Goal: Communication & Community: Share content

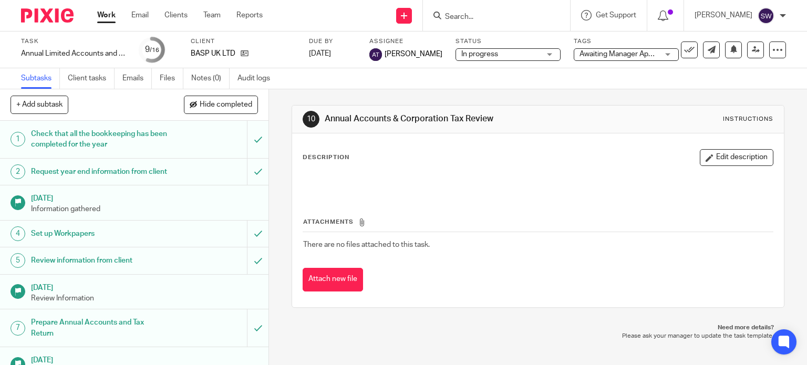
click at [104, 16] on link "Work" at bounding box center [106, 15] width 18 height 11
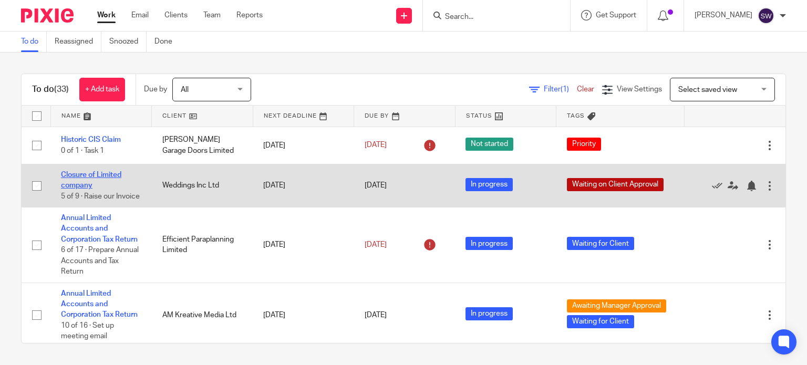
click at [94, 173] on link "Closure of Limited company" at bounding box center [91, 180] width 60 height 18
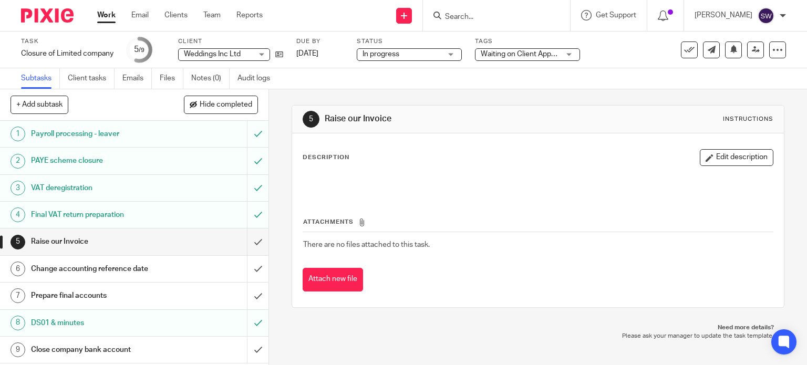
click at [111, 19] on link "Work" at bounding box center [106, 15] width 18 height 11
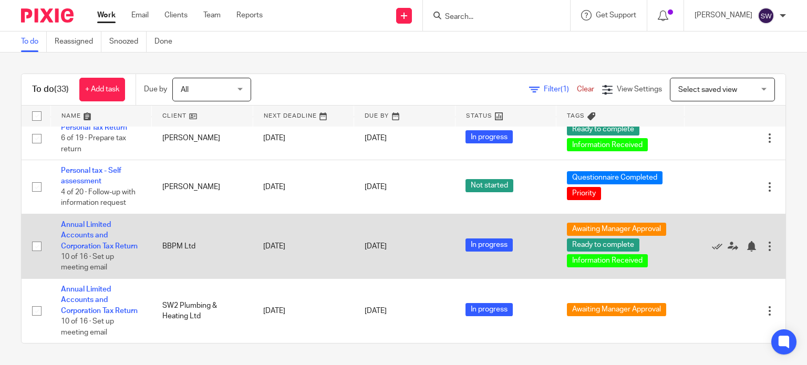
scroll to position [1701, 0]
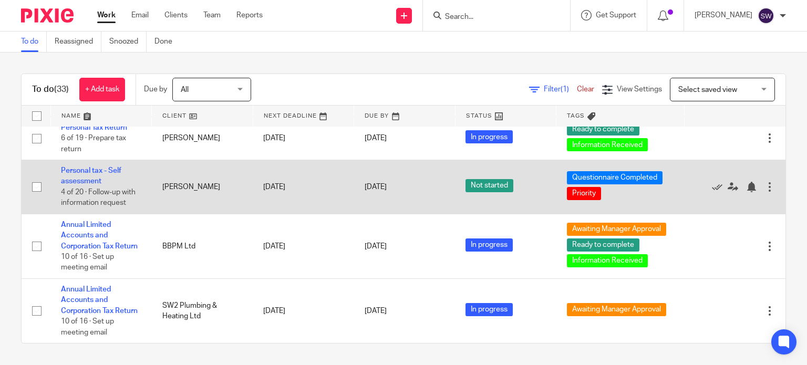
click at [84, 205] on td "Personal tax - Self assessment 4 of 20 · Follow-up with information request" at bounding box center [100, 187] width 101 height 54
click at [84, 185] on link "Personal tax - Self assessment" at bounding box center [91, 176] width 60 height 18
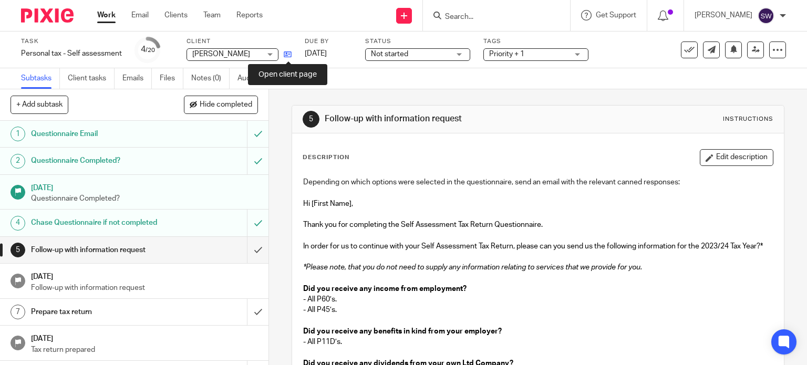
click at [289, 53] on icon at bounding box center [288, 54] width 8 height 8
click at [166, 75] on link "Files" at bounding box center [172, 78] width 24 height 20
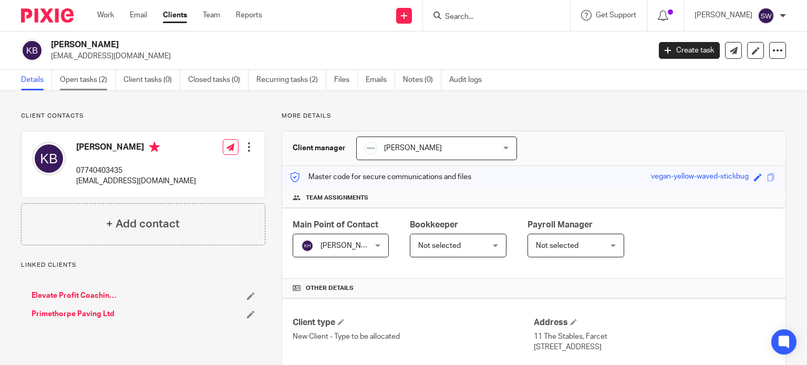
click at [72, 84] on link "Open tasks (2)" at bounding box center [88, 80] width 56 height 20
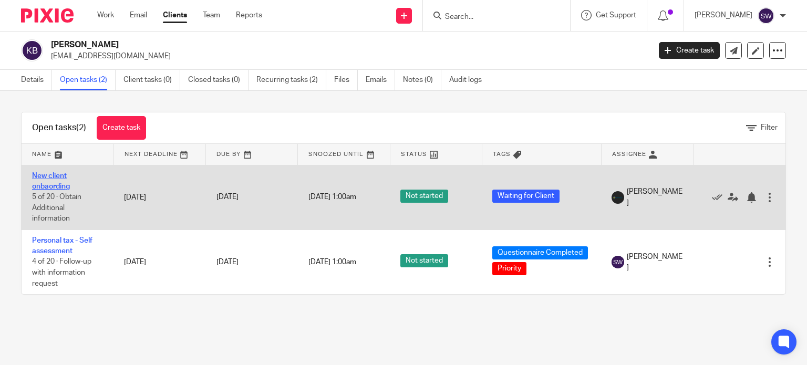
click at [50, 177] on link "New client onbaording" at bounding box center [51, 181] width 38 height 18
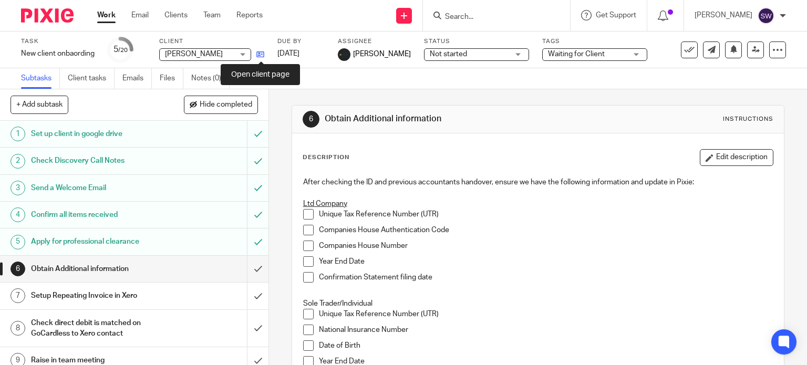
click at [261, 54] on icon at bounding box center [260, 54] width 8 height 8
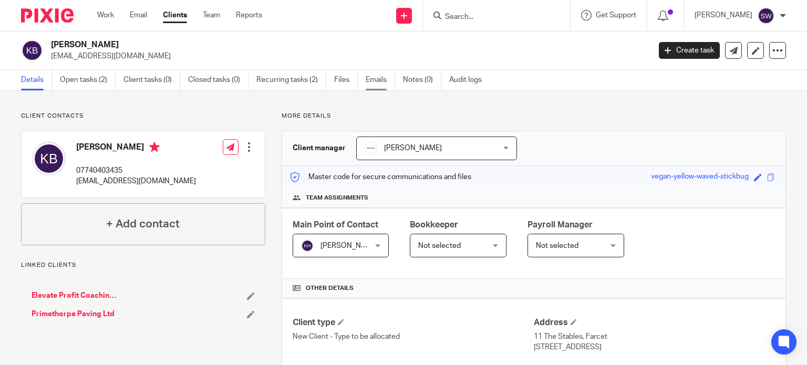
click at [375, 80] on link "Emails" at bounding box center [380, 80] width 29 height 20
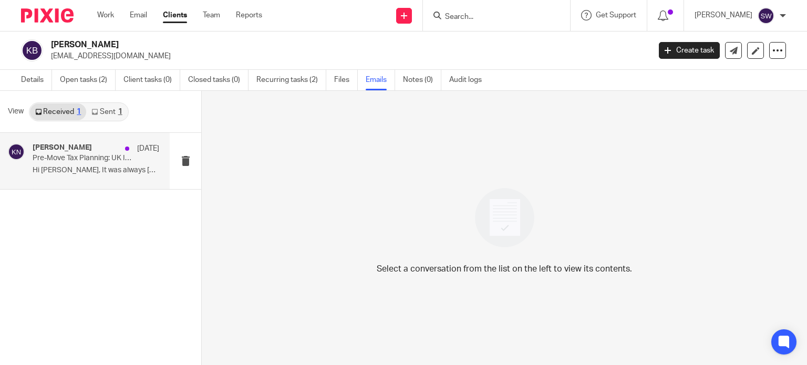
click at [85, 161] on p "Pre-Move Tax Planning: UK Income, Company Closure & Rental Property Before US R…" at bounding box center [83, 158] width 101 height 9
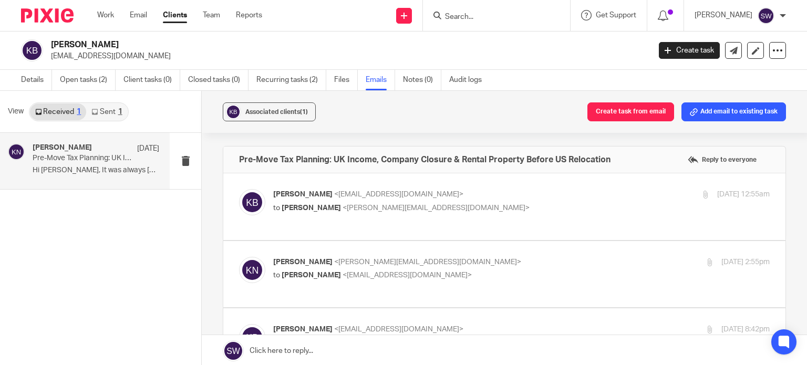
click at [462, 192] on p "[PERSON_NAME] <[EMAIL_ADDRESS][DOMAIN_NAME]>" at bounding box center [438, 194] width 331 height 11
checkbox input "true"
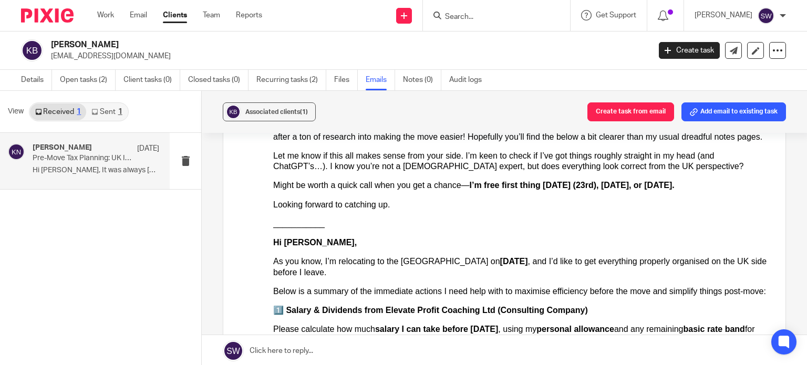
scroll to position [158, 0]
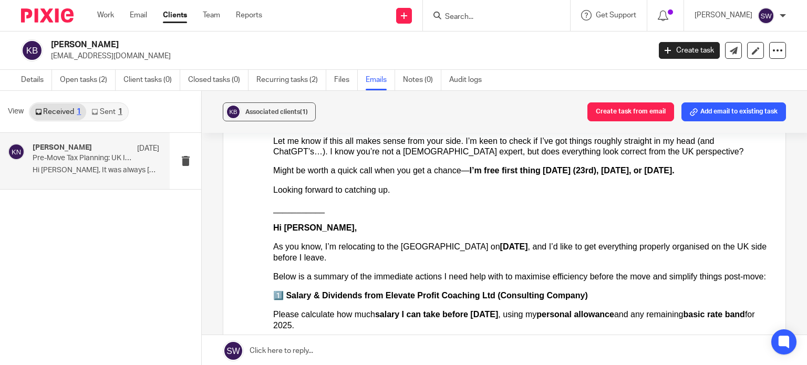
click at [40, 241] on div "Karl Newman 7 Aug Pre-Move Tax Planning: UK Income, Company Closure & Rental Pr…" at bounding box center [100, 250] width 201 height 234
click at [15, 80] on div "Details Open tasks (2) Client tasks (0) Closed tasks (0) Recurring tasks (2) Fi…" at bounding box center [254, 80] width 508 height 20
click at [32, 79] on link "Details" at bounding box center [36, 80] width 31 height 20
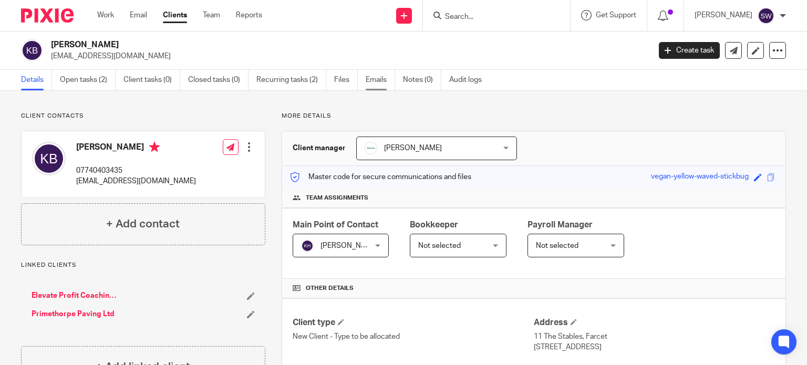
click at [375, 79] on link "Emails" at bounding box center [380, 80] width 29 height 20
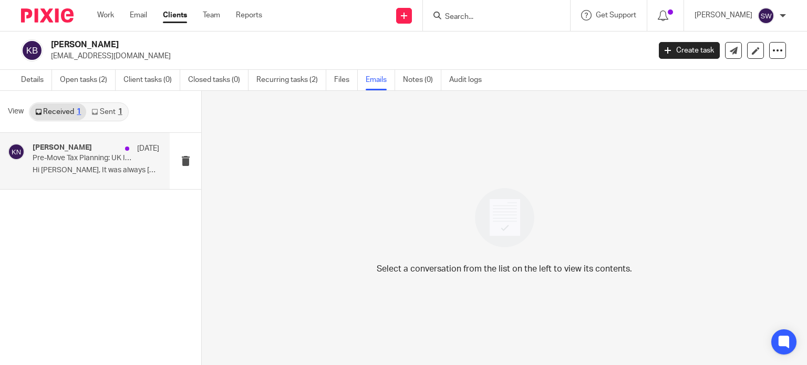
click at [83, 171] on p "Hi [PERSON_NAME], It was always [PERSON_NAME]..." at bounding box center [96, 170] width 127 height 9
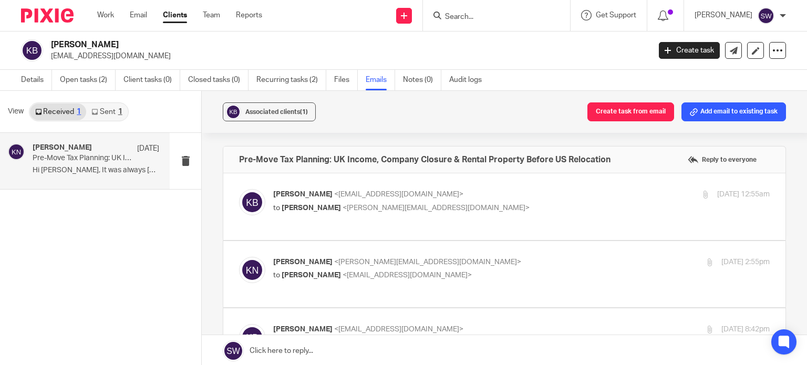
click at [501, 195] on p "Kelsey Brace <kelsey@elevateprofit.co.uk>" at bounding box center [438, 194] width 331 height 11
checkbox input "true"
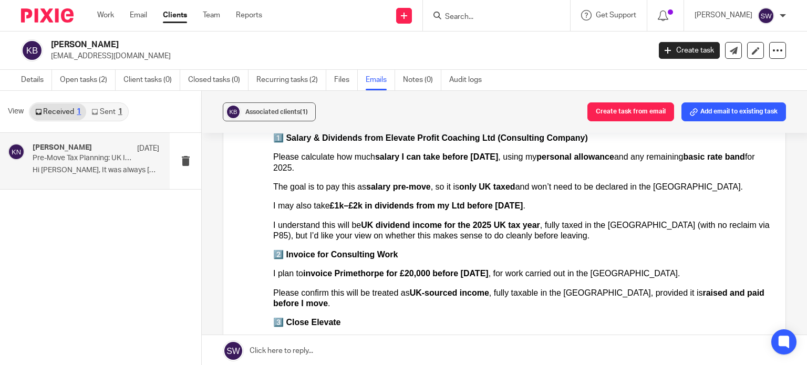
scroll to position [368, 0]
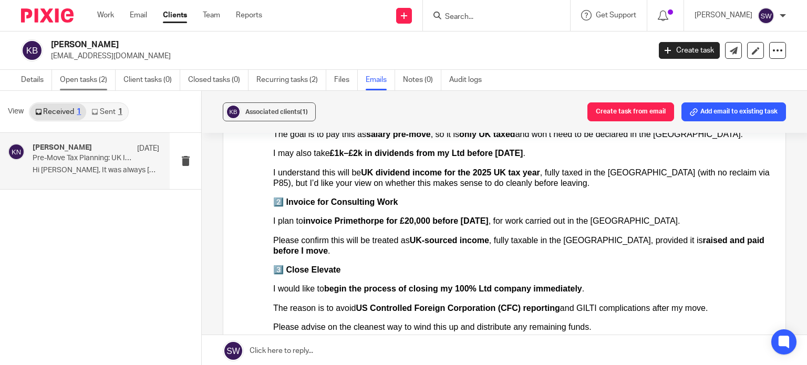
click at [72, 79] on link "Open tasks (2)" at bounding box center [88, 80] width 56 height 20
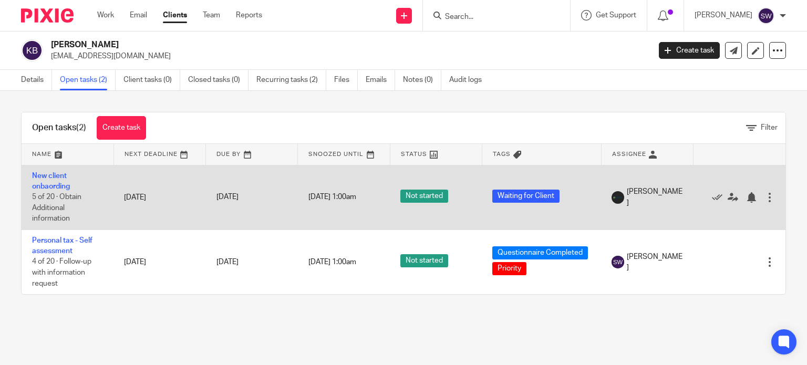
click at [56, 179] on td "New client onbaording 5 of 20 · Obtain Additional information" at bounding box center [68, 197] width 92 height 65
click at [55, 175] on link "New client onbaording" at bounding box center [51, 181] width 38 height 18
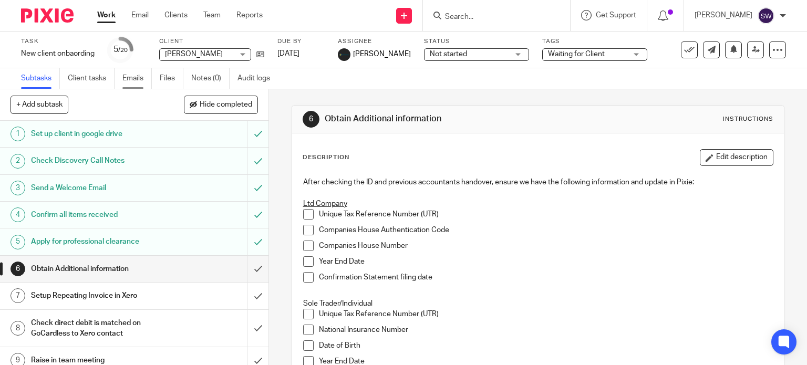
click at [134, 78] on link "Emails" at bounding box center [136, 78] width 29 height 20
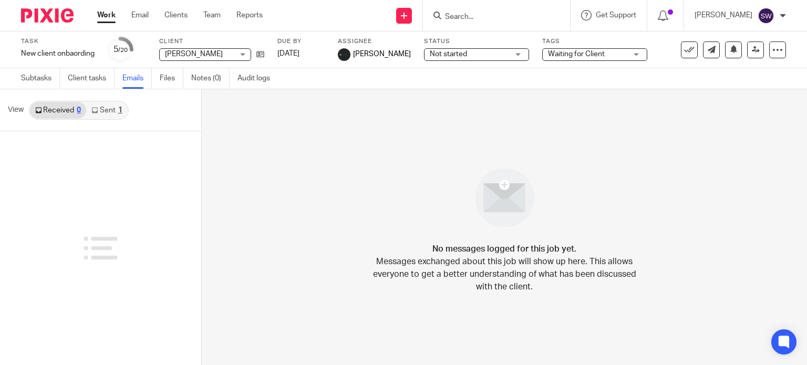
click at [102, 107] on link "Sent 1" at bounding box center [106, 110] width 41 height 17
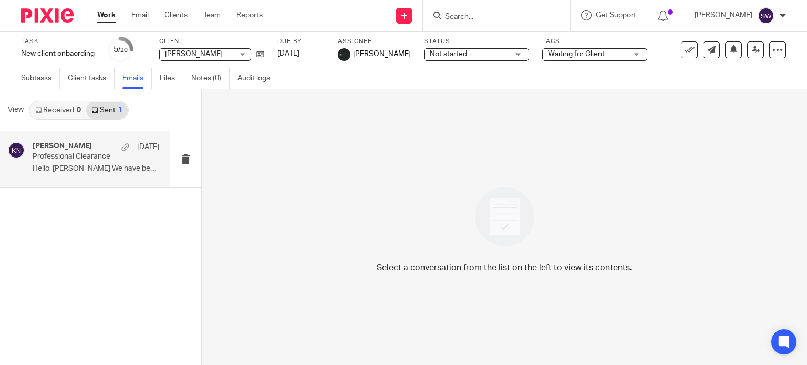
click at [64, 152] on p "Professional Clearance" at bounding box center [83, 156] width 101 height 9
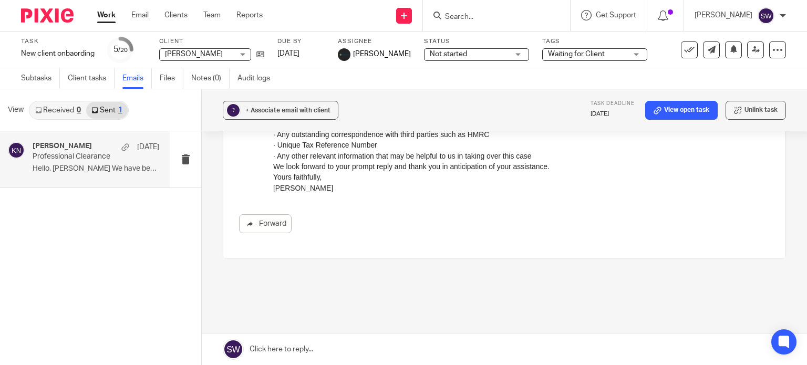
scroll to position [210, 0]
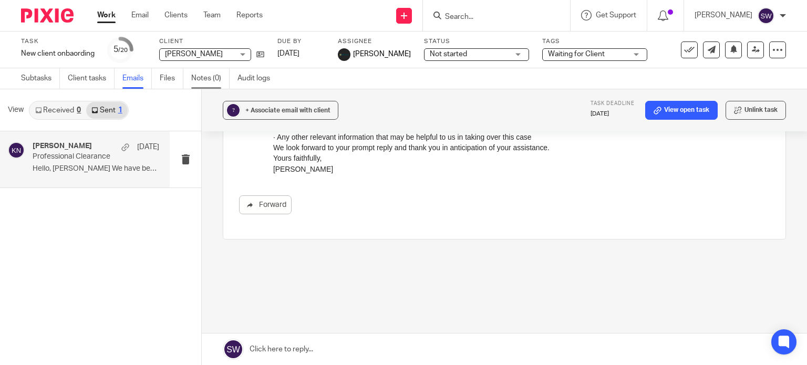
click at [205, 78] on link "Notes (0)" at bounding box center [210, 78] width 38 height 20
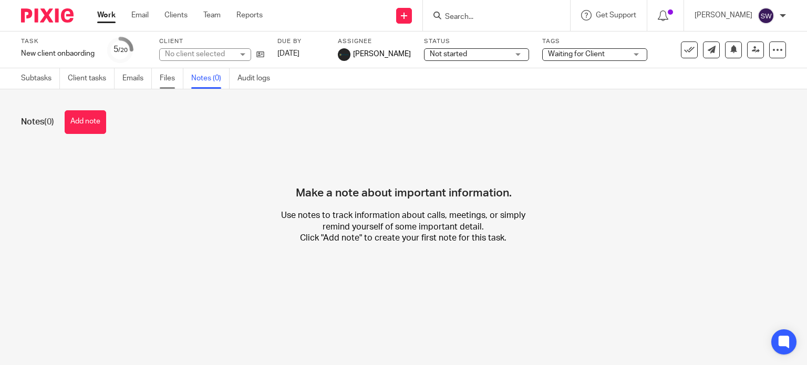
click at [170, 79] on link "Files" at bounding box center [172, 78] width 24 height 20
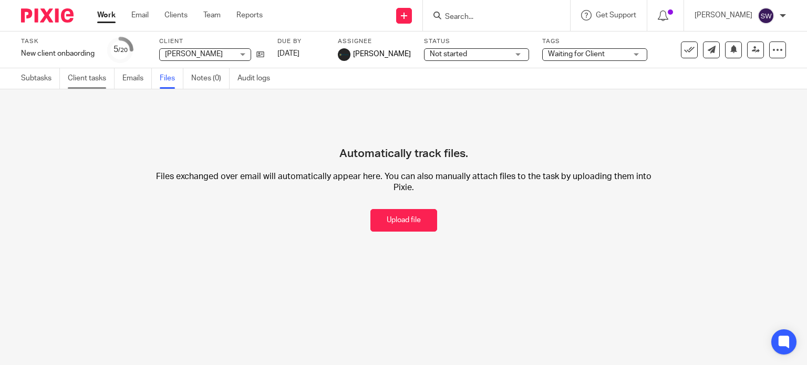
click at [80, 77] on link "Client tasks" at bounding box center [91, 78] width 47 height 20
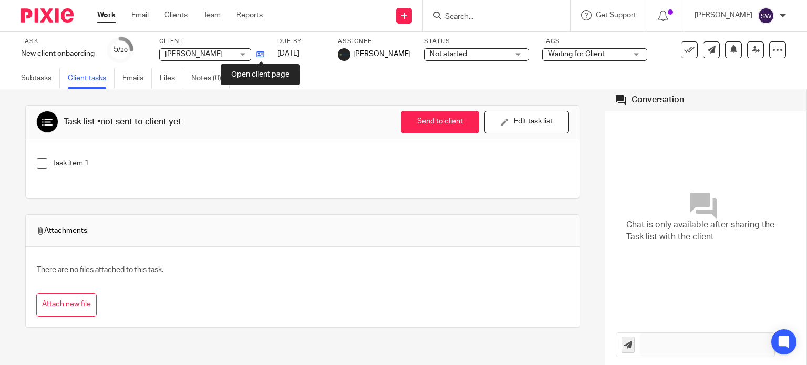
click at [258, 55] on icon at bounding box center [260, 54] width 8 height 8
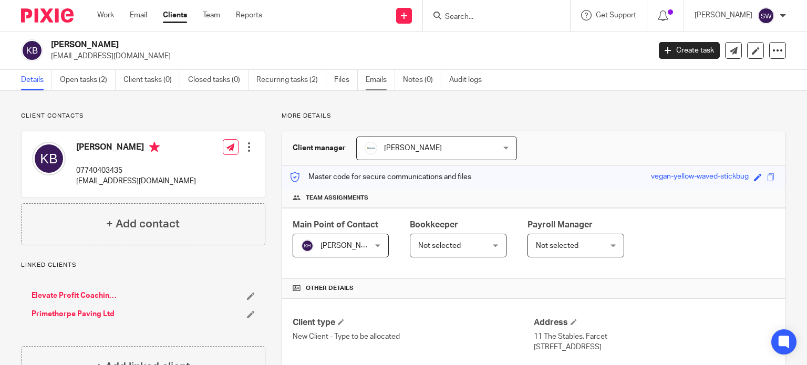
click at [380, 81] on link "Emails" at bounding box center [380, 80] width 29 height 20
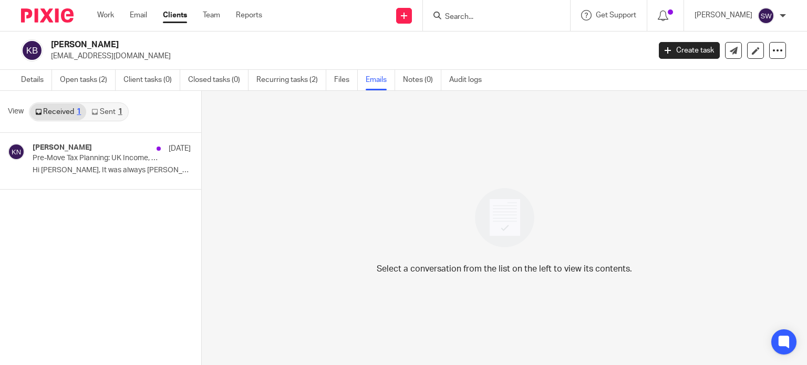
click at [105, 108] on link "Sent 1" at bounding box center [106, 112] width 41 height 17
click at [42, 109] on icon at bounding box center [38, 112] width 6 height 6
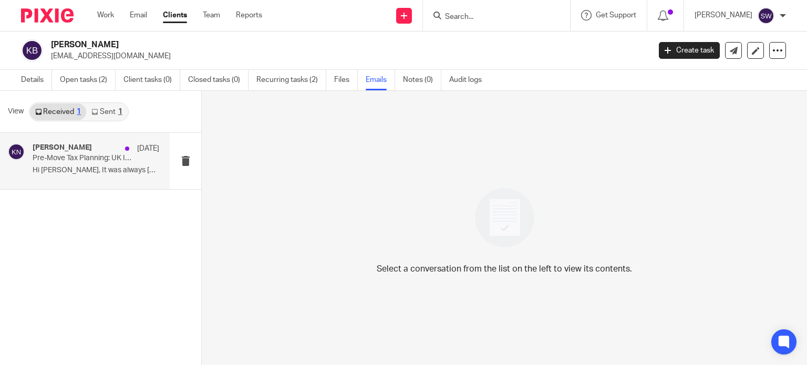
click at [52, 155] on p "Pre-Move Tax Planning: UK Income, Company Closure & Rental Property Before US R…" at bounding box center [83, 158] width 101 height 9
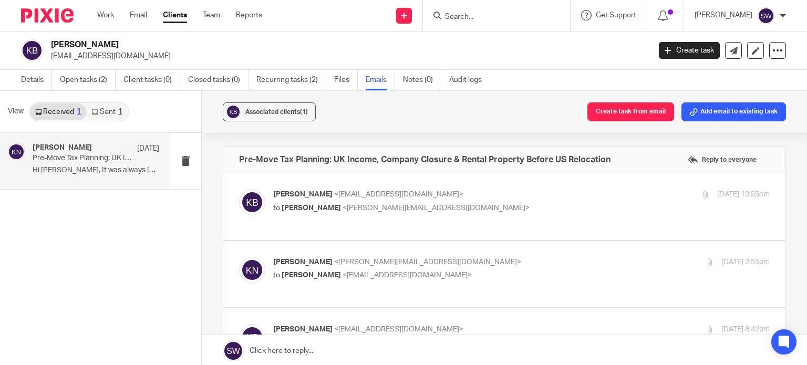
click at [462, 195] on p "Kelsey Brace <kelsey@elevateprofit.co.uk>" at bounding box center [438, 194] width 331 height 11
checkbox input "true"
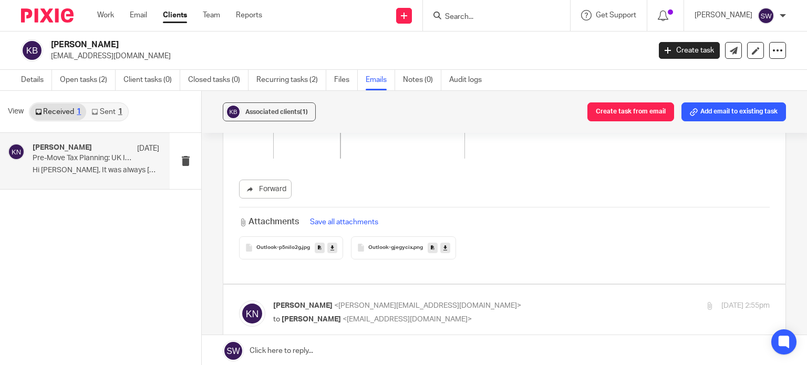
scroll to position [1051, 0]
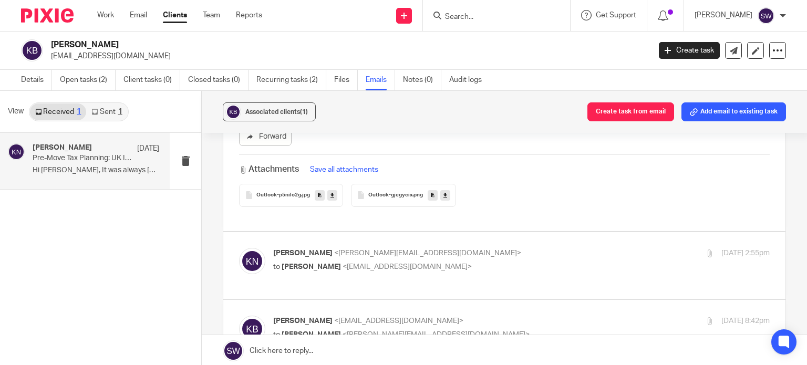
click at [460, 262] on p "to Kelsey Brace <kelsey@elevateprofit.co.uk>" at bounding box center [438, 267] width 331 height 11
checkbox input "true"
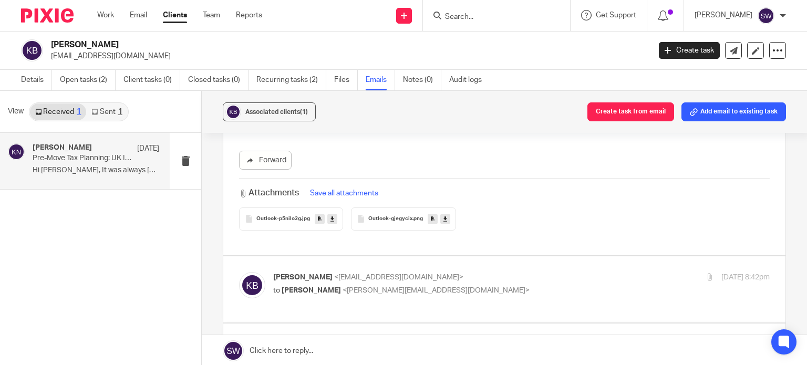
scroll to position [1577, 0]
click at [464, 272] on p "Kelsey Brace <kelsey@elevateprofit.co.uk>" at bounding box center [438, 277] width 331 height 11
checkbox input "true"
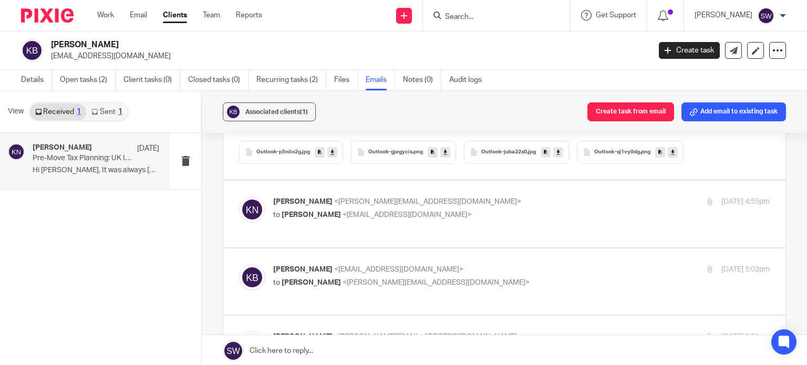
scroll to position [3416, 0]
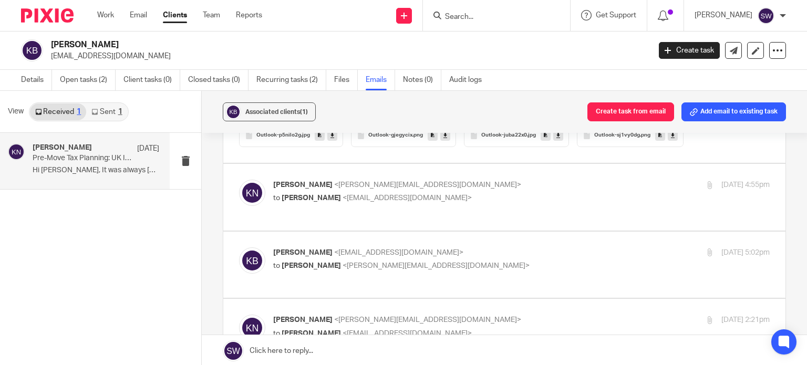
click at [452, 180] on p "Karl Newman <karl@infinity-accounting.co.uk>" at bounding box center [438, 185] width 331 height 11
checkbox input "true"
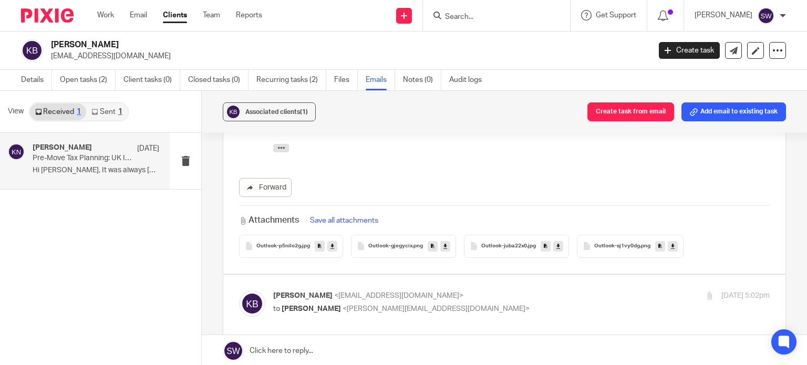
scroll to position [3784, 0]
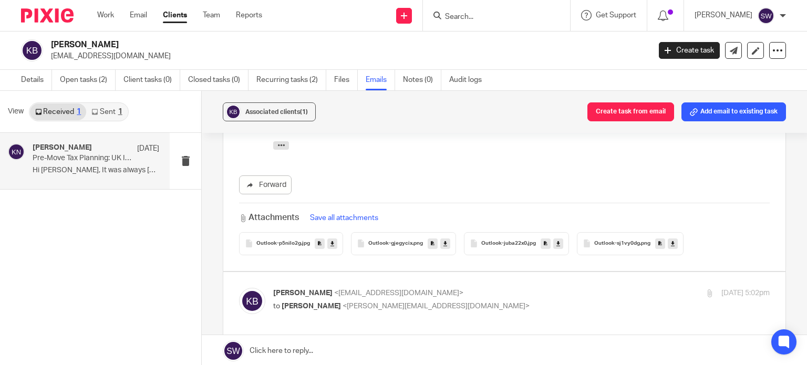
click at [453, 288] on p "Kelsey Brace <kelsey@elevateprofit.co.uk>" at bounding box center [438, 293] width 331 height 11
checkbox input "true"
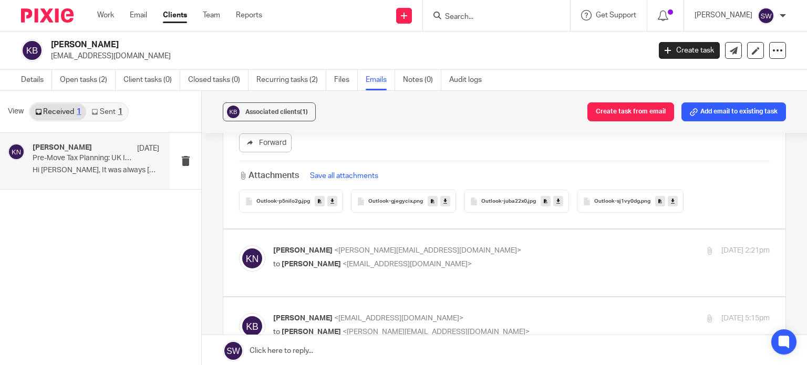
scroll to position [6044, 0]
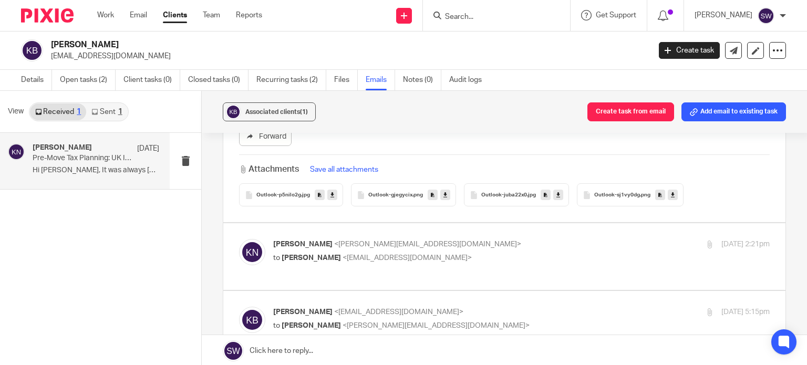
click at [483, 239] on p "Karl Newman <karl@infinity-accounting.co.uk>" at bounding box center [438, 244] width 331 height 11
checkbox input "true"
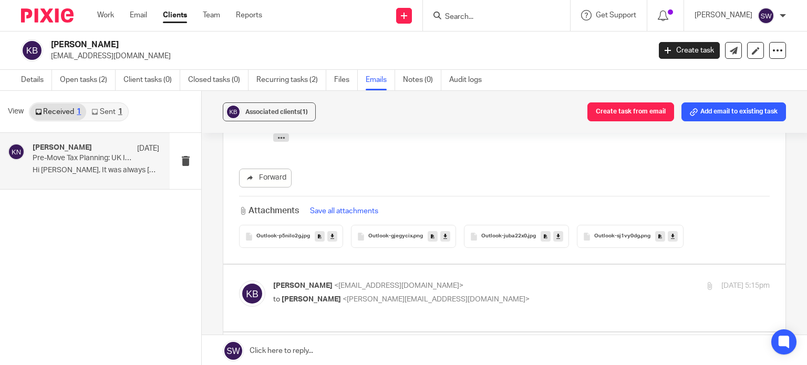
scroll to position [6411, 0]
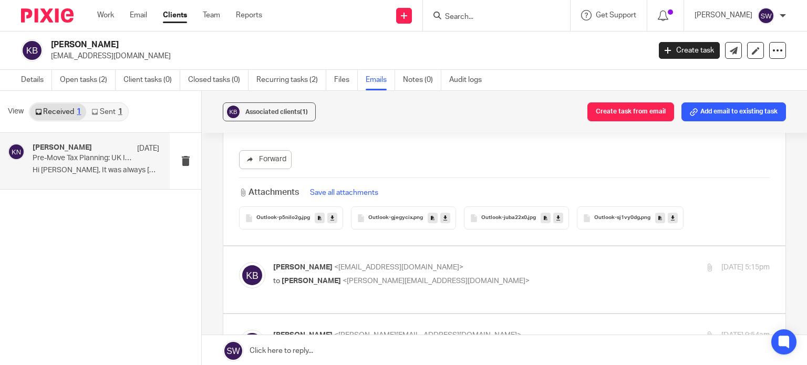
click at [471, 262] on div "Kelsey Brace <kelsey@elevateprofit.co.uk> to Karl Newman <karl@infinity-account…" at bounding box center [438, 274] width 331 height 24
checkbox input "true"
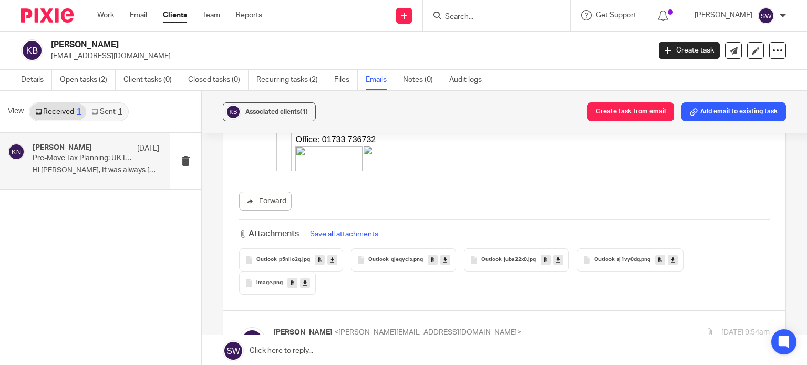
scroll to position [9039, 0]
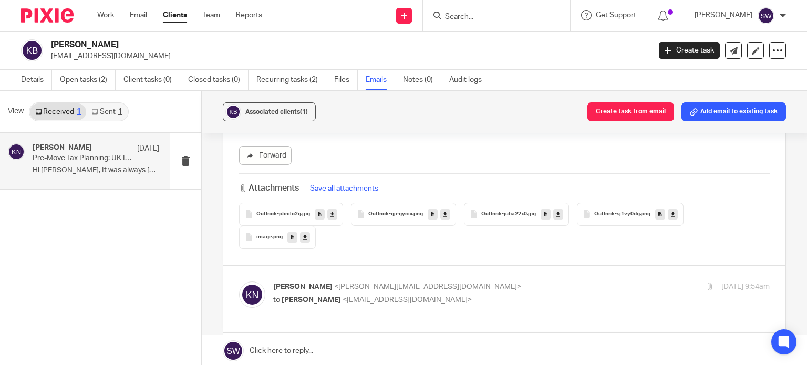
click at [472, 266] on label at bounding box center [504, 299] width 562 height 67
click at [239, 281] on input "checkbox" at bounding box center [239, 281] width 1 height 1
checkbox input "true"
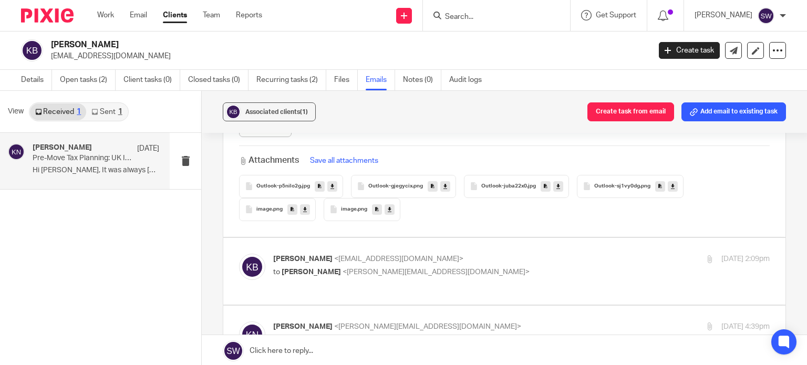
scroll to position [9512, 0]
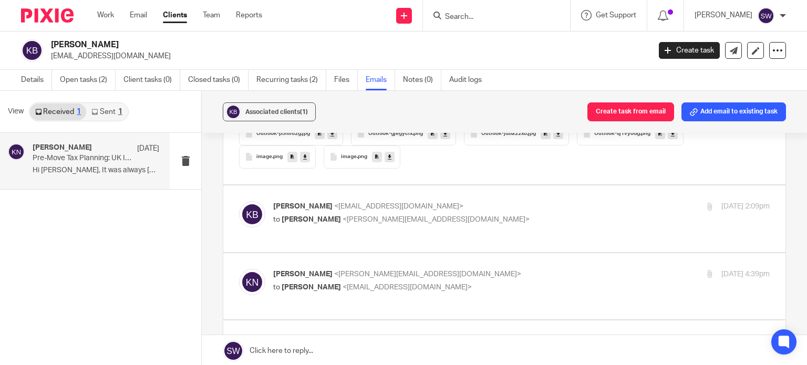
click at [476, 214] on p "to [PERSON_NAME] <[PERSON_NAME][EMAIL_ADDRESS][DOMAIN_NAME]>" at bounding box center [438, 219] width 331 height 11
checkbox input "true"
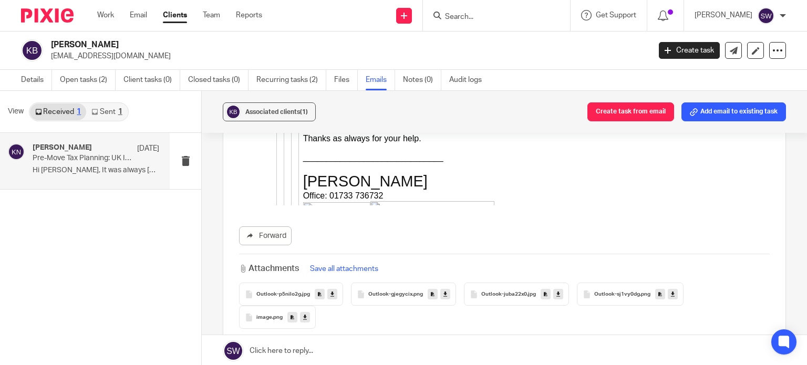
scroll to position [12455, 0]
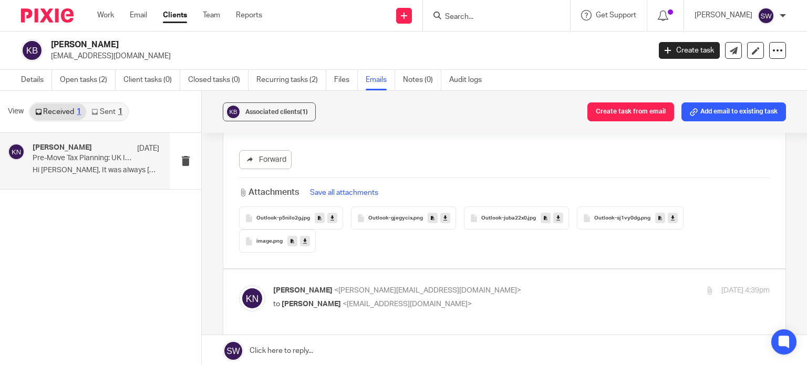
click at [496, 285] on p "Karl Newman <karl@infinity-accounting.co.uk>" at bounding box center [438, 290] width 331 height 11
checkbox input "true"
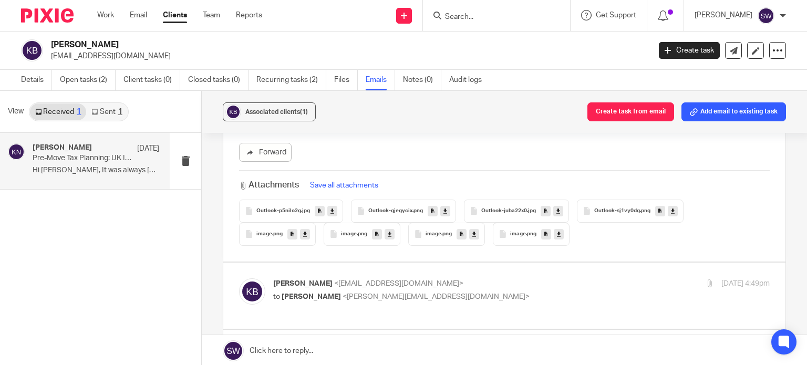
scroll to position [12928, 0]
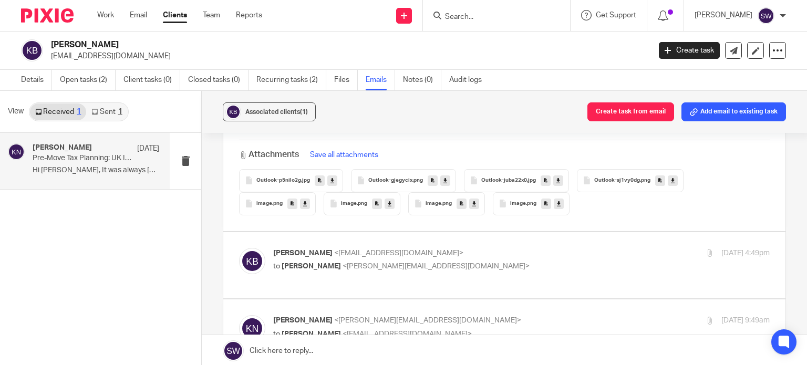
click at [489, 248] on p "Kelsey Brace <kelsey@elevateprofit.co.uk>" at bounding box center [438, 253] width 331 height 11
checkbox input "true"
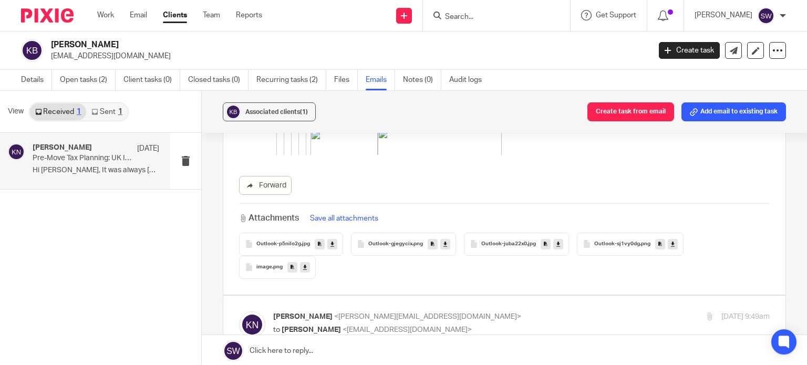
scroll to position [16344, 0]
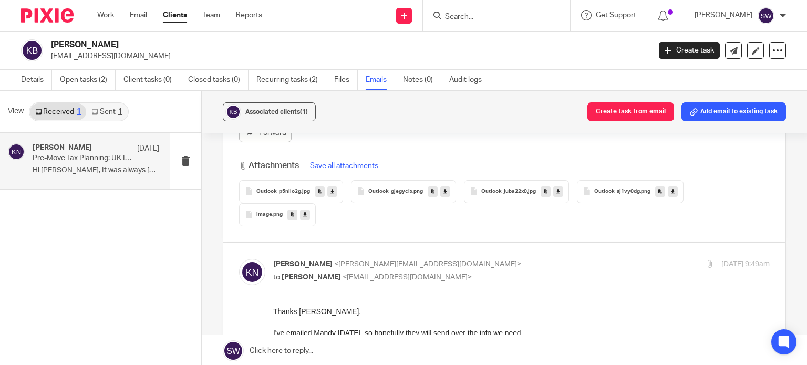
click at [475, 259] on p "Karl Newman <karl@infinity-accounting.co.uk>" at bounding box center [438, 264] width 331 height 11
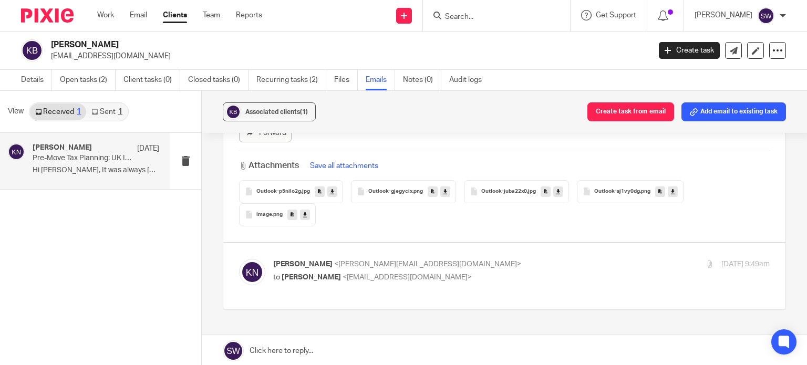
click at [475, 259] on p "Karl Newman <karl@infinity-accounting.co.uk>" at bounding box center [438, 264] width 331 height 11
checkbox input "true"
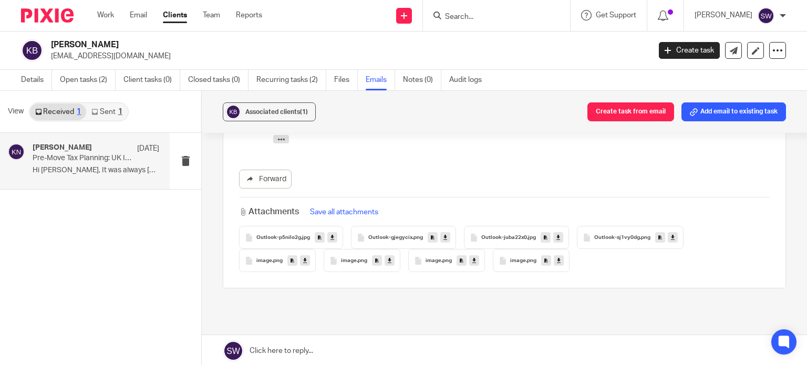
scroll to position [16749, 0]
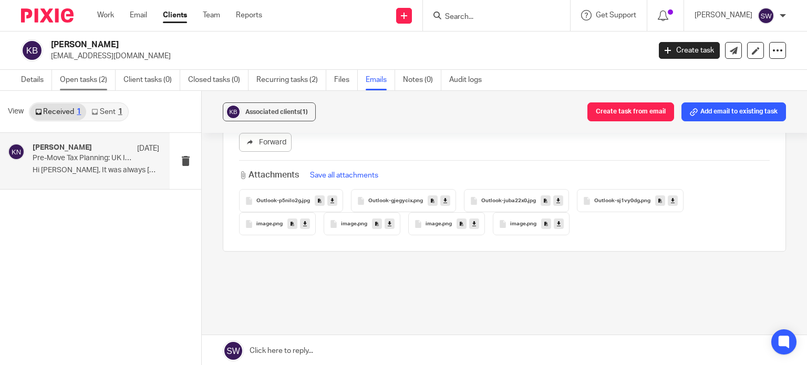
click at [88, 80] on link "Open tasks (2)" at bounding box center [88, 80] width 56 height 20
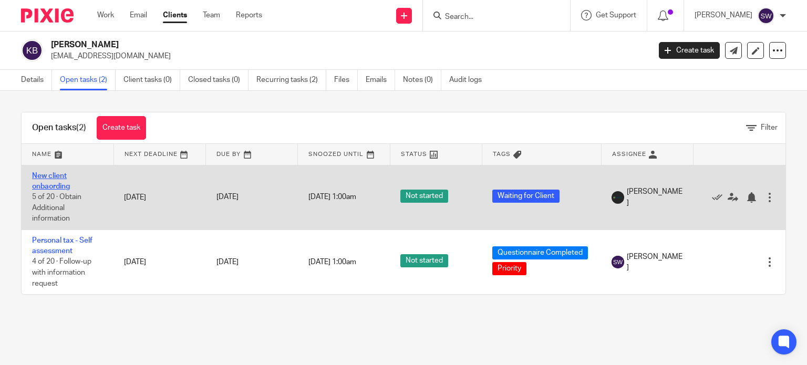
click at [59, 176] on link "New client onbaording" at bounding box center [51, 181] width 38 height 18
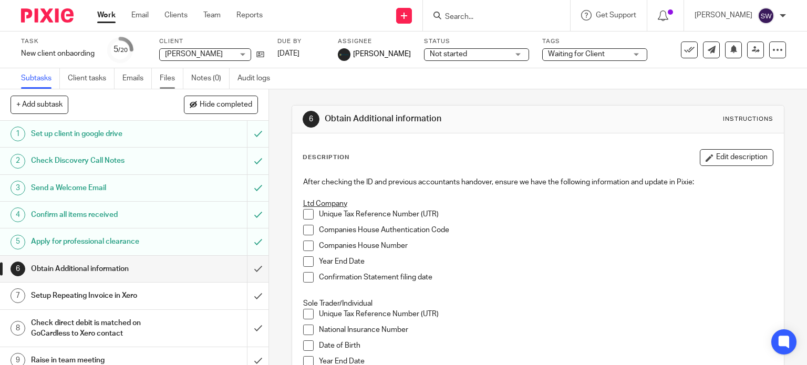
click at [163, 75] on link "Files" at bounding box center [172, 78] width 24 height 20
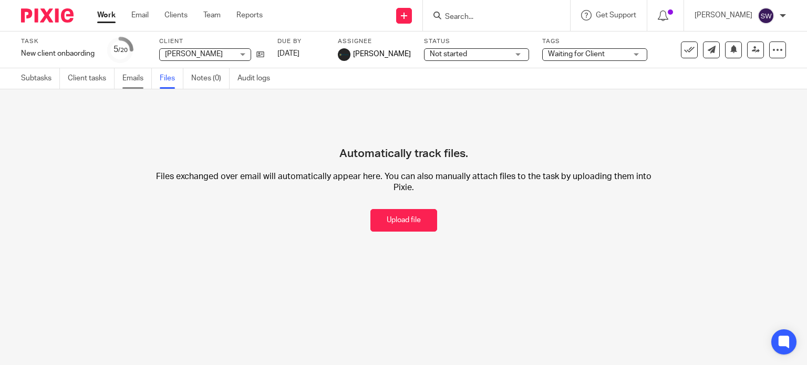
click at [129, 76] on link "Emails" at bounding box center [136, 78] width 29 height 20
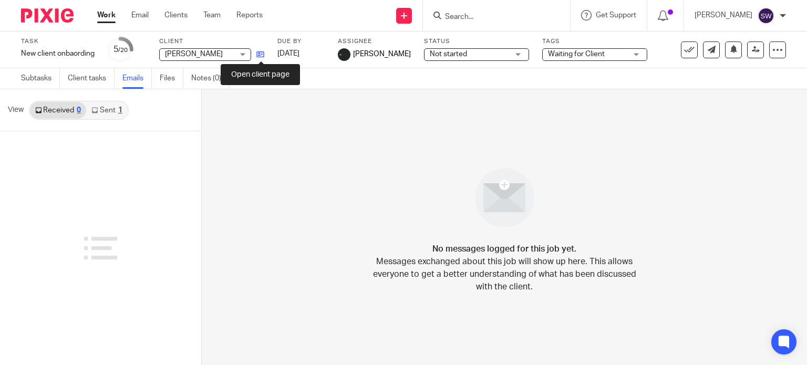
click at [264, 54] on icon at bounding box center [260, 54] width 8 height 8
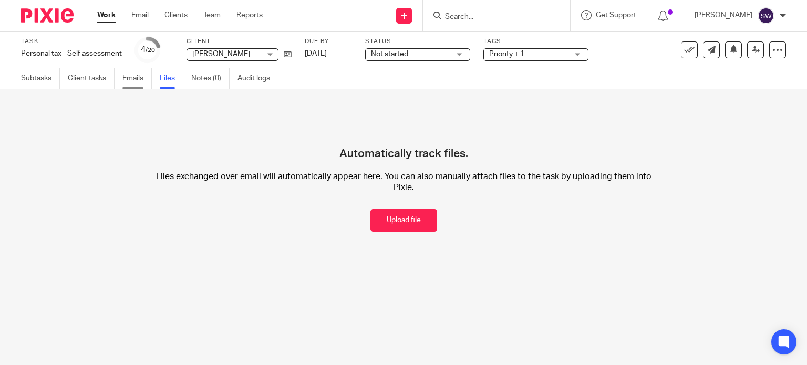
click at [138, 76] on link "Emails" at bounding box center [136, 78] width 29 height 20
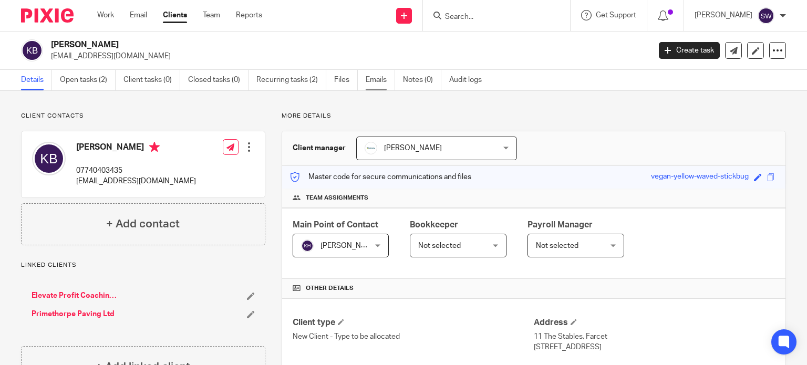
click at [376, 78] on link "Emails" at bounding box center [380, 80] width 29 height 20
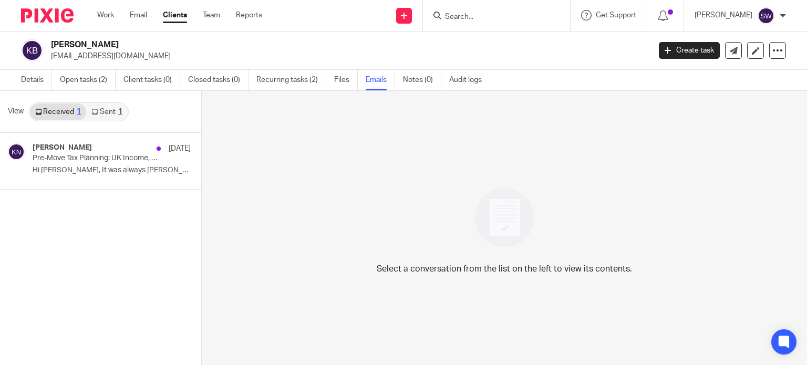
click at [106, 112] on link "Sent 1" at bounding box center [106, 112] width 41 height 17
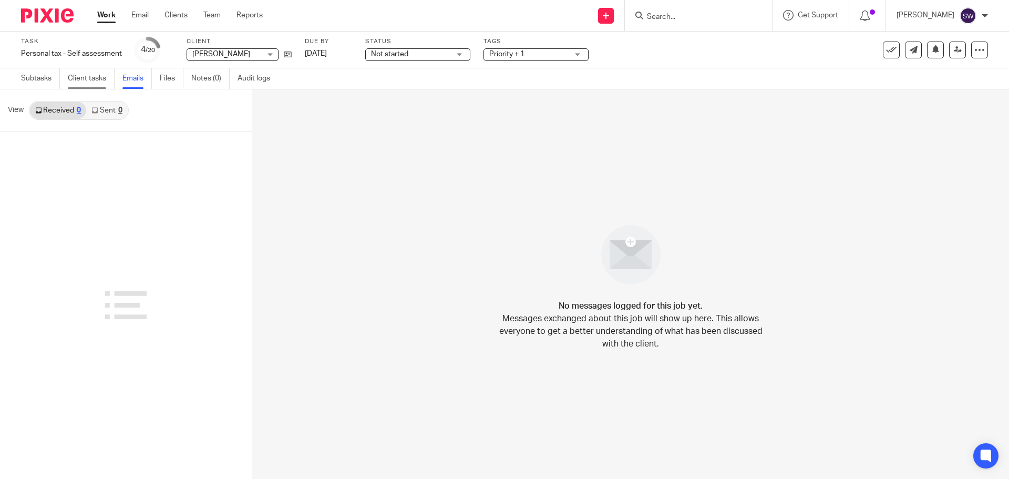
click at [83, 76] on link "Client tasks" at bounding box center [91, 78] width 47 height 20
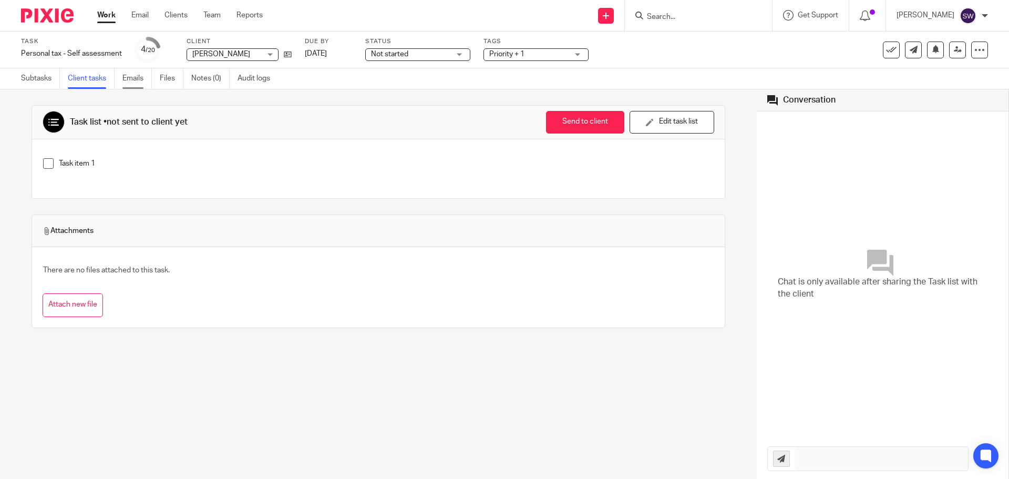
click at [141, 78] on link "Emails" at bounding box center [136, 78] width 29 height 20
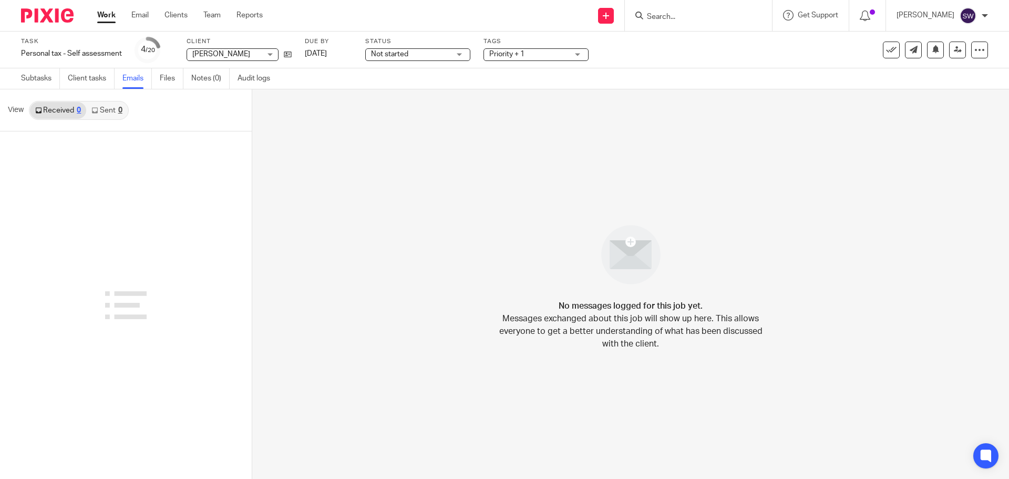
click at [103, 112] on link "Sent 0" at bounding box center [106, 110] width 41 height 17
click at [56, 110] on link "Received 0" at bounding box center [58, 110] width 56 height 17
click at [39, 75] on link "Subtasks" at bounding box center [40, 78] width 39 height 20
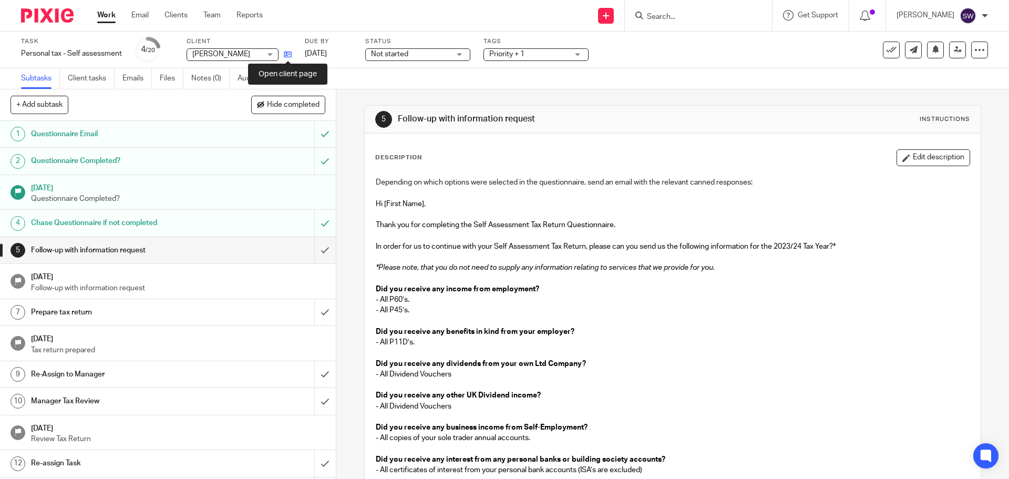
click at [289, 53] on icon at bounding box center [288, 54] width 8 height 8
click at [692, 16] on input "Search" at bounding box center [693, 17] width 95 height 9
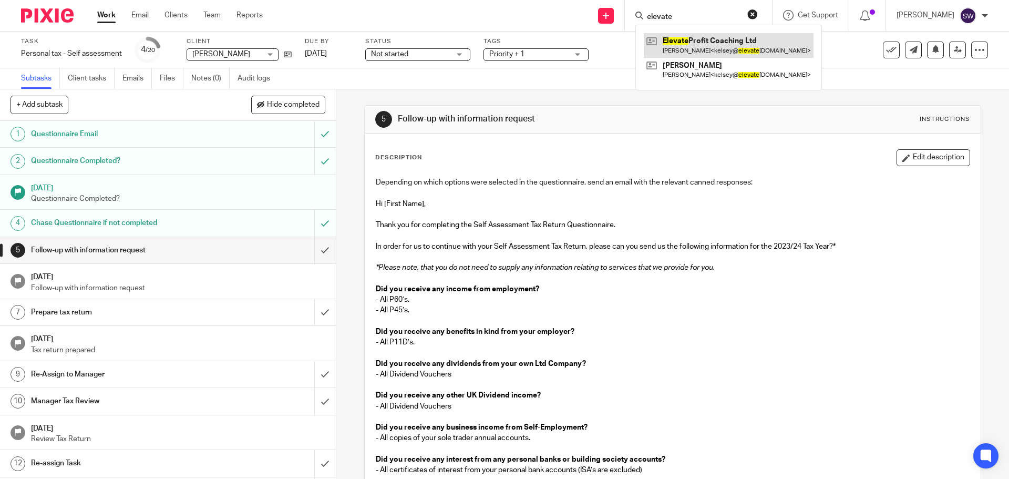
type input "elevate"
click at [721, 42] on link at bounding box center [729, 45] width 170 height 24
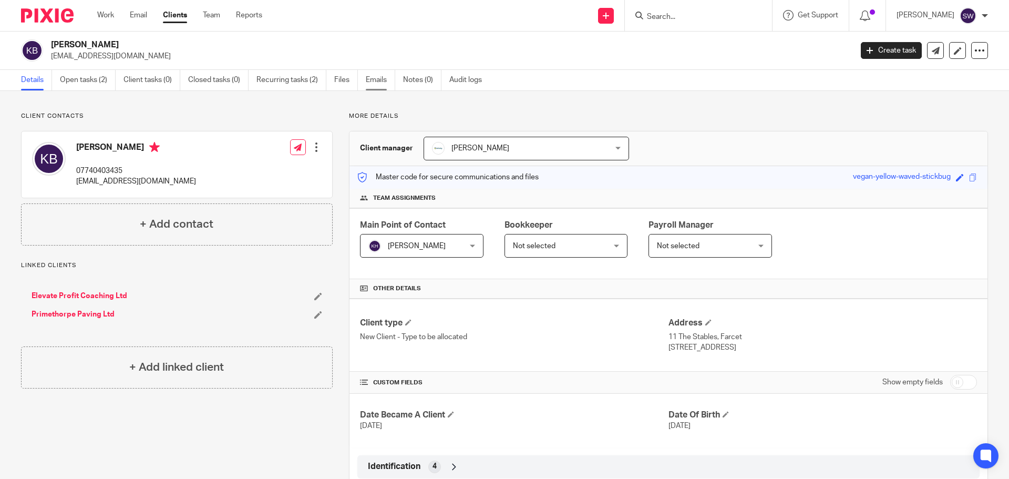
click at [379, 77] on link "Emails" at bounding box center [380, 80] width 29 height 20
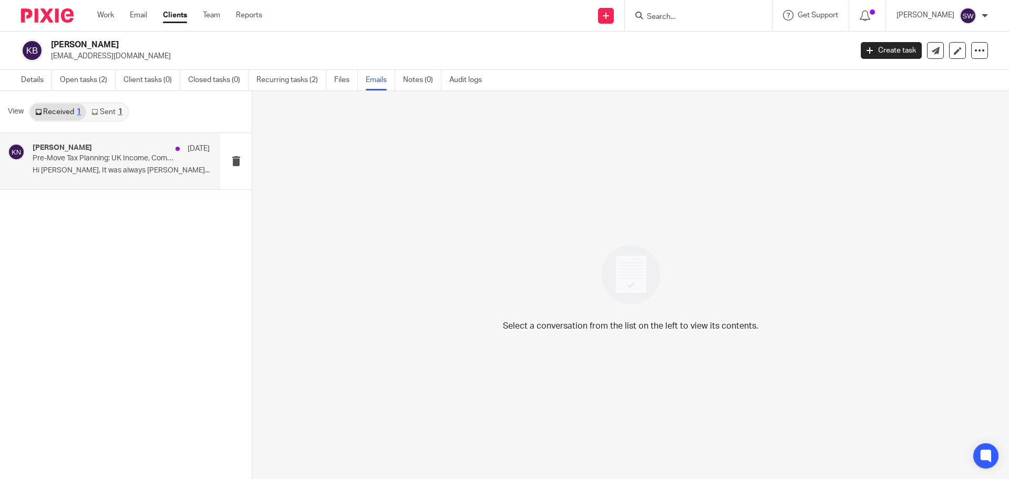
click at [85, 158] on p "Pre-Move Tax Planning: UK Income, Company Closure & Rental Property Before US R…" at bounding box center [104, 158] width 142 height 9
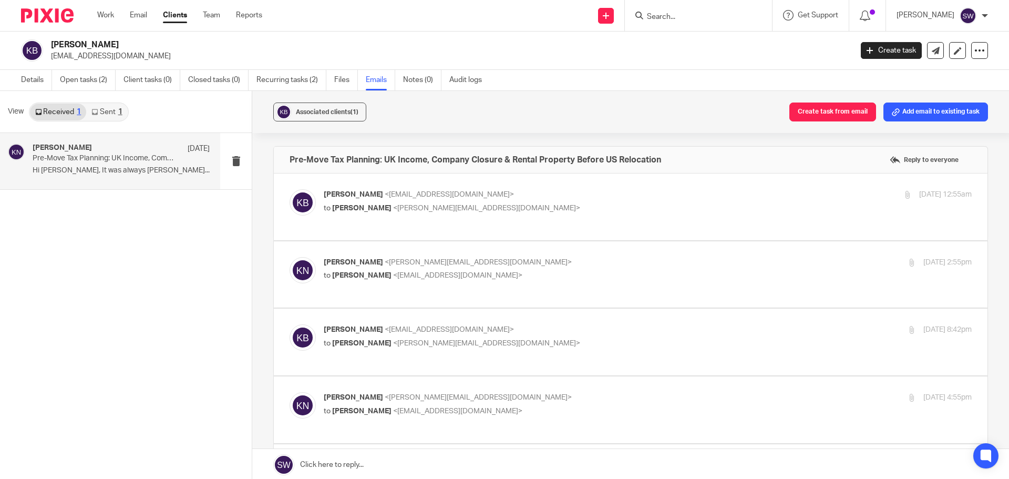
click at [510, 187] on label at bounding box center [631, 206] width 714 height 67
click at [290, 189] on input "checkbox" at bounding box center [289, 189] width 1 height 1
checkbox input "true"
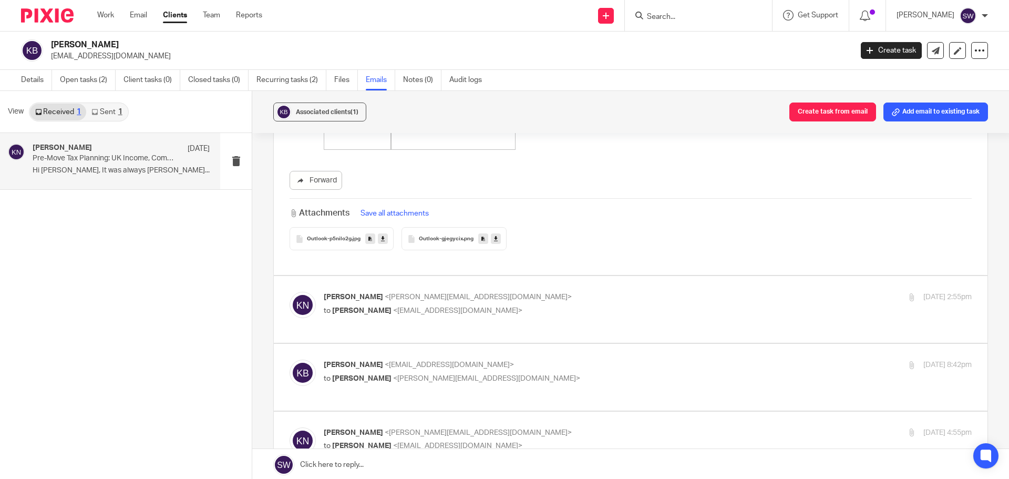
scroll to position [999, 0]
click at [518, 290] on p "Karl Newman <karl@infinity-accounting.co.uk>" at bounding box center [540, 295] width 432 height 11
checkbox input "true"
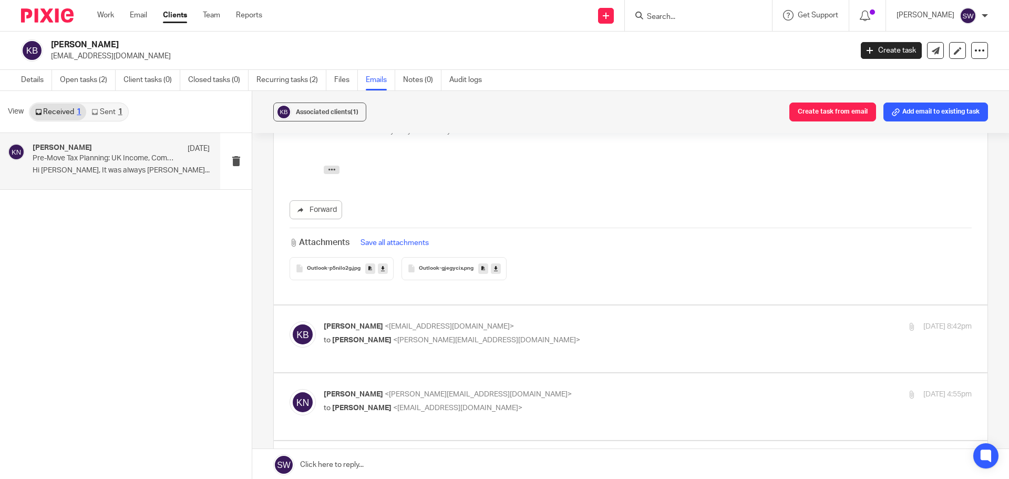
scroll to position [1524, 0]
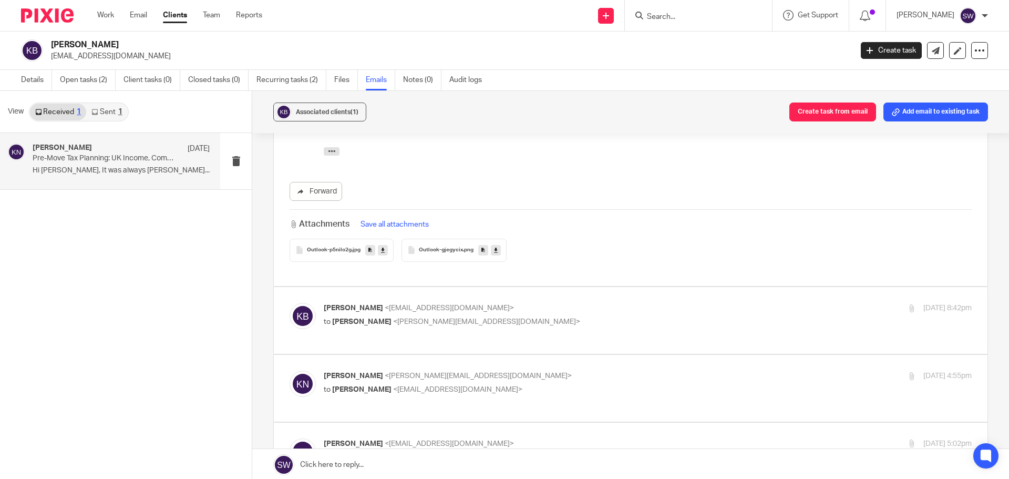
click at [517, 303] on p "Kelsey Brace <kelsey@elevateprofit.co.uk>" at bounding box center [540, 308] width 432 height 11
checkbox input "true"
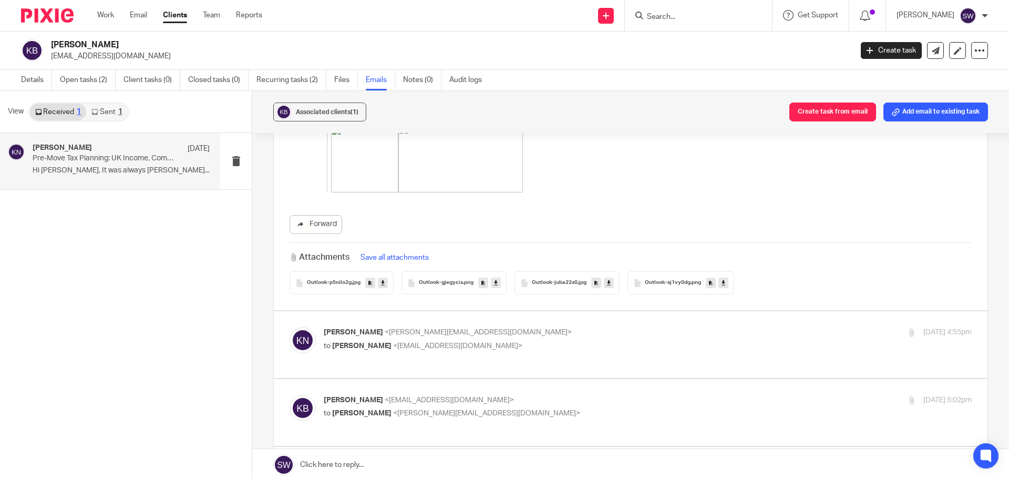
scroll to position [3206, 0]
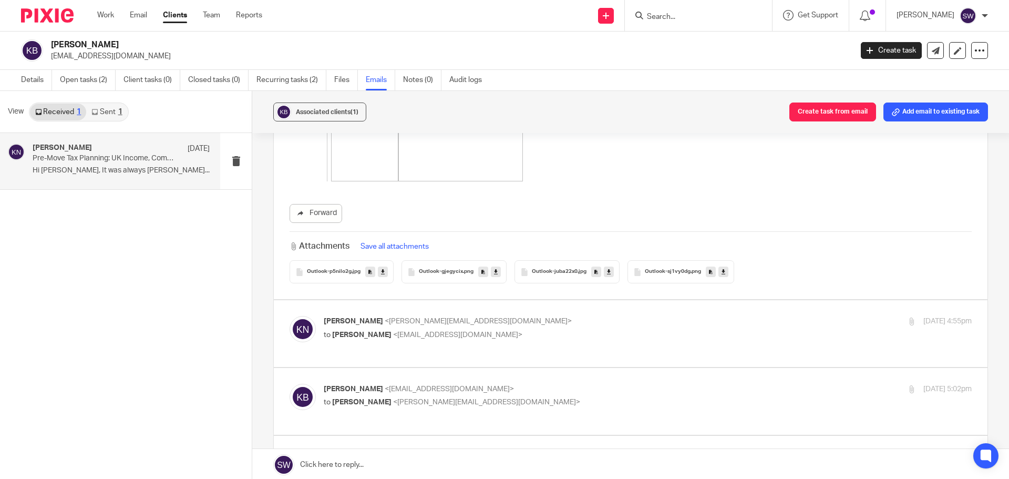
click at [506, 330] on p "to Kelsey Brace <kelsey@elevateprofit.co.uk>" at bounding box center [540, 335] width 432 height 11
checkbox input "true"
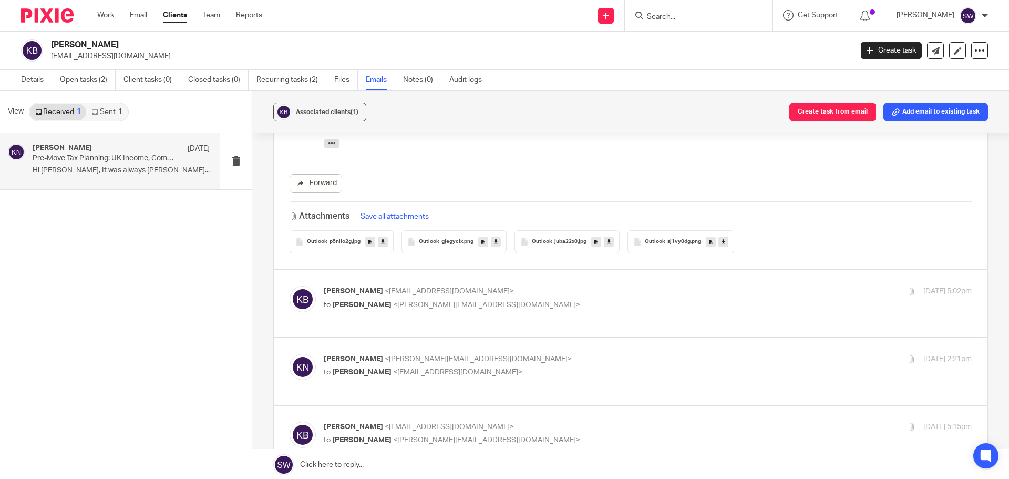
scroll to position [3731, 0]
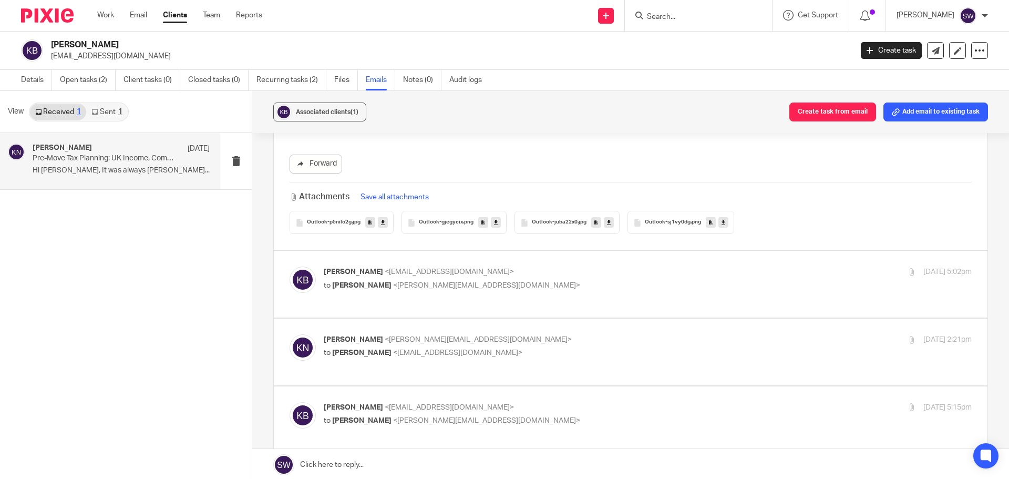
click at [507, 266] on div "Kelsey Brace <kelsey@elevateprofit.co.uk> to Karl Newman <karl@infinity-account…" at bounding box center [540, 278] width 432 height 24
checkbox input "true"
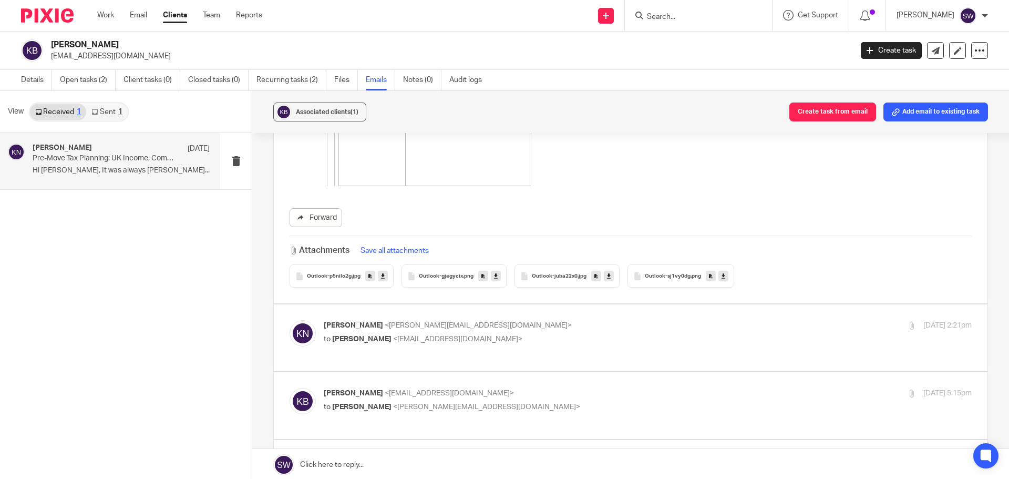
scroll to position [5833, 0]
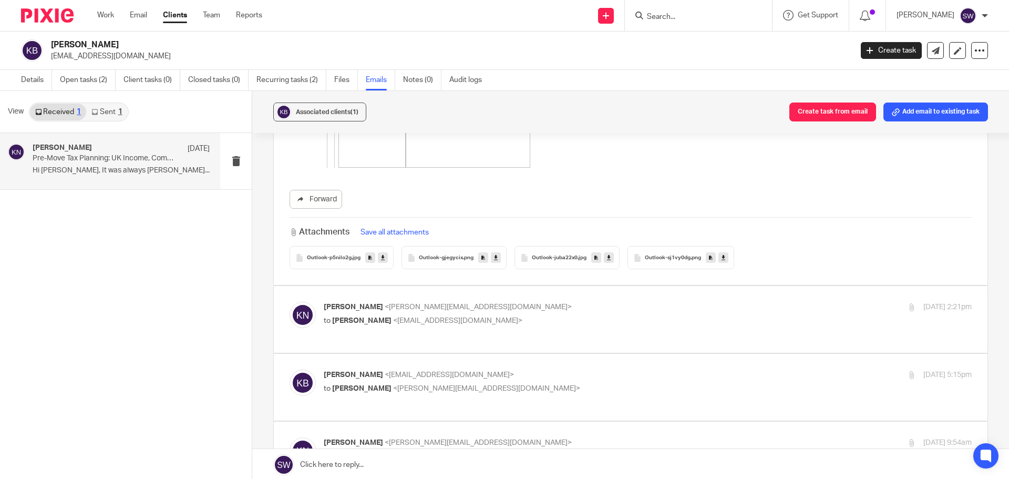
click at [507, 302] on p "Karl Newman <karl@infinity-accounting.co.uk>" at bounding box center [540, 307] width 432 height 11
checkbox input "true"
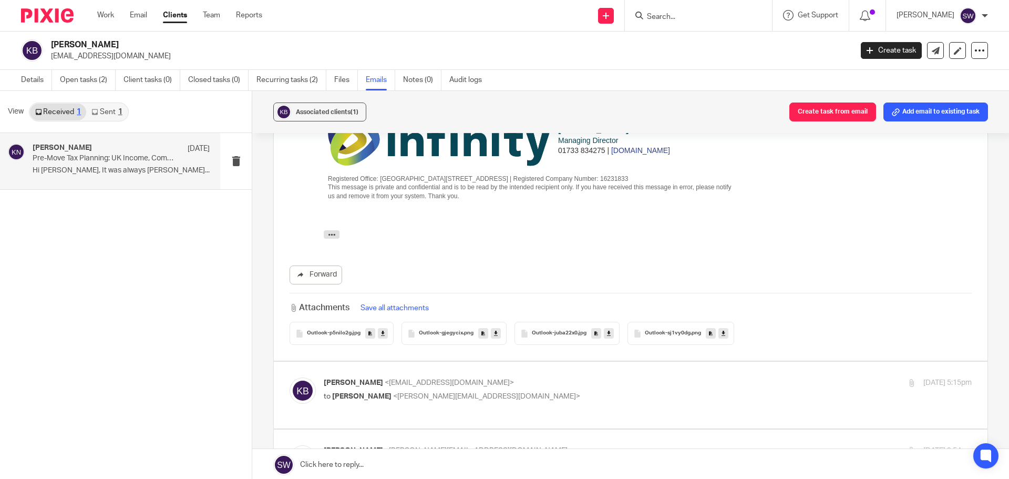
scroll to position [6201, 0]
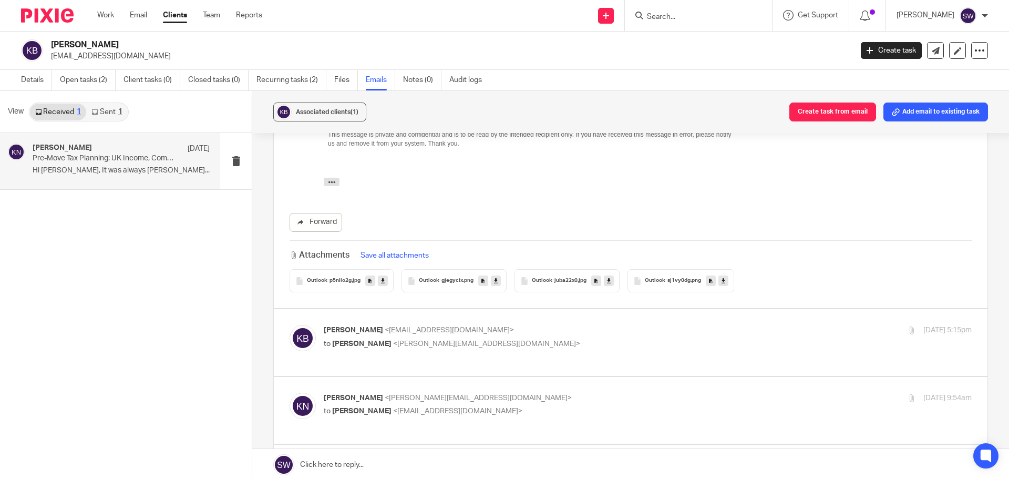
click at [511, 325] on div "Kelsey Brace <kelsey@elevateprofit.co.uk> to Karl Newman <karl@infinity-account…" at bounding box center [540, 337] width 432 height 24
checkbox input "true"
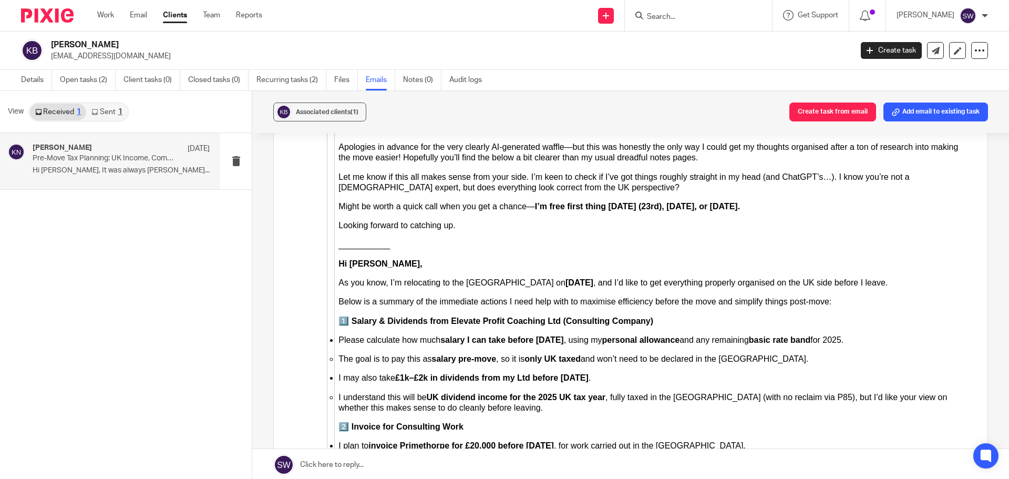
scroll to position [4993, 0]
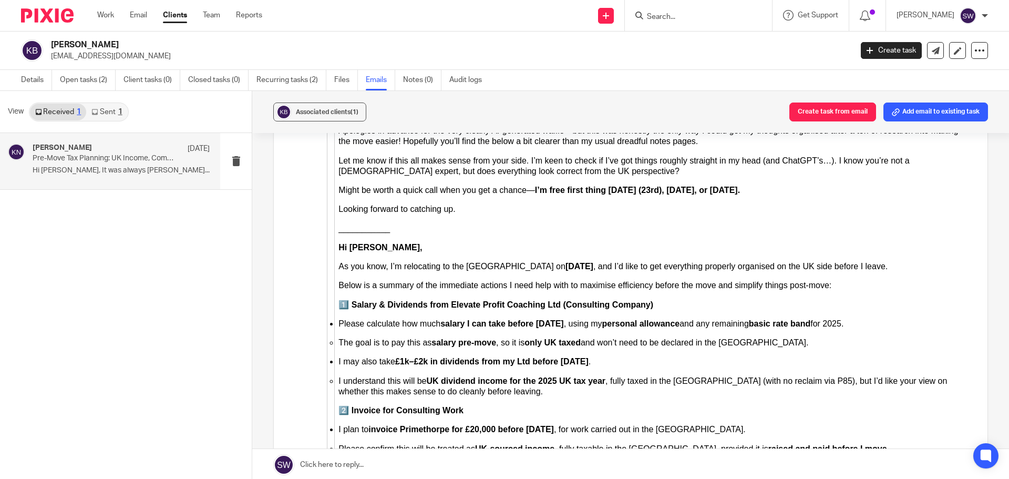
click at [107, 110] on link "Sent 1" at bounding box center [106, 112] width 41 height 17
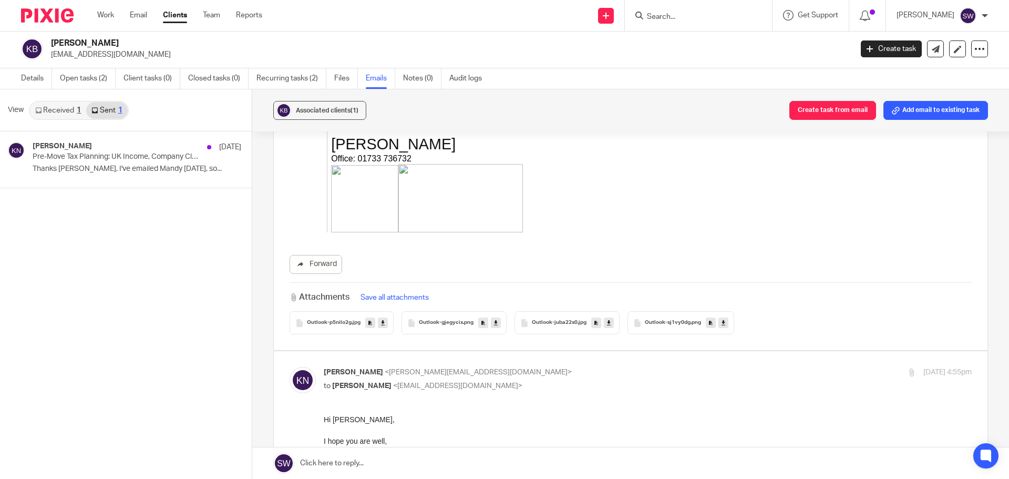
scroll to position [3101, 0]
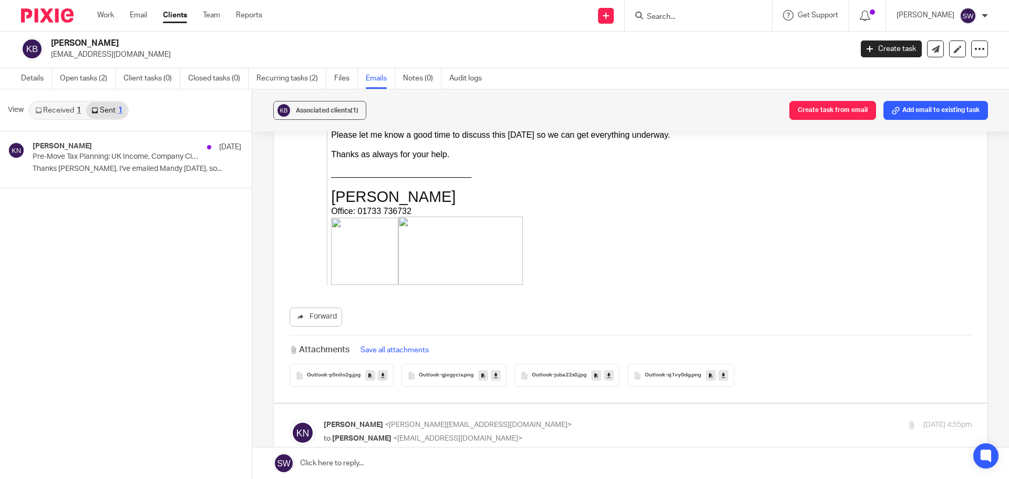
click at [547, 372] on span "Outlook-juba22x0" at bounding box center [555, 375] width 46 height 6
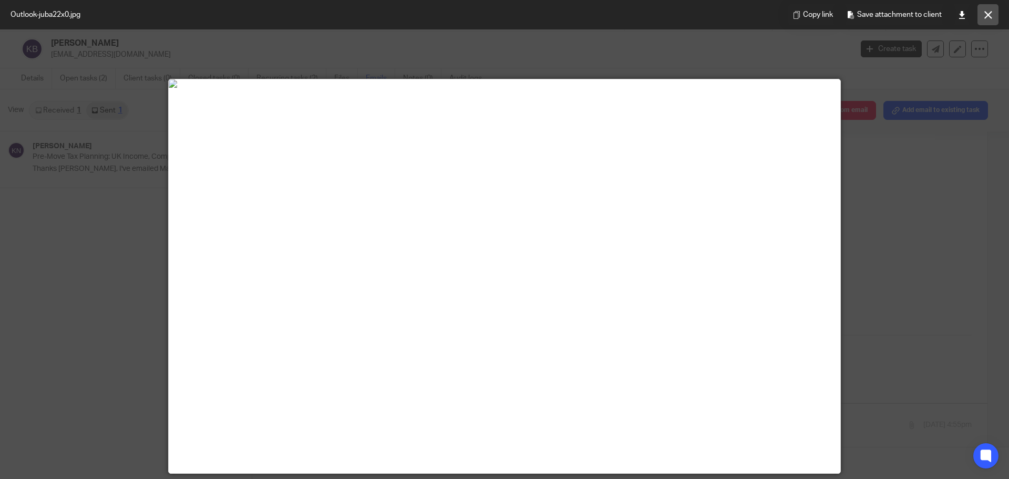
click at [986, 14] on icon at bounding box center [988, 15] width 8 height 8
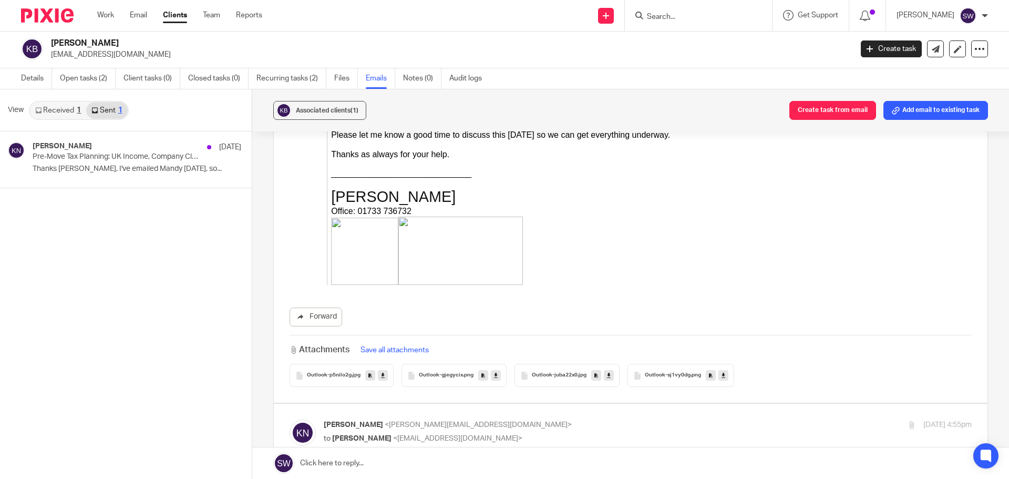
click at [664, 372] on span "Outlook-sj1vy0dg" at bounding box center [668, 375] width 46 height 6
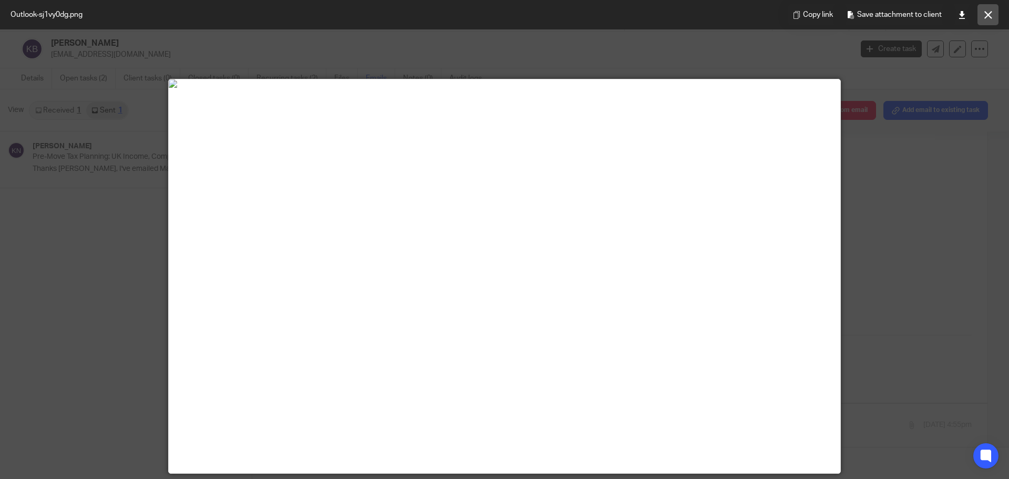
click at [985, 15] on icon at bounding box center [988, 15] width 8 height 8
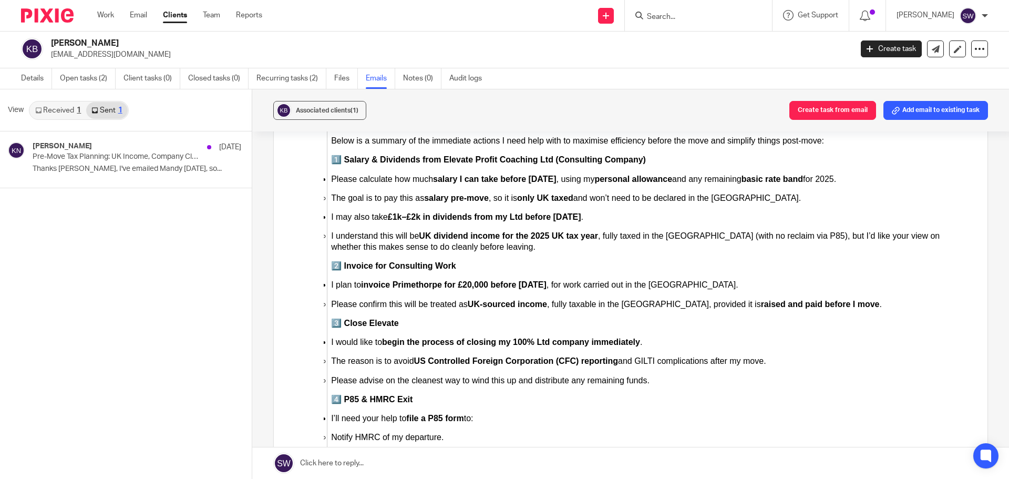
scroll to position [2523, 0]
click at [282, 71] on link "Recurring tasks (2)" at bounding box center [291, 78] width 70 height 20
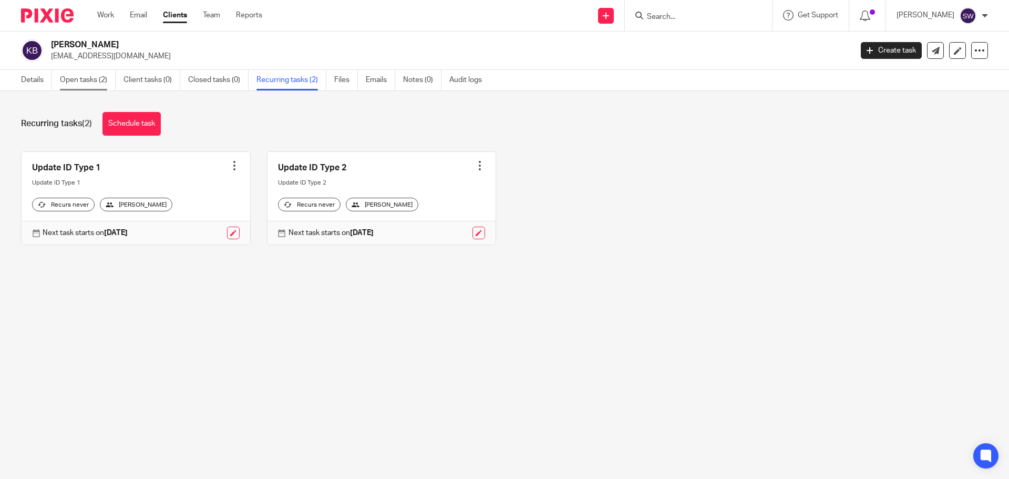
click at [101, 79] on link "Open tasks (2)" at bounding box center [88, 80] width 56 height 20
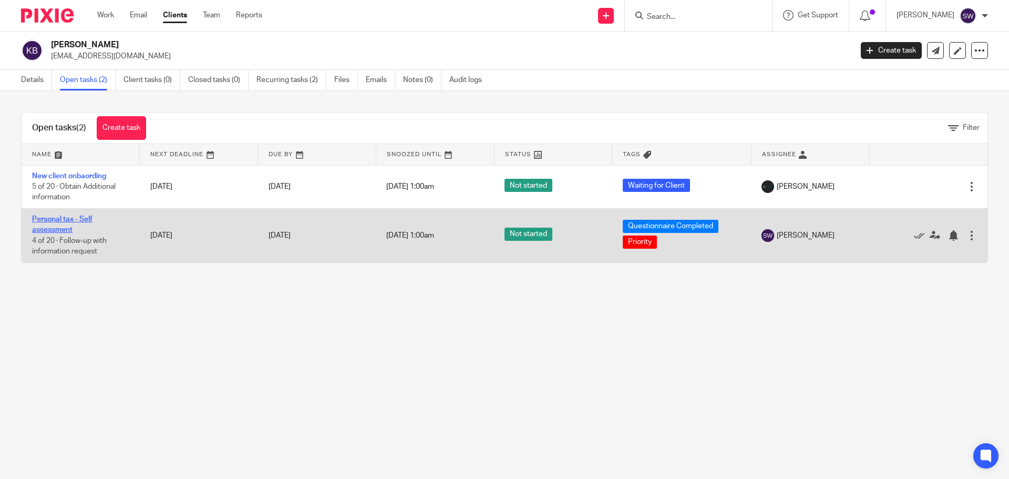
click at [68, 217] on link "Personal tax - Self assessment" at bounding box center [62, 224] width 60 height 18
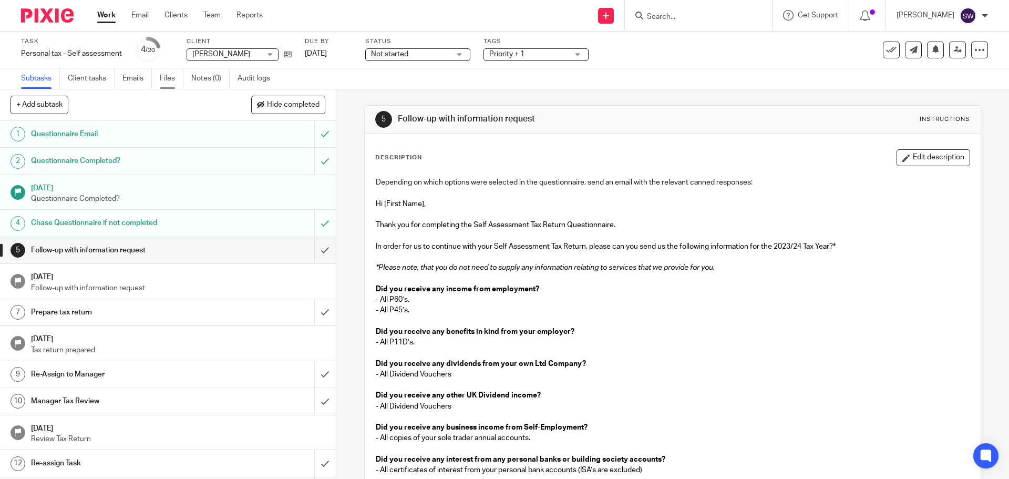
click at [167, 77] on link "Files" at bounding box center [172, 78] width 24 height 20
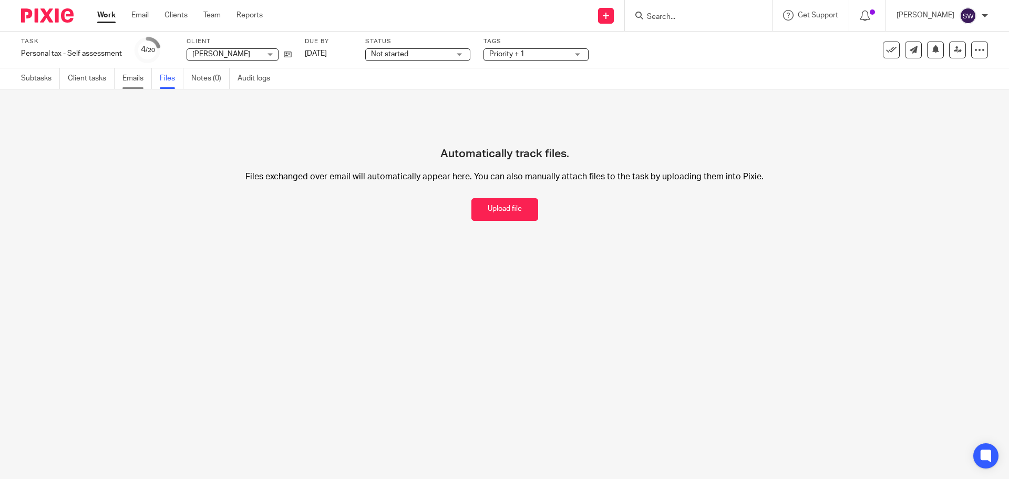
click at [133, 80] on link "Emails" at bounding box center [136, 78] width 29 height 20
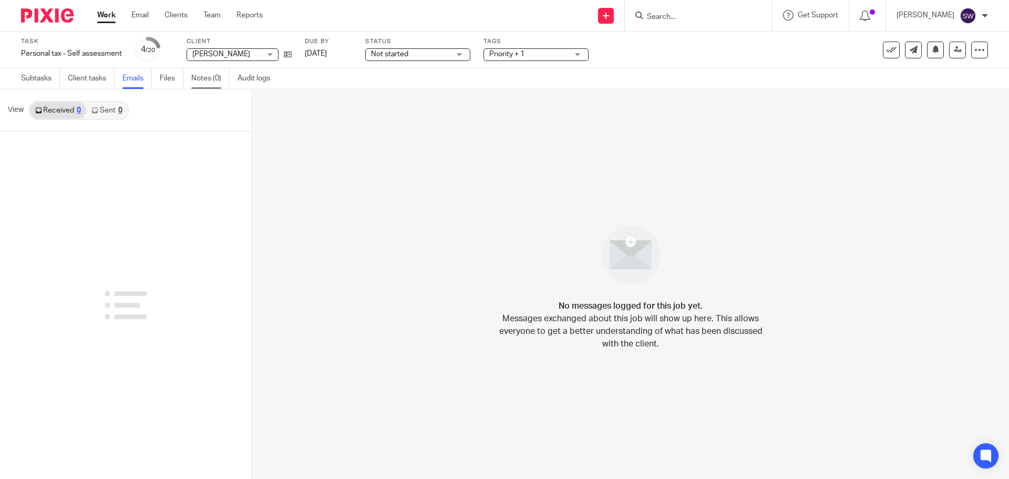
click at [218, 76] on link "Notes (0)" at bounding box center [210, 78] width 38 height 20
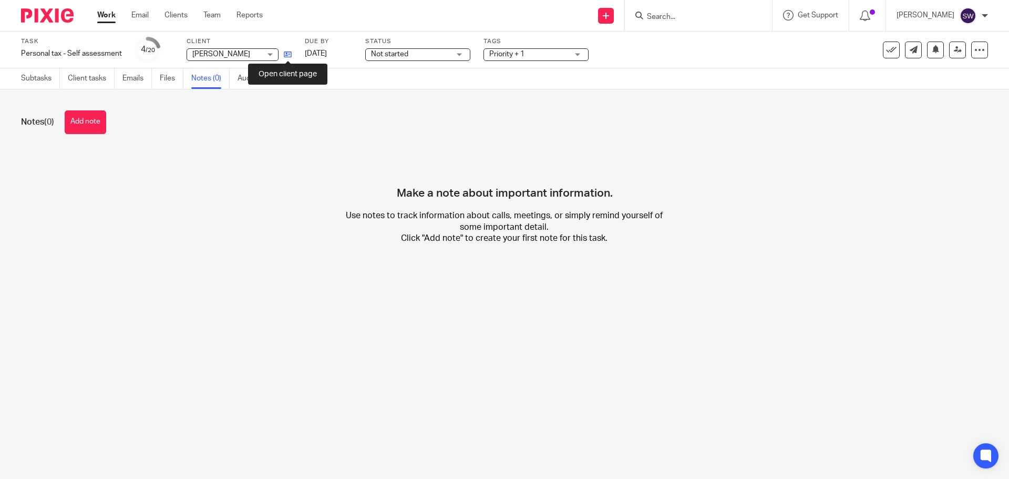
click at [285, 50] on icon at bounding box center [288, 54] width 8 height 8
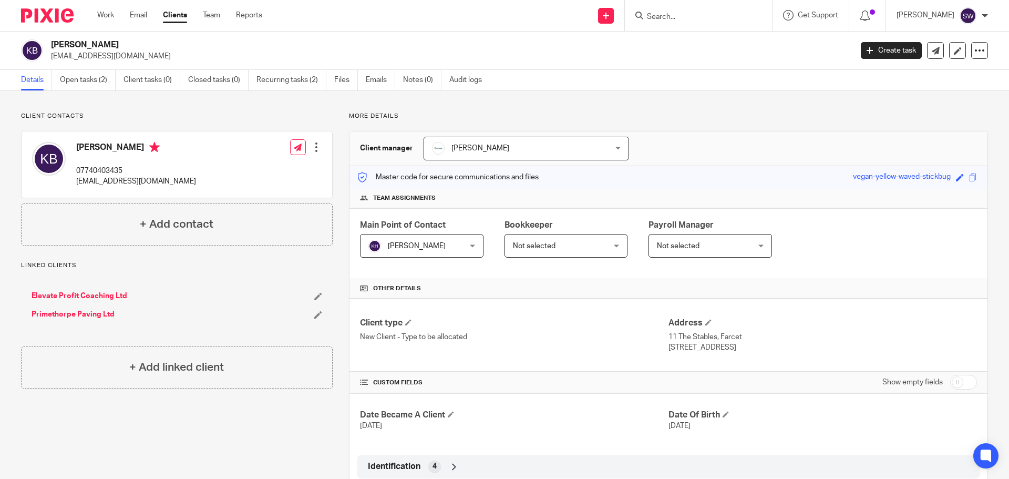
scroll to position [29, 0]
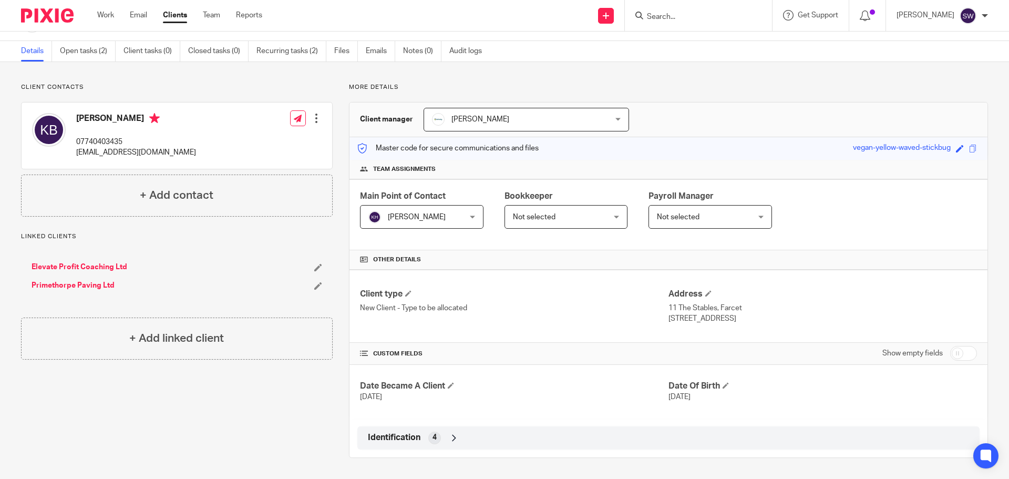
click at [73, 284] on link "Primethorpe Paving Ltd" at bounding box center [73, 285] width 83 height 11
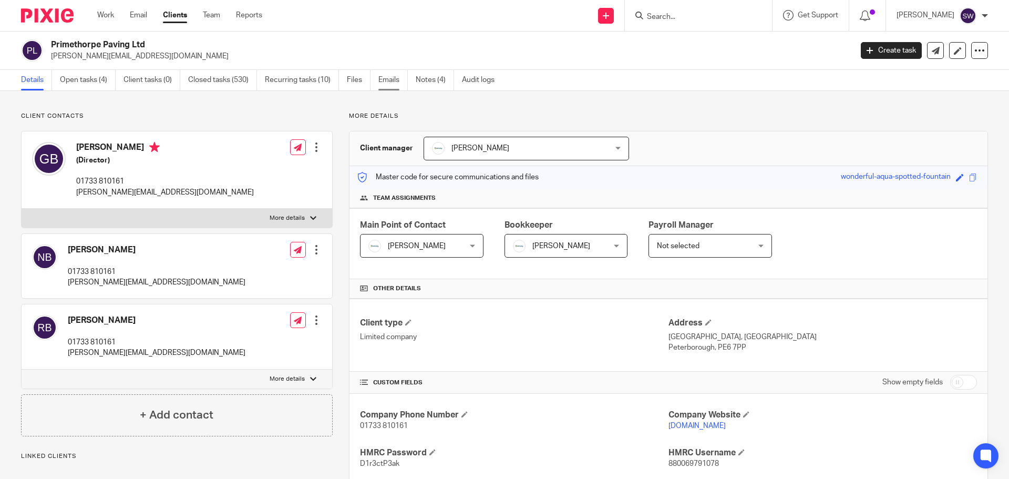
click at [394, 78] on link "Emails" at bounding box center [392, 80] width 29 height 20
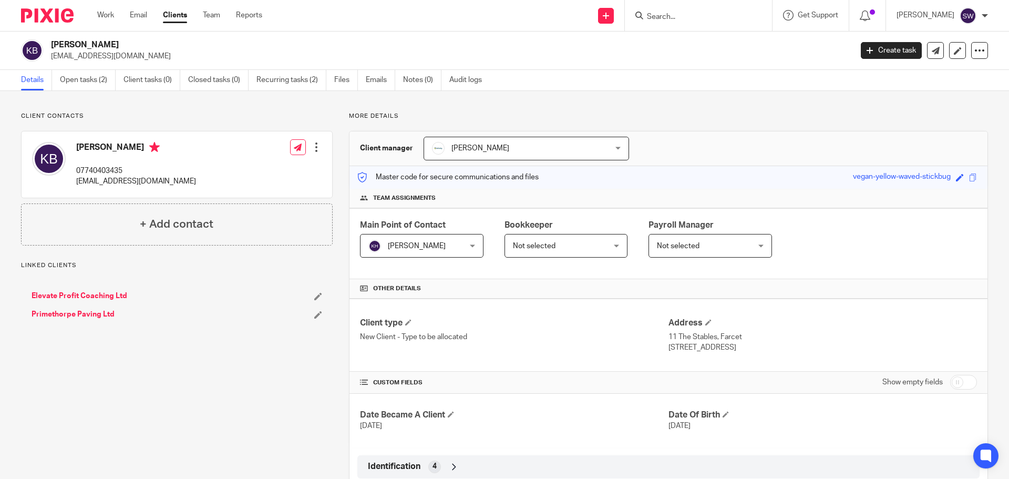
click at [86, 292] on link "Elevate Profit Coaching Ltd" at bounding box center [80, 296] width 96 height 11
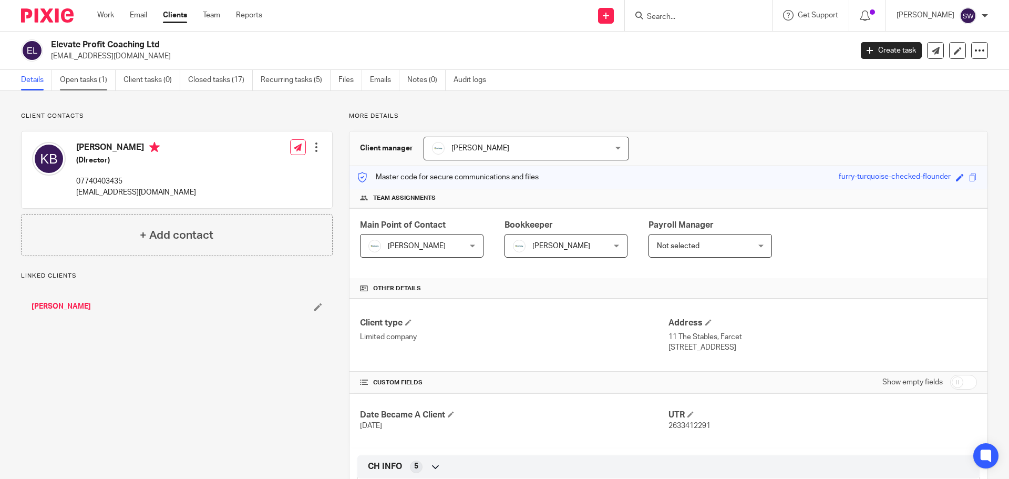
click at [88, 77] on link "Open tasks (1)" at bounding box center [88, 80] width 56 height 20
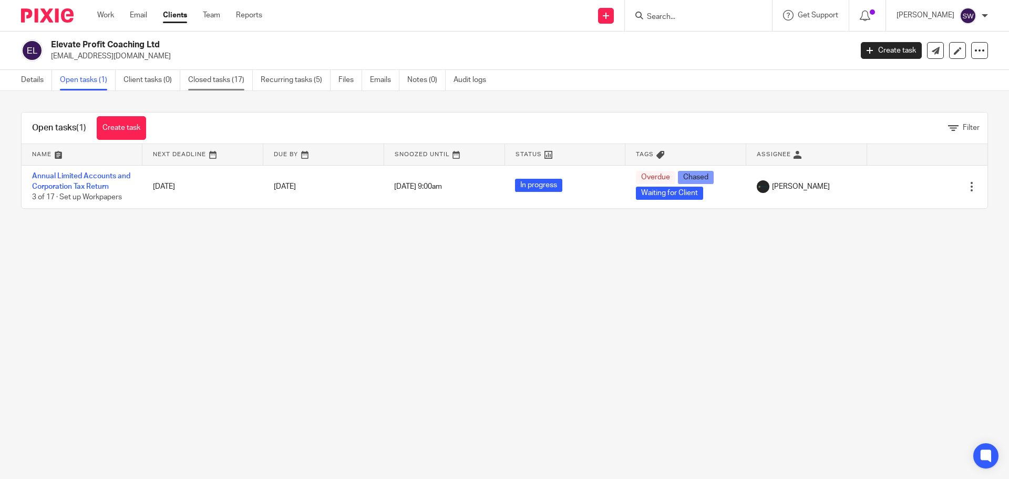
click at [214, 77] on link "Closed tasks (17)" at bounding box center [220, 80] width 65 height 20
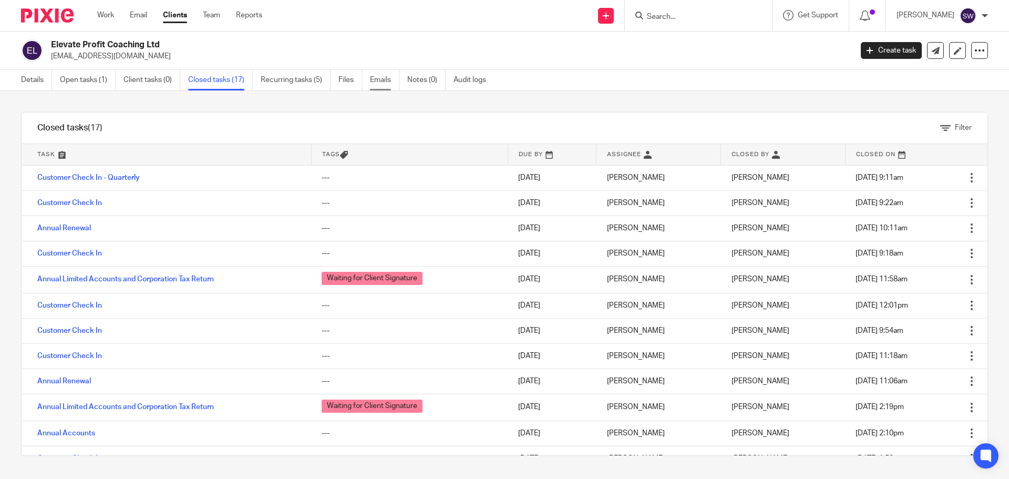
click at [387, 78] on link "Emails" at bounding box center [384, 80] width 29 height 20
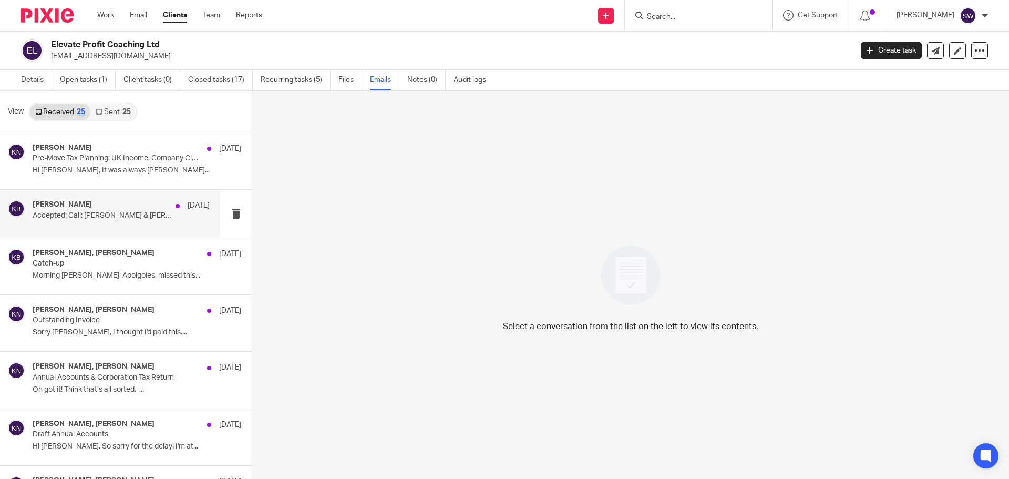
click at [81, 215] on p "Accepted: Call: Karl & Kelsey" at bounding box center [104, 215] width 142 height 9
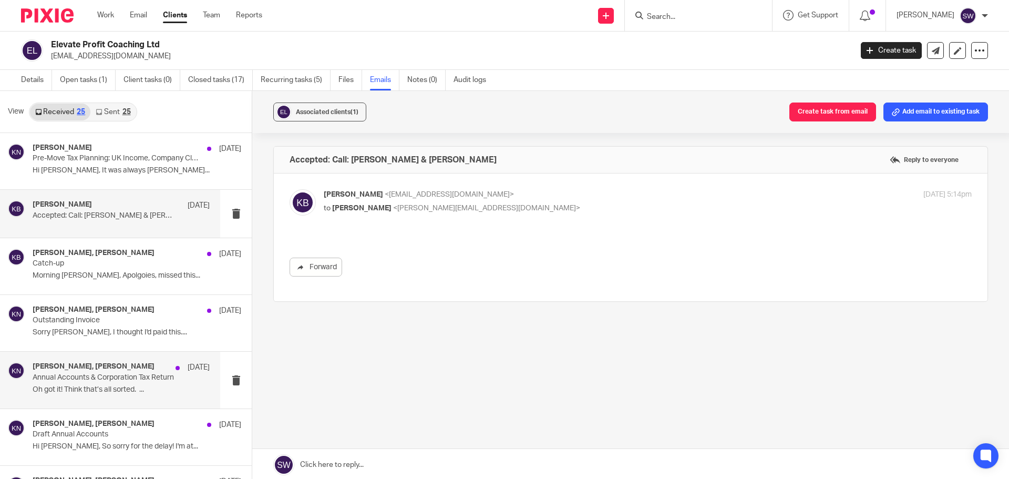
click at [63, 385] on p "Oh got it! Think that’s all sorted. ..." at bounding box center [121, 389] width 177 height 9
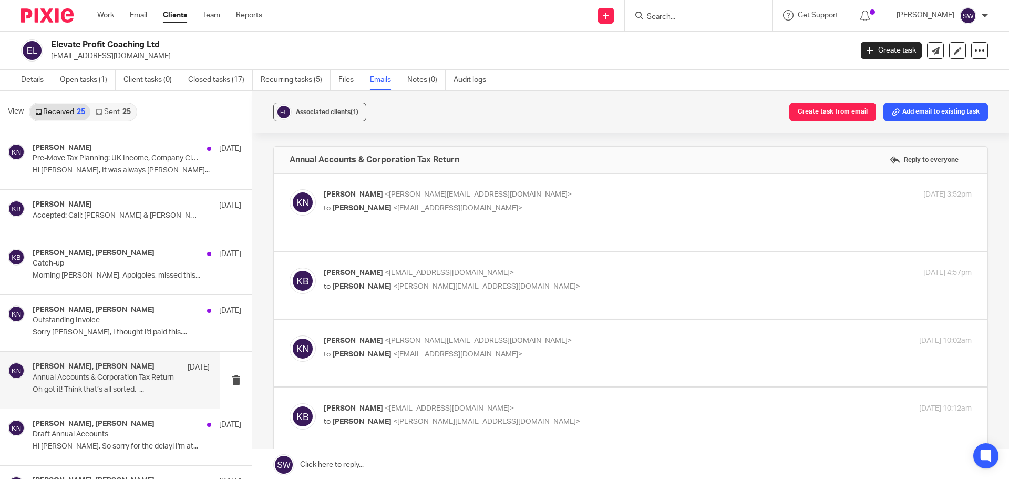
click at [498, 197] on p "Karl Newman <k.newman@directpeak.co.uk>" at bounding box center [540, 194] width 432 height 11
checkbox input "true"
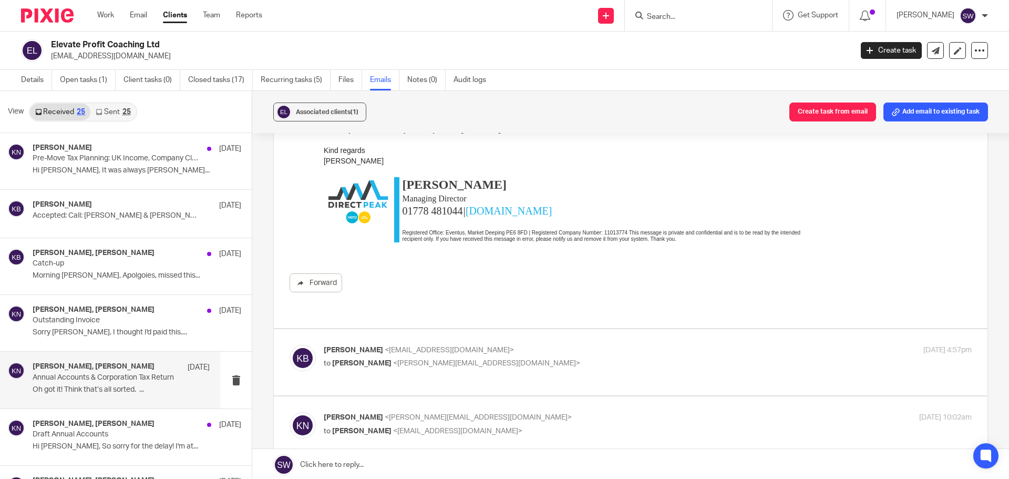
scroll to position [210, 0]
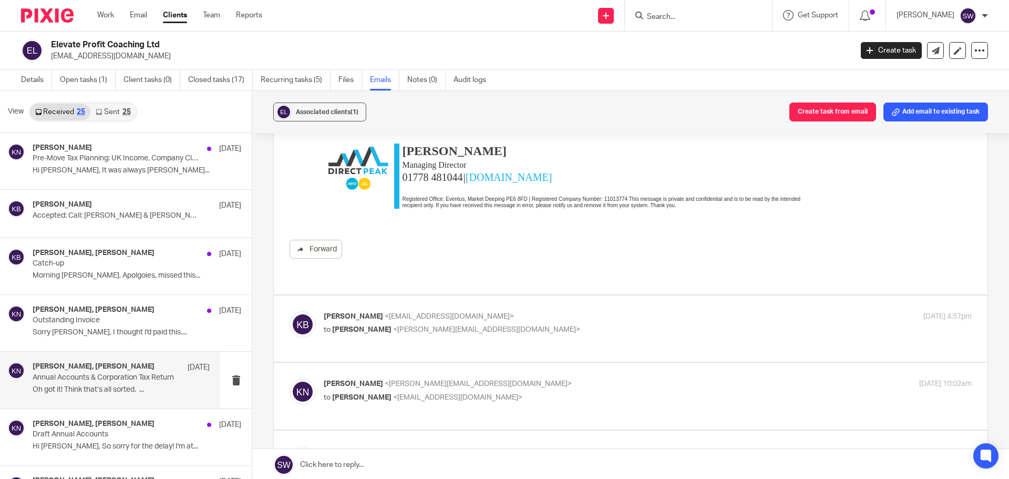
click at [510, 324] on p "to Karl Newman <k.newman@directpeak.co.uk>" at bounding box center [540, 329] width 432 height 11
checkbox input "true"
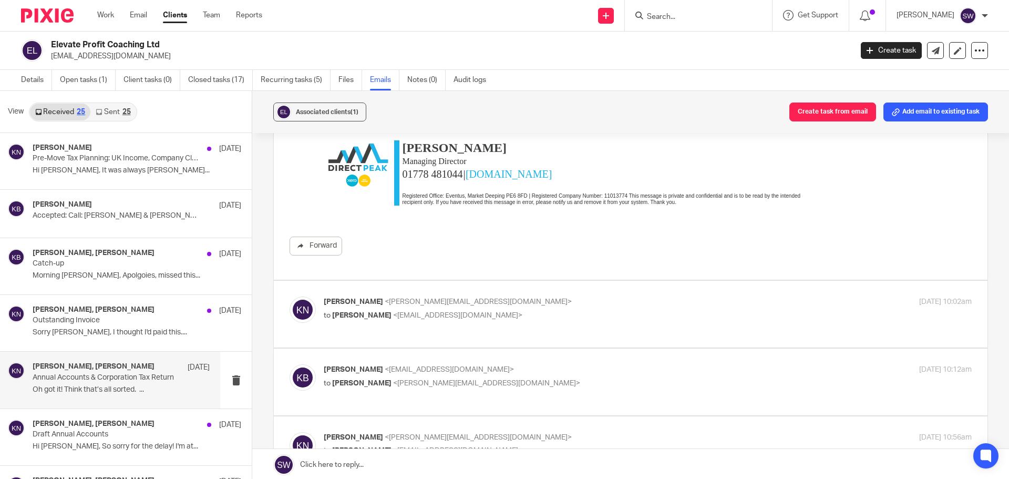
scroll to position [683, 0]
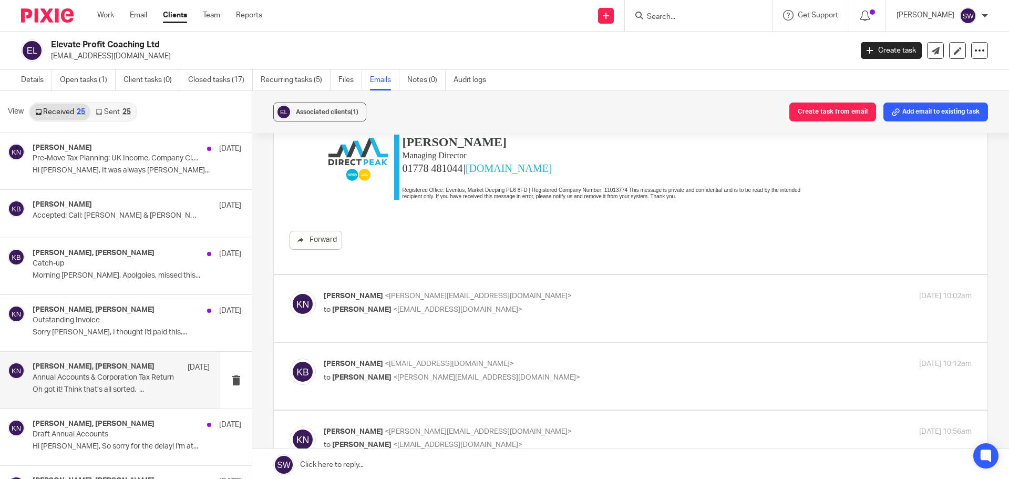
click at [510, 304] on p "to Kelsey Brace <kelsey@elevateprofit.co.uk>" at bounding box center [540, 309] width 432 height 11
checkbox input "true"
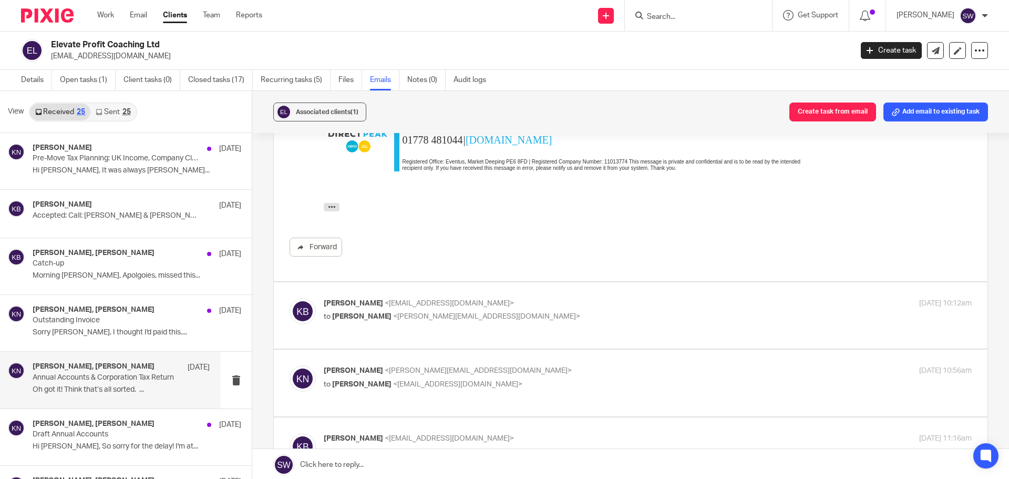
scroll to position [999, 0]
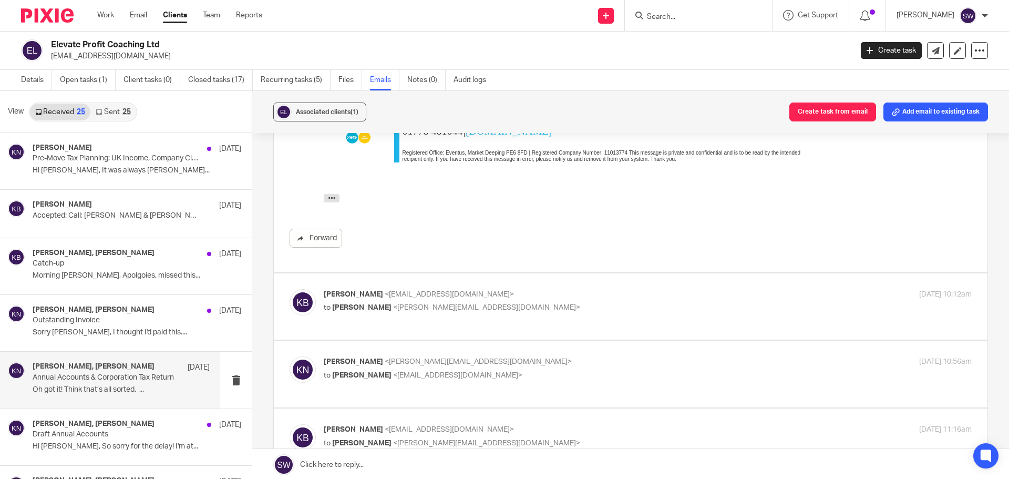
click at [507, 312] on div "Kelsey Brace <kelsey@elevateprofit.co.uk> to Karl Newman <k.newman@directpeak.c…" at bounding box center [540, 301] width 432 height 24
checkbox input "true"
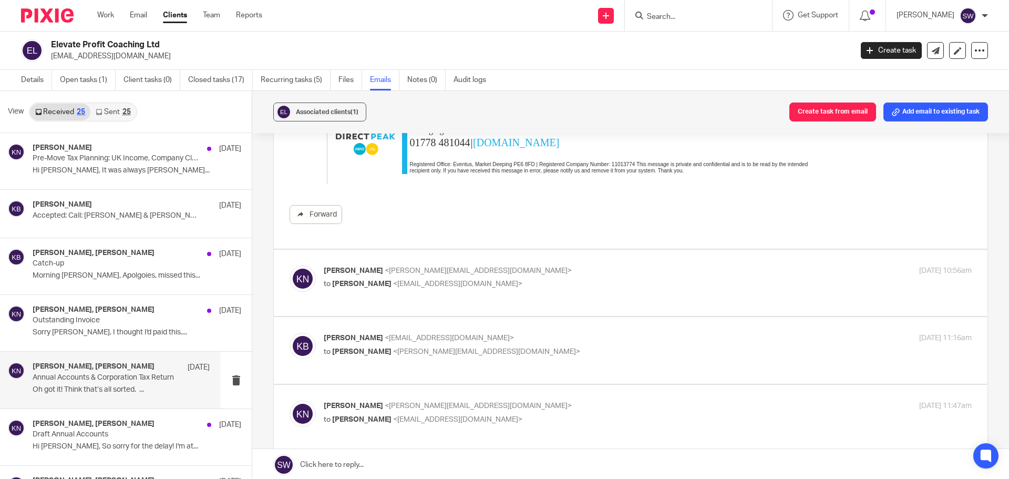
scroll to position [1787, 0]
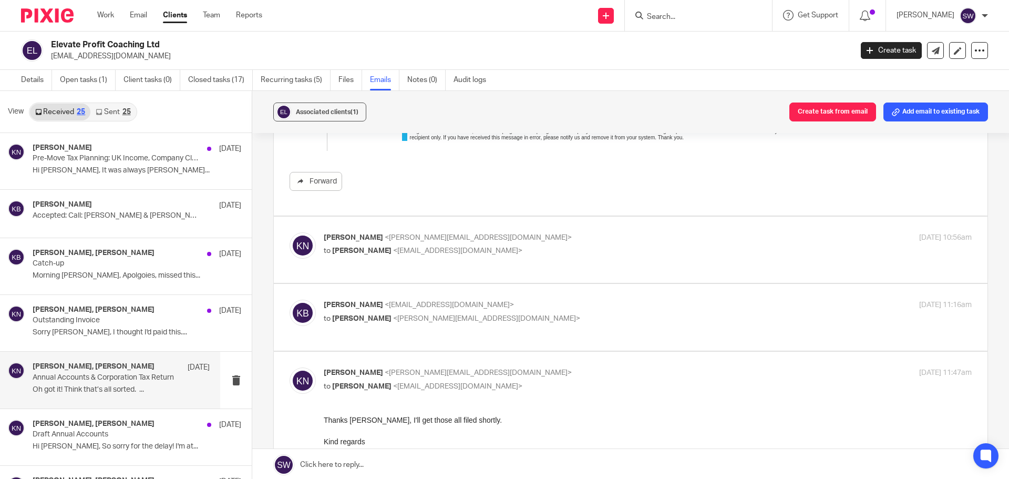
click at [500, 256] on p "to Kelsey Brace <kelsey@elevateprofit.co.uk>" at bounding box center [540, 250] width 432 height 11
checkbox input "true"
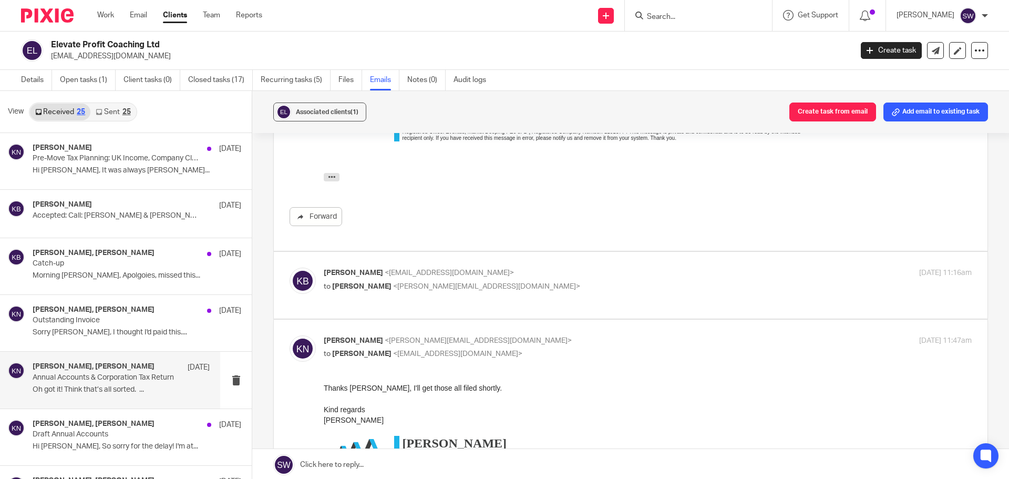
scroll to position [2102, 0]
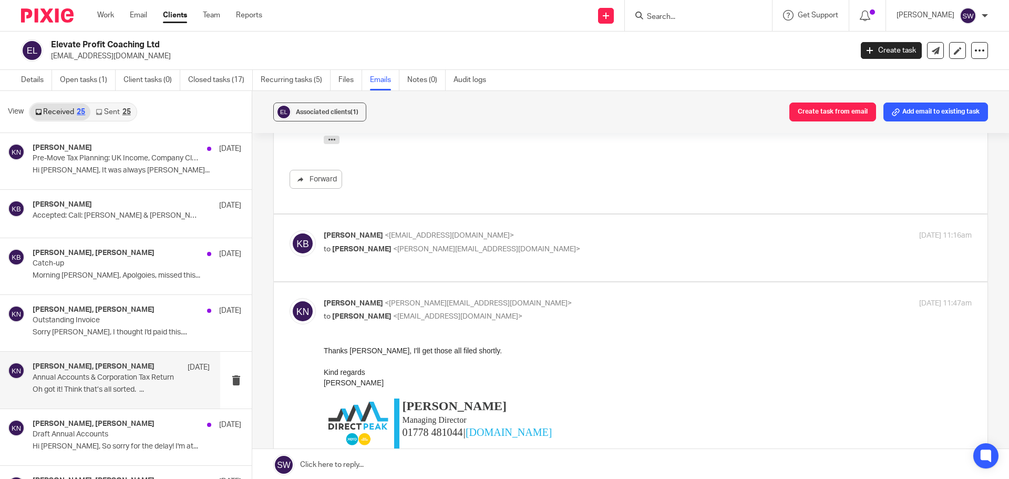
click at [508, 241] on p "Kelsey Brace <kelsey@elevateprofit.co.uk>" at bounding box center [540, 235] width 432 height 11
checkbox input "true"
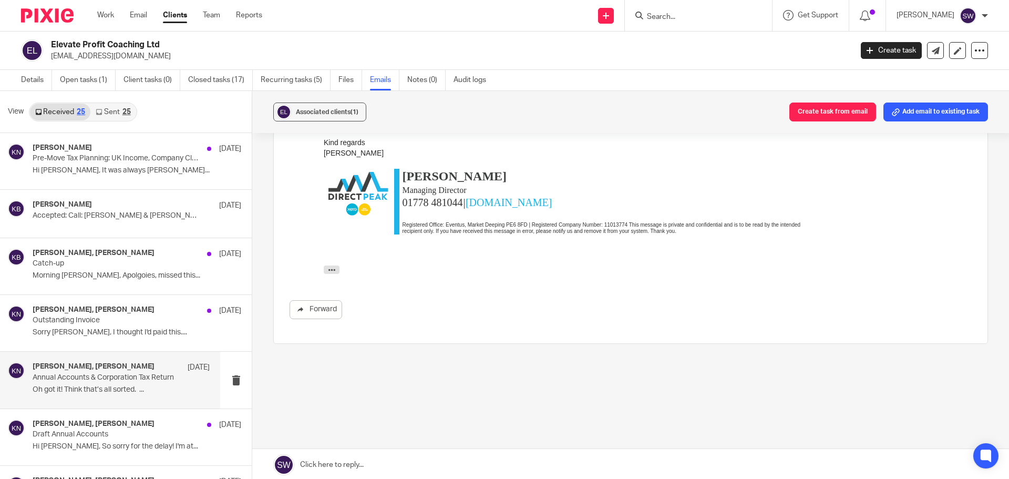
scroll to position [3328, 0]
click at [89, 424] on h4 "Karl Newman, Kelsey Brace" at bounding box center [94, 423] width 122 height 9
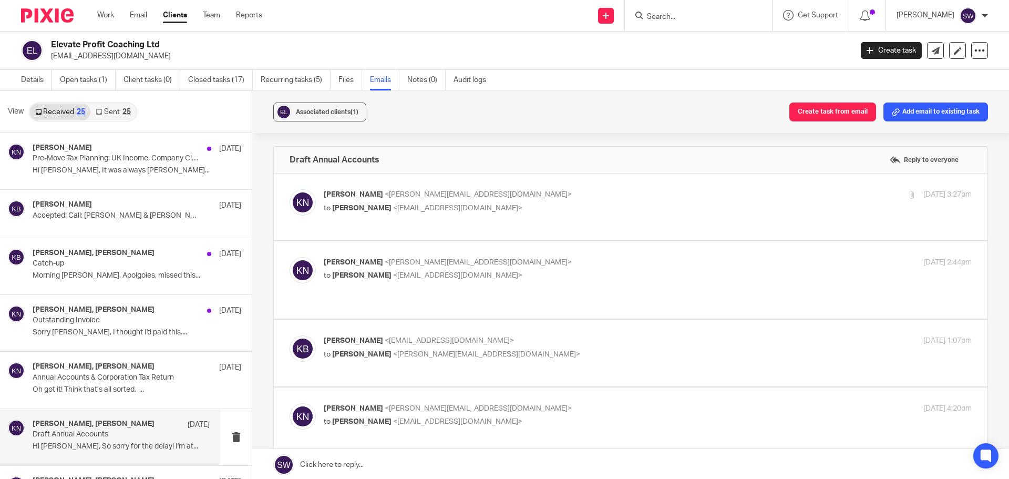
scroll to position [0, 0]
click at [544, 183] on label at bounding box center [631, 206] width 714 height 67
click at [290, 189] on input "checkbox" at bounding box center [289, 189] width 1 height 1
checkbox input "true"
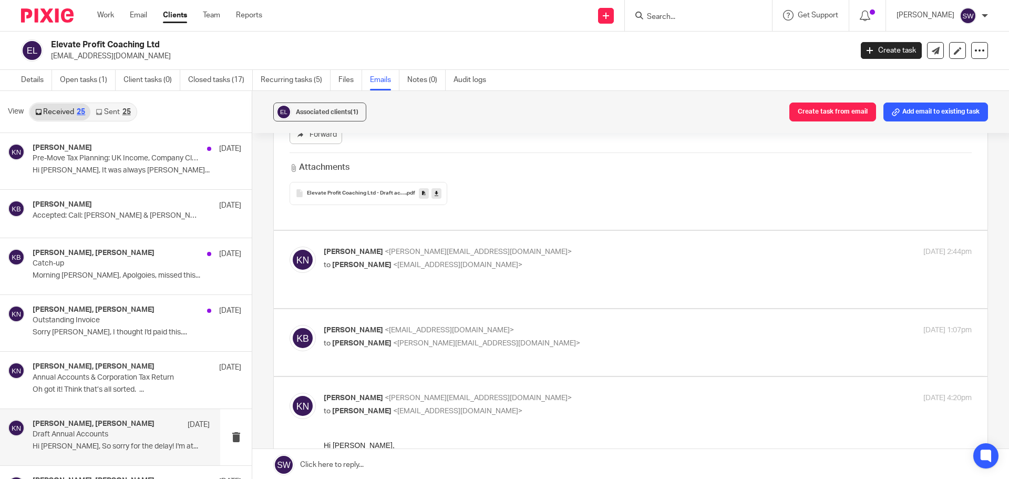
scroll to position [368, 0]
click at [522, 232] on label at bounding box center [631, 268] width 714 height 77
click at [290, 245] on input "checkbox" at bounding box center [289, 245] width 1 height 1
checkbox input "true"
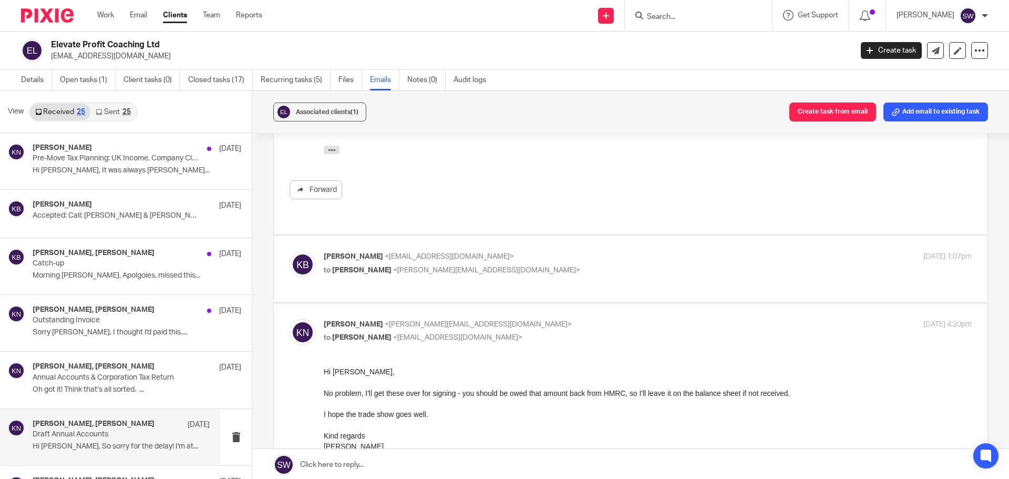
scroll to position [736, 0]
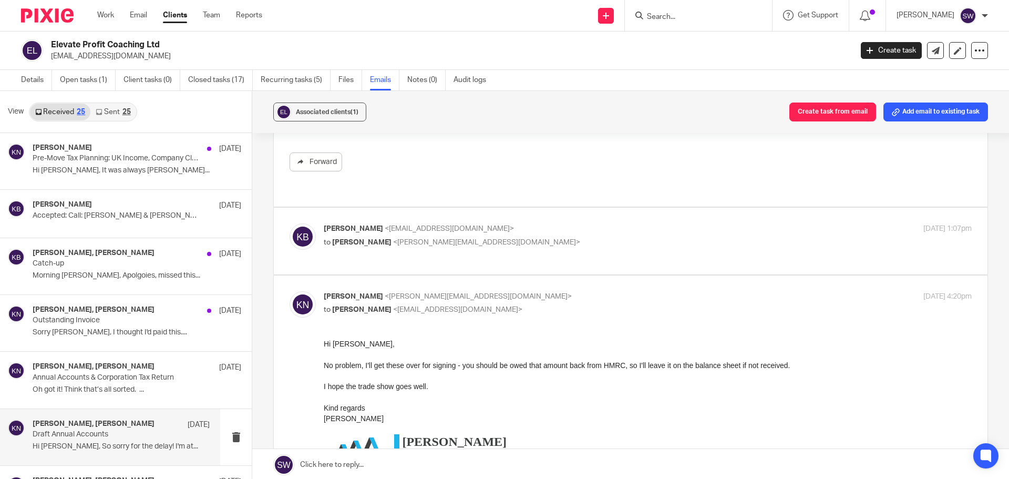
click at [522, 237] on p "to Karl Newman <k.newman@directpeak.co.uk>" at bounding box center [540, 242] width 432 height 11
checkbox input "true"
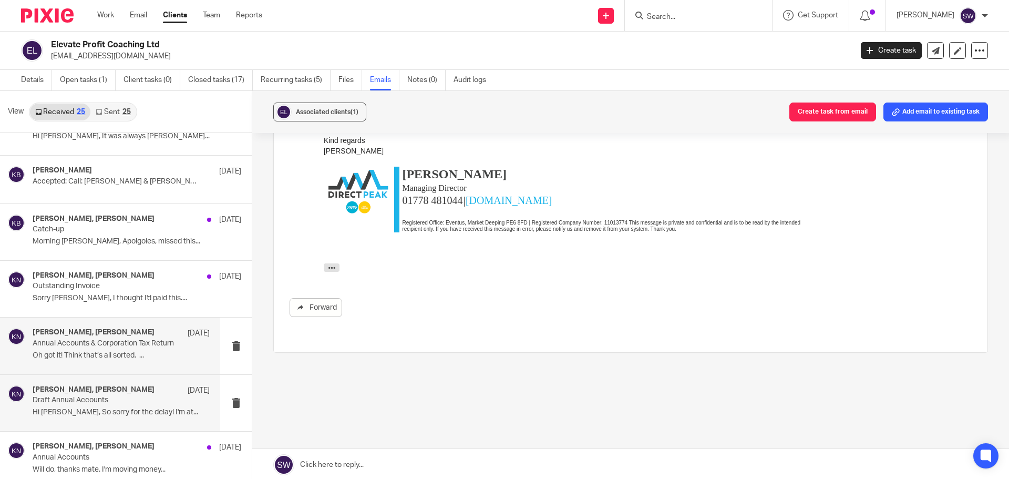
scroll to position [105, 0]
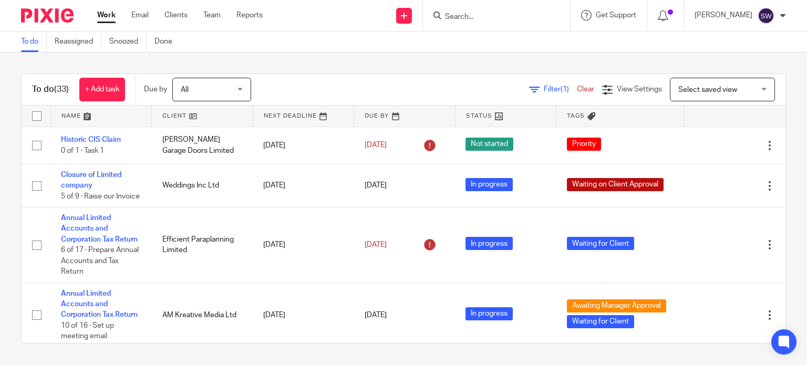
click at [536, 16] on input "Search" at bounding box center [491, 17] width 95 height 9
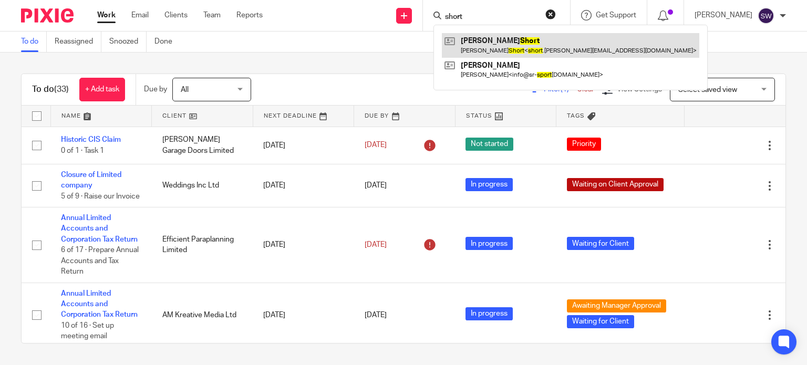
type input "short"
click at [493, 40] on link at bounding box center [571, 45] width 258 height 24
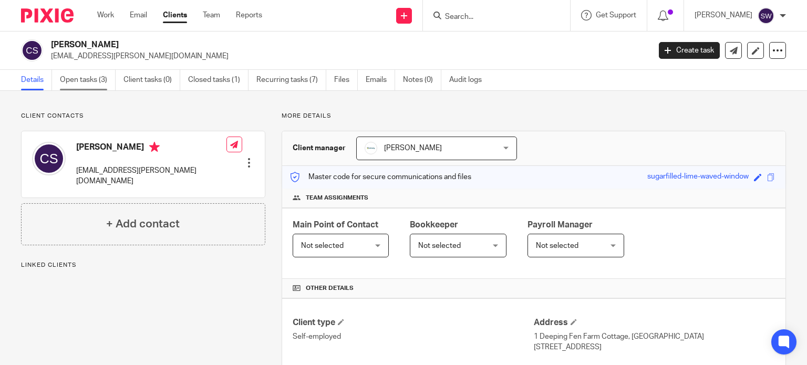
click at [83, 79] on link "Open tasks (3)" at bounding box center [88, 80] width 56 height 20
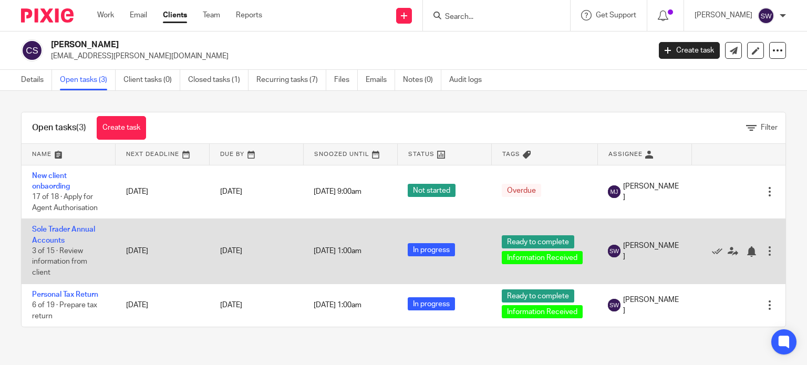
click at [49, 233] on td "Sole Trader Annual Accounts 3 of 15 · Review information from client" at bounding box center [69, 251] width 94 height 65
click at [50, 231] on link "Sole Trader Annual Accounts" at bounding box center [63, 235] width 63 height 18
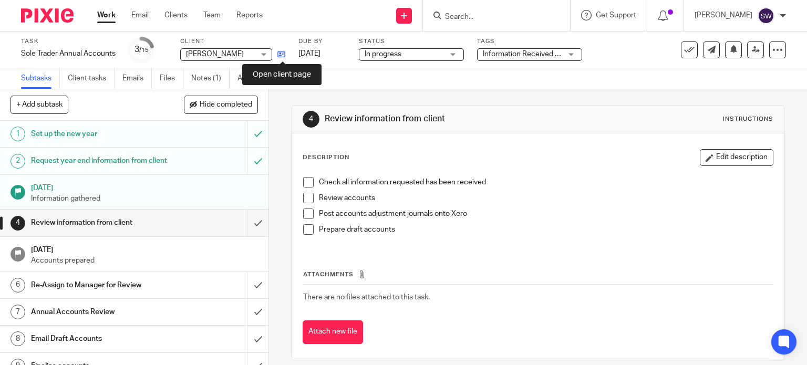
click at [284, 55] on icon at bounding box center [281, 54] width 8 height 8
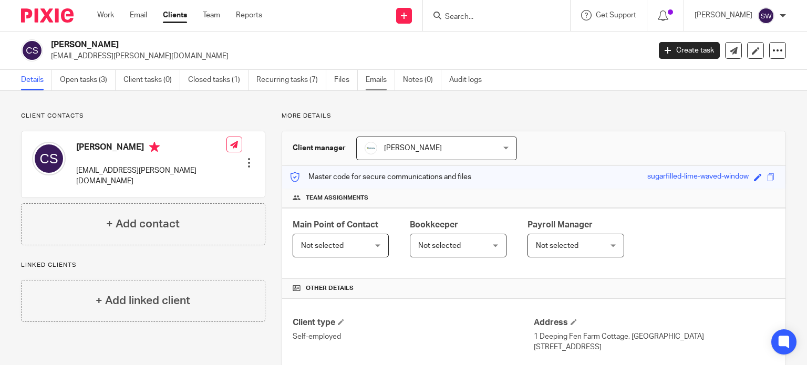
click at [376, 78] on link "Emails" at bounding box center [380, 80] width 29 height 20
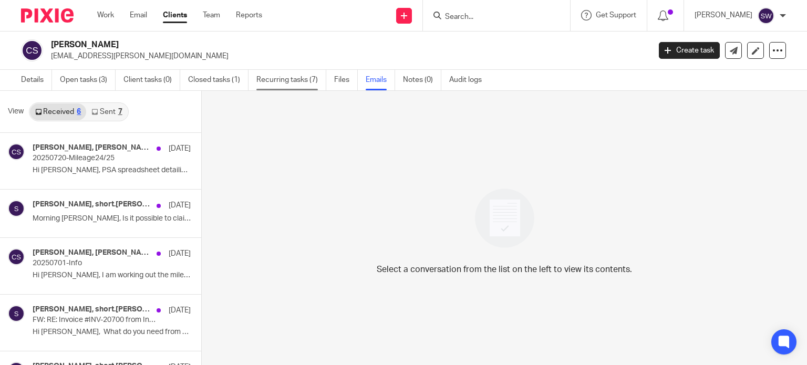
click at [282, 80] on link "Recurring tasks (7)" at bounding box center [291, 80] width 70 height 20
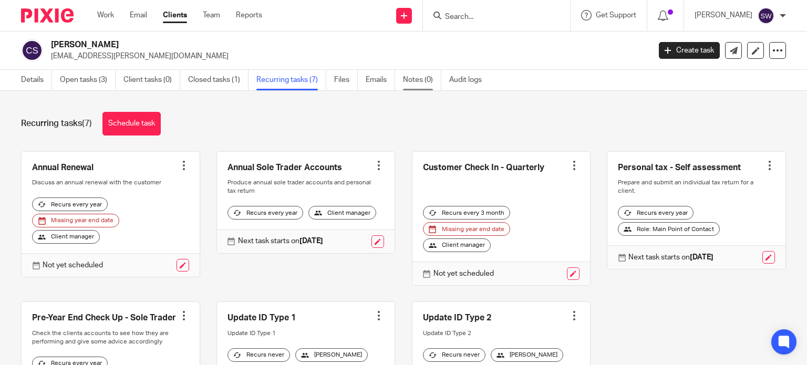
click at [420, 80] on link "Notes (0)" at bounding box center [422, 80] width 38 height 20
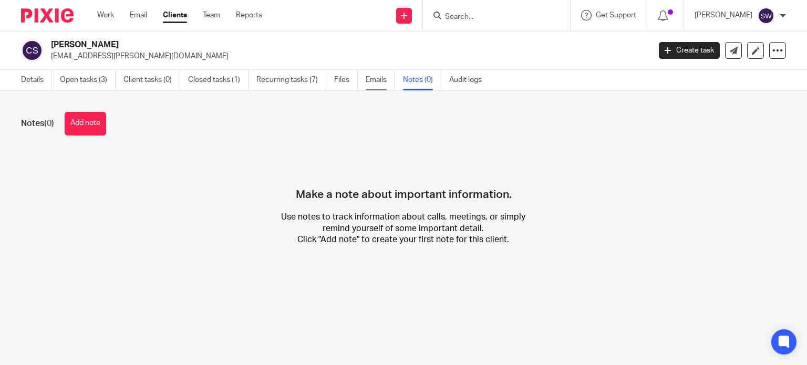
click at [382, 83] on link "Emails" at bounding box center [380, 80] width 29 height 20
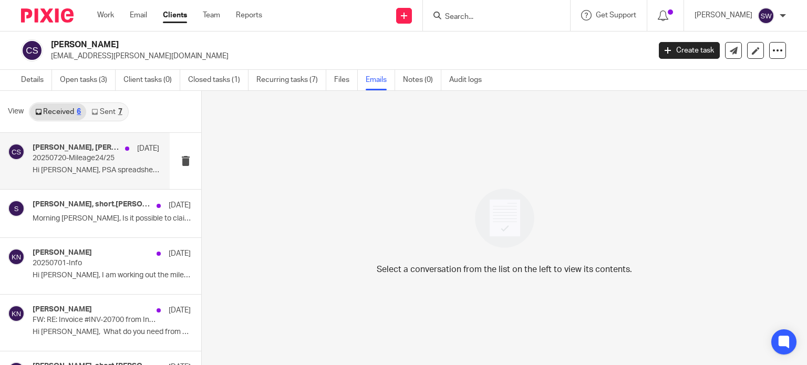
click at [88, 147] on h4 "[PERSON_NAME], [PERSON_NAME]" at bounding box center [76, 147] width 87 height 9
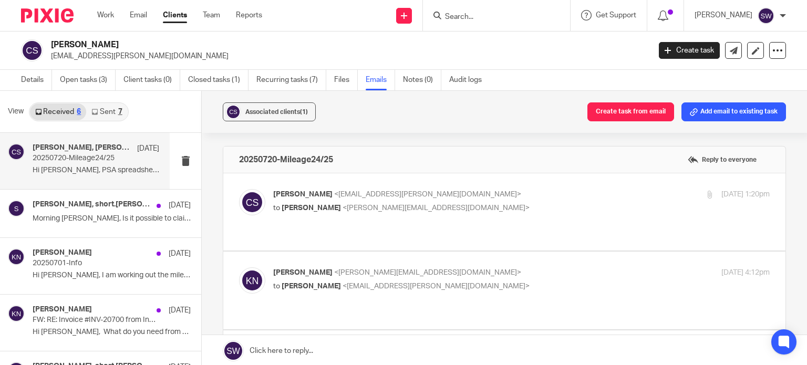
click at [446, 195] on p "[PERSON_NAME] <[EMAIL_ADDRESS][PERSON_NAME][DOMAIN_NAME]>" at bounding box center [438, 194] width 331 height 11
checkbox input "true"
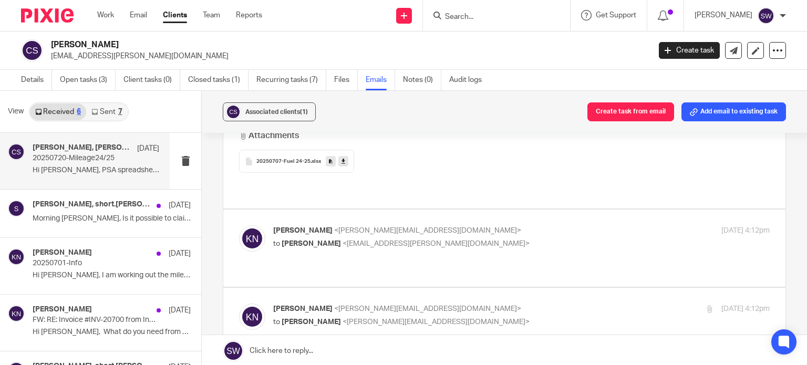
scroll to position [263, 0]
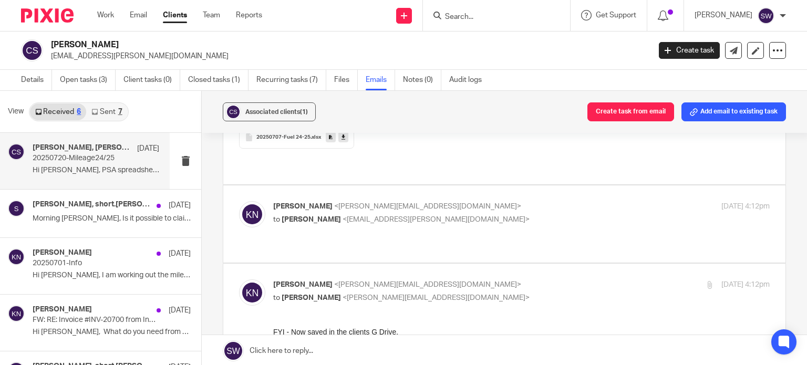
click at [515, 201] on p "Karl Newman <karl@infinity-accounting.co.uk>" at bounding box center [438, 206] width 331 height 11
checkbox input "true"
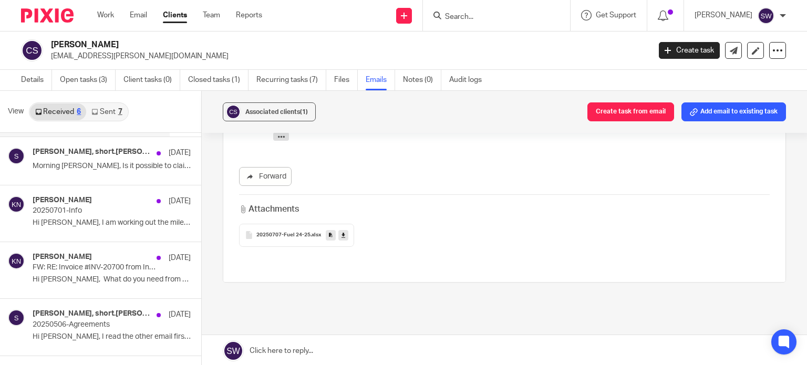
scroll to position [914, 0]
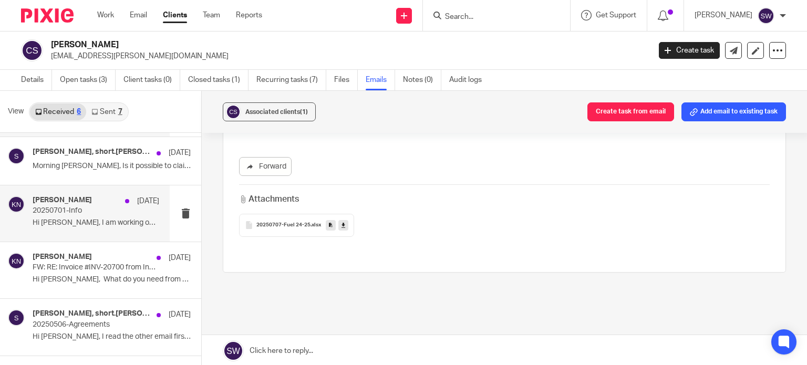
click at [52, 207] on p "20250701-Info" at bounding box center [83, 211] width 101 height 9
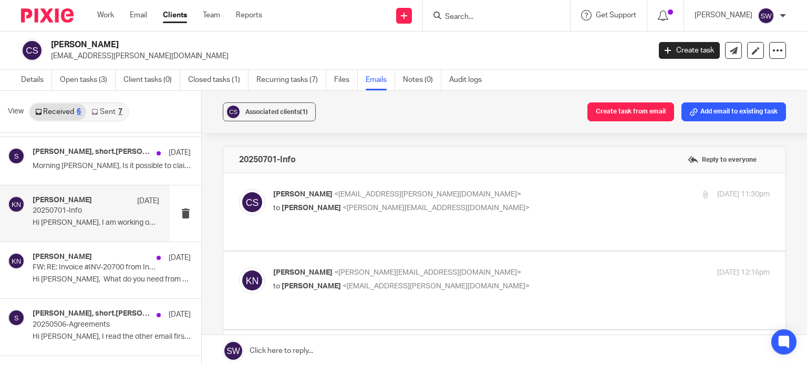
scroll to position [0, 0]
click at [505, 222] on div "Chris Short <short.chris@sky.com> to Karl Newman <karl@infinity-accounting.co.u…" at bounding box center [504, 212] width 531 height 46
click at [499, 199] on p "Chris Short <short.chris@sky.com>" at bounding box center [438, 194] width 331 height 11
checkbox input "true"
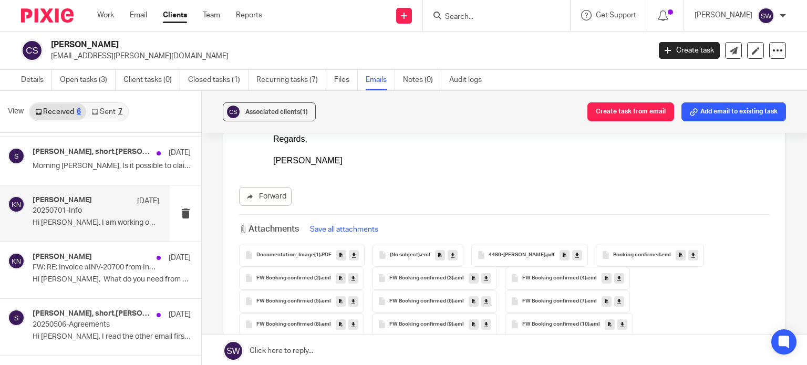
scroll to position [210, 0]
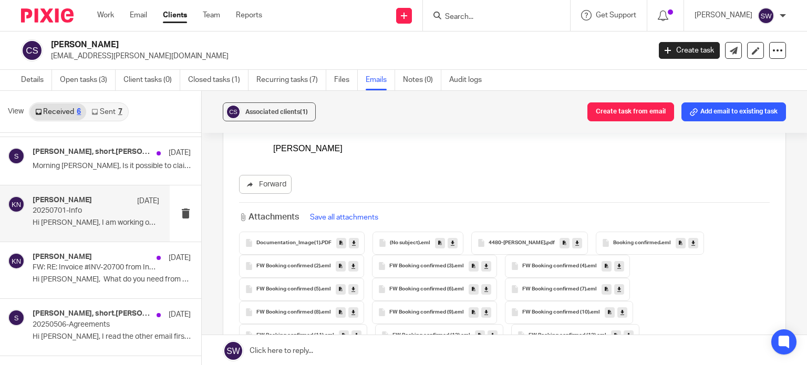
click at [353, 242] on link at bounding box center [354, 243] width 10 height 11
click at [451, 243] on link at bounding box center [453, 243] width 10 height 11
click at [575, 241] on icon at bounding box center [577, 243] width 4 height 8
click at [692, 242] on icon at bounding box center [694, 243] width 4 height 8
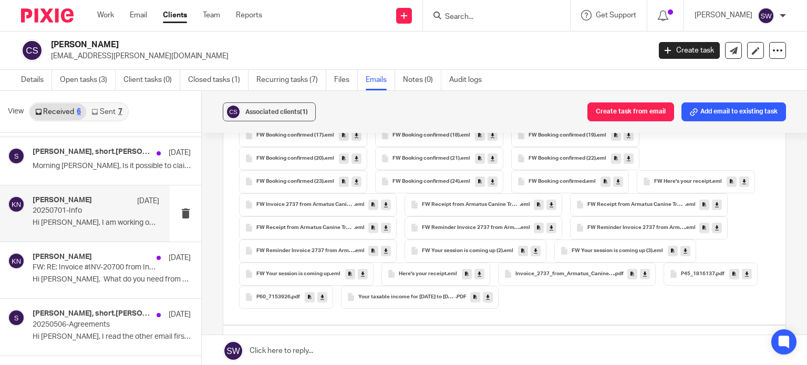
scroll to position [473, 0]
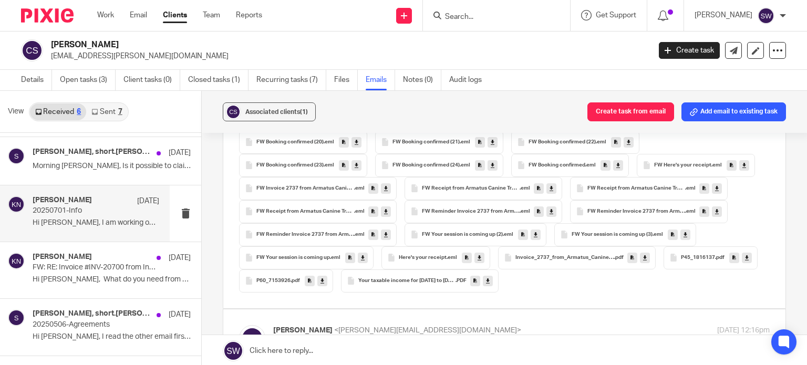
click at [745, 262] on icon at bounding box center [747, 258] width 4 height 8
click at [327, 279] on link at bounding box center [322, 281] width 10 height 11
click at [486, 285] on icon at bounding box center [488, 281] width 4 height 8
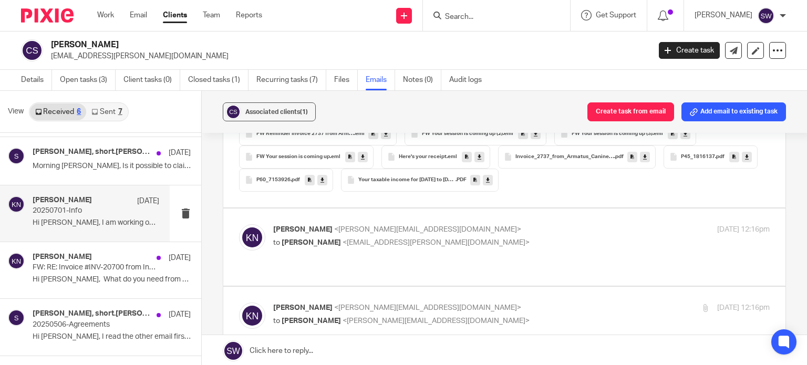
scroll to position [631, 0]
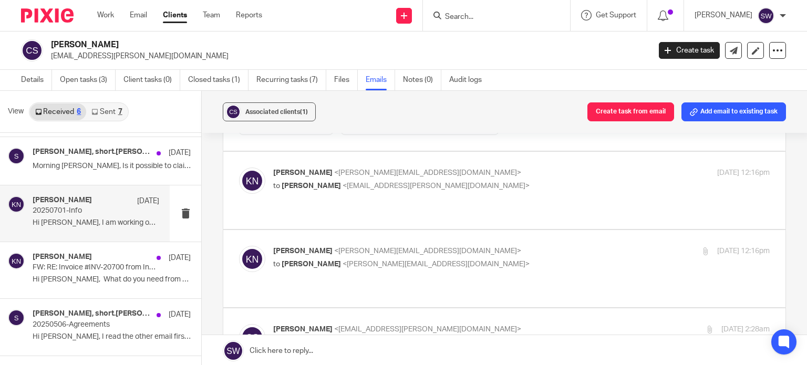
click at [421, 188] on label at bounding box center [504, 190] width 562 height 77
click at [239, 168] on input "checkbox" at bounding box center [239, 167] width 1 height 1
checkbox input "true"
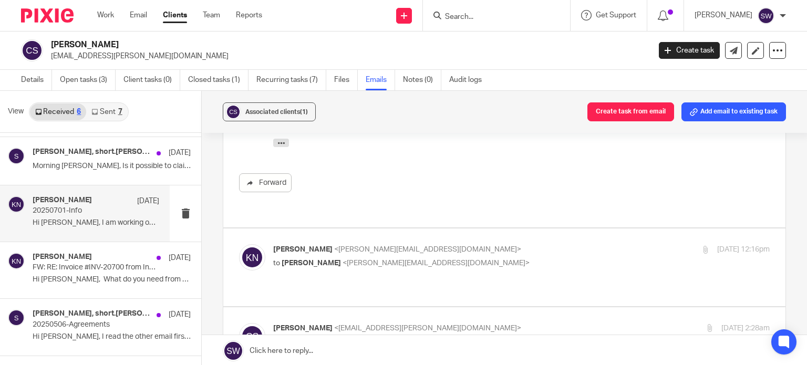
scroll to position [999, 0]
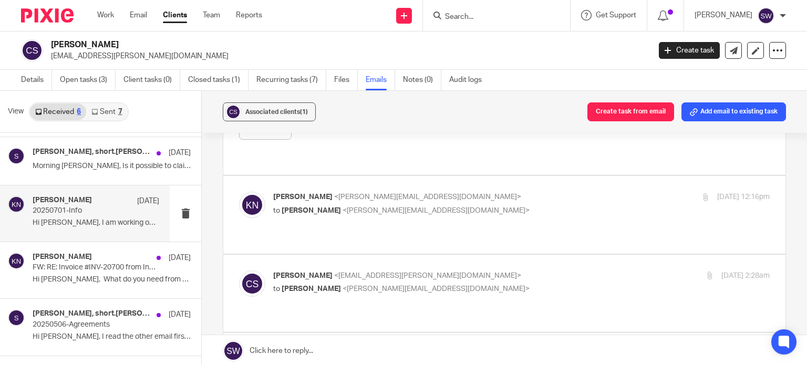
click at [471, 203] on p "Karl Newman <karl@infinity-accounting.co.uk>" at bounding box center [438, 197] width 331 height 11
checkbox input "true"
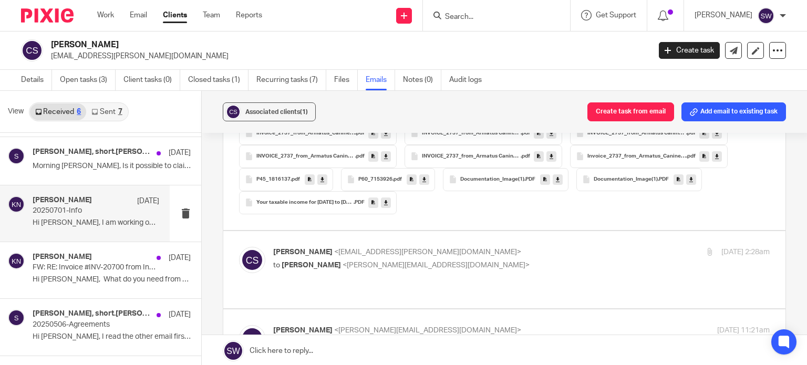
scroll to position [1892, 0]
click at [487, 258] on p "Chris Short <short.chris@sky.com>" at bounding box center [438, 251] width 331 height 11
checkbox input "true"
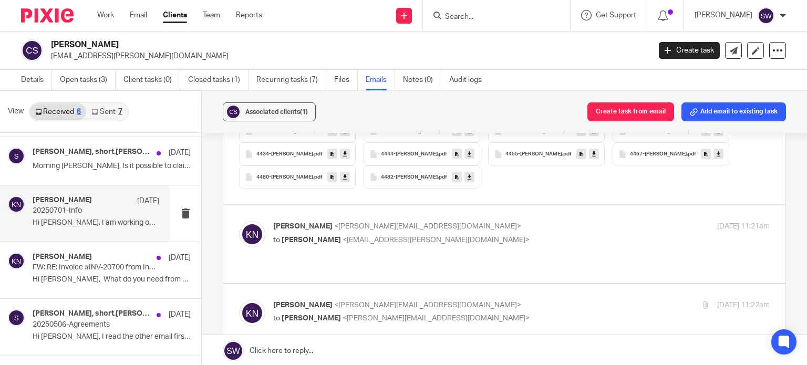
scroll to position [3153, 0]
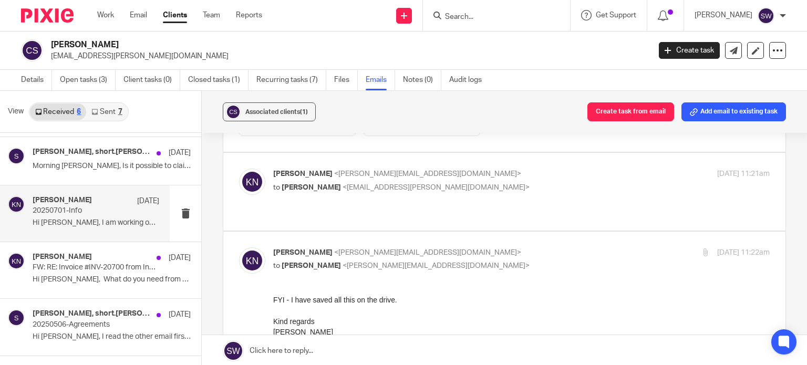
click at [425, 180] on p "Karl Newman <karl@infinity-accounting.co.uk>" at bounding box center [438, 174] width 331 height 11
checkbox input "true"
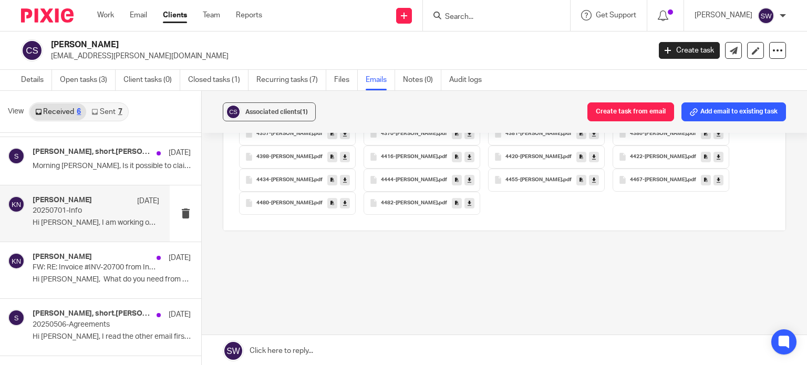
scroll to position [2, 0]
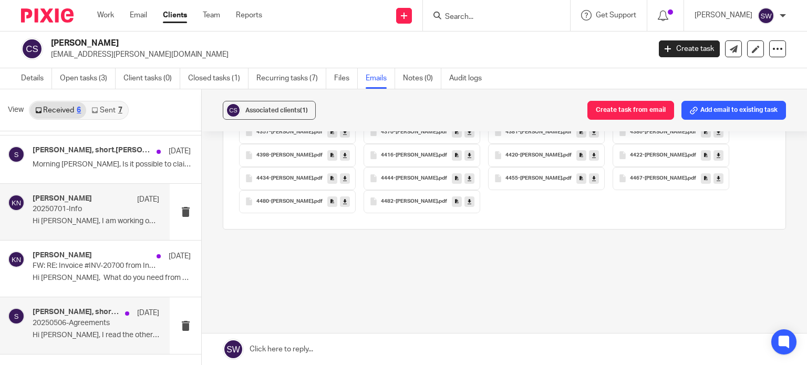
click at [86, 313] on h4 "Karl Newman, short.chris" at bounding box center [76, 312] width 87 height 9
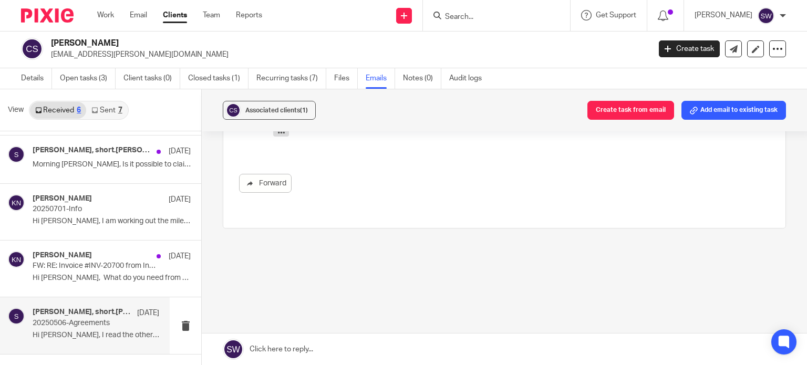
scroll to position [0, 0]
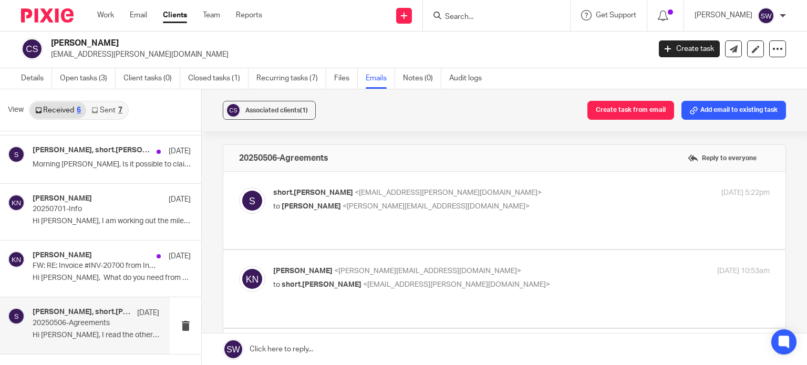
click at [519, 209] on p "to Karl Newman <karl@infinity-accounting.co.uk>" at bounding box center [438, 206] width 331 height 11
checkbox input "true"
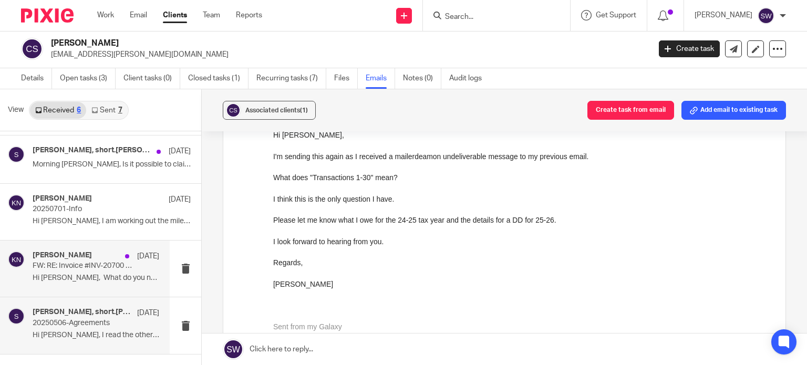
scroll to position [98, 0]
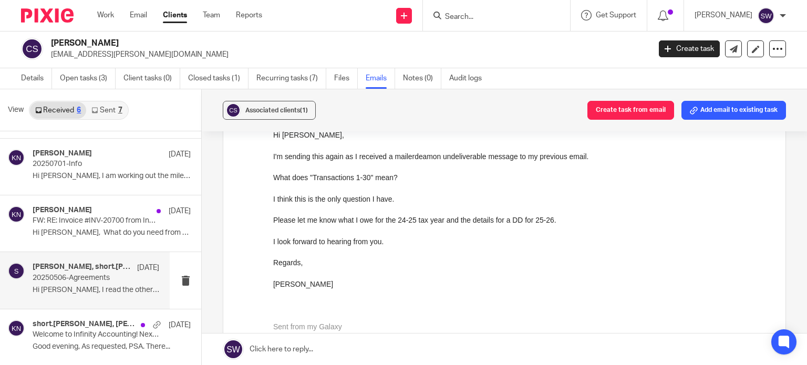
click at [87, 286] on p "Hi Karl, I read the other email first so..." at bounding box center [96, 290] width 127 height 9
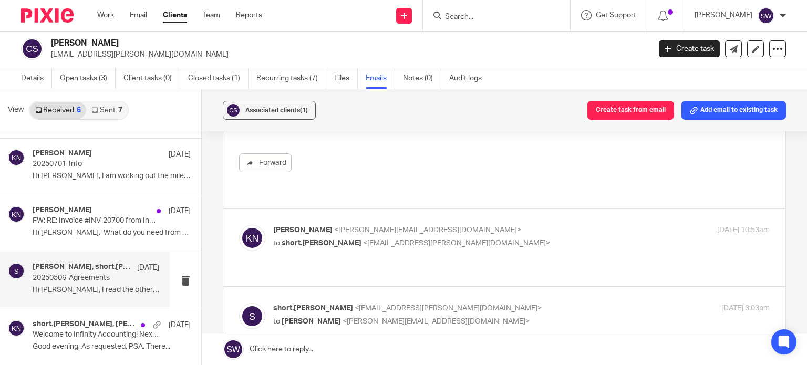
scroll to position [368, 0]
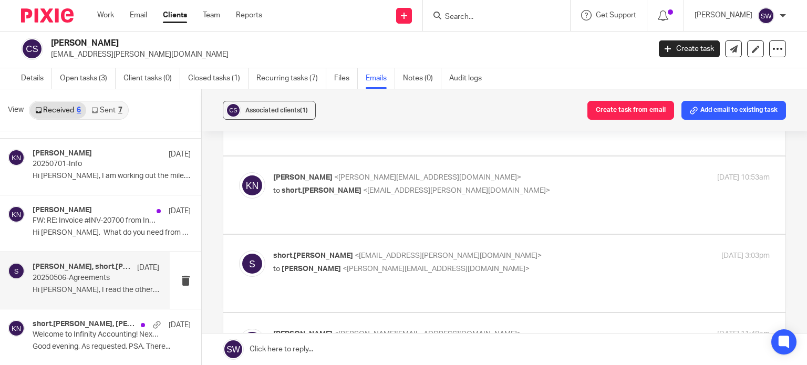
click at [446, 251] on p "short.chris <short.chris@sky.com>" at bounding box center [438, 256] width 331 height 11
checkbox input "true"
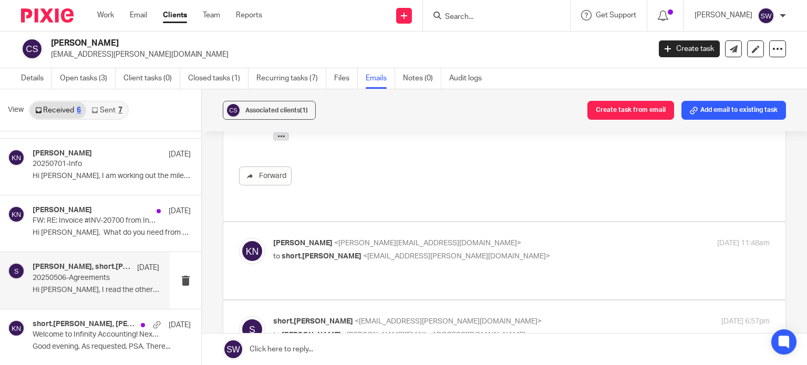
scroll to position [1104, 0]
click at [454, 316] on p "short.chris <short.chris@sky.com>" at bounding box center [438, 321] width 331 height 11
checkbox input "true"
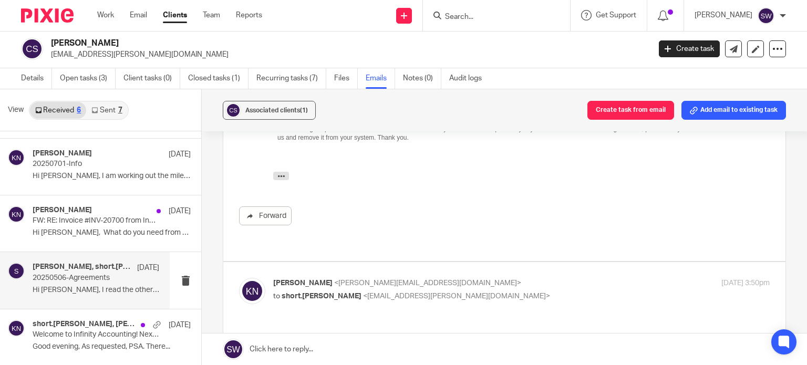
scroll to position [1787, 0]
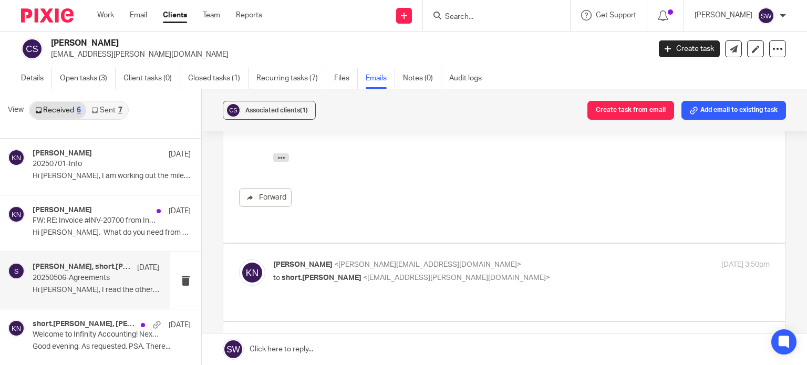
click at [443, 260] on p "Karl Newman <karl@infinity-accounting.co.uk>" at bounding box center [438, 265] width 331 height 11
checkbox input "true"
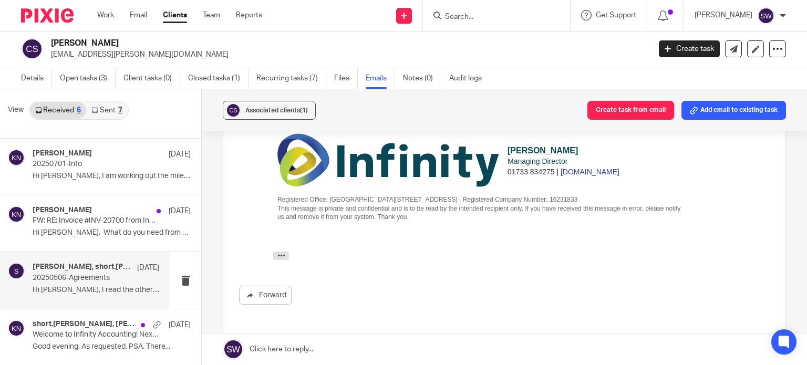
scroll to position [2102, 0]
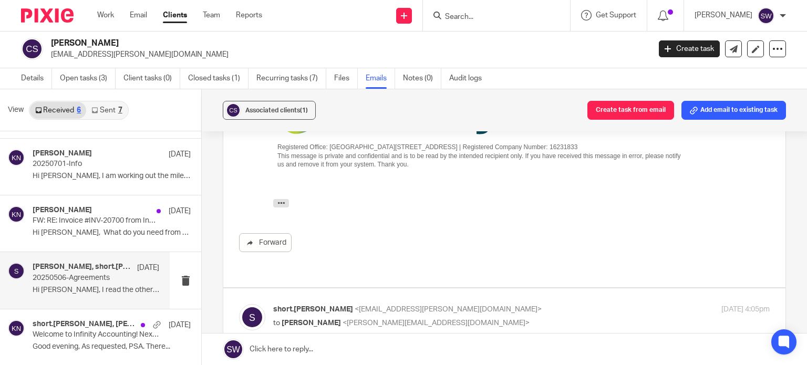
click at [451, 304] on p "short.chris <short.chris@sky.com>" at bounding box center [438, 309] width 331 height 11
checkbox input "true"
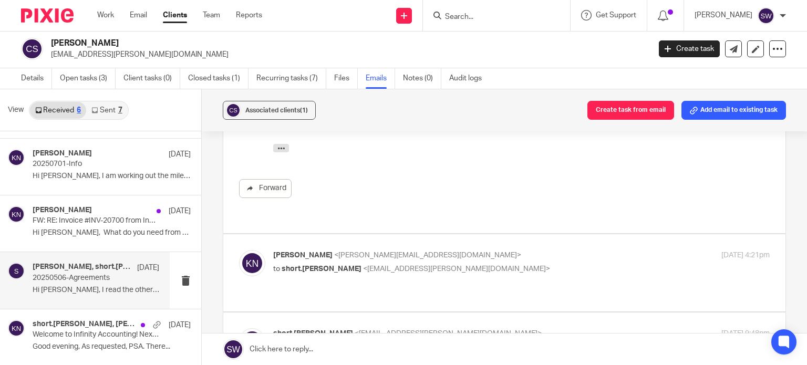
scroll to position [2785, 0]
click at [471, 248] on p "Karl Newman <karl@infinity-accounting.co.uk>" at bounding box center [438, 253] width 331 height 11
checkbox input "true"
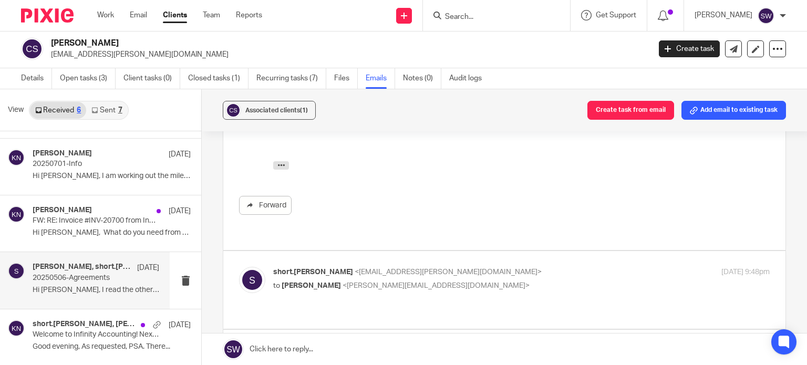
scroll to position [3206, 0]
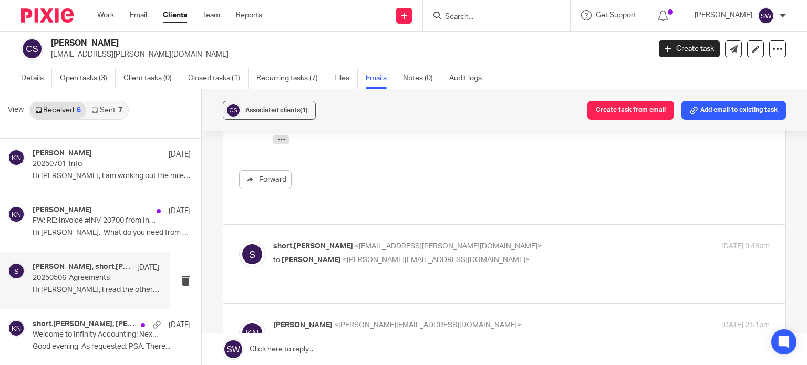
click at [467, 241] on p "short.chris <short.chris@sky.com>" at bounding box center [438, 246] width 331 height 11
checkbox input "true"
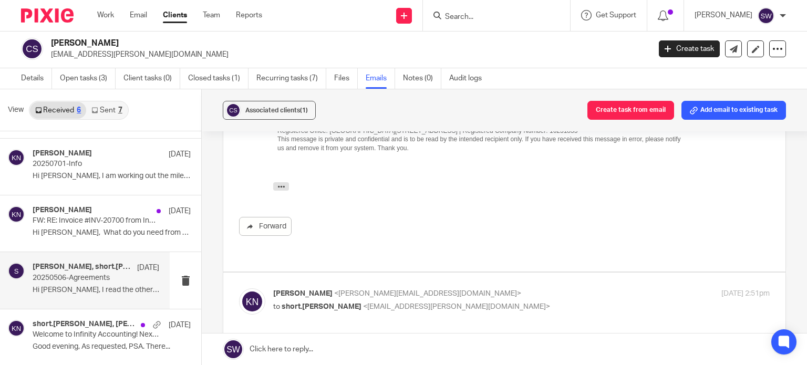
scroll to position [3836, 0]
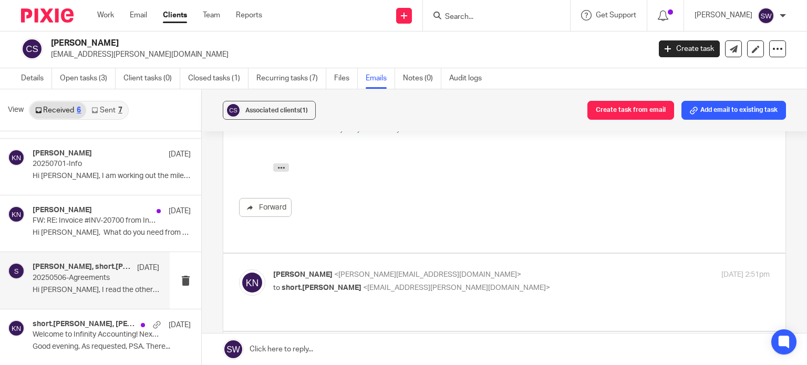
click at [469, 283] on p "to short.chris <short.chris@sky.com>" at bounding box center [438, 288] width 331 height 11
checkbox input "true"
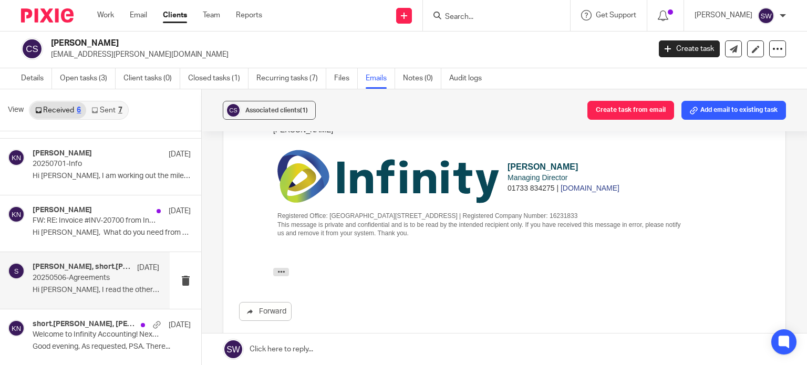
scroll to position [4152, 0]
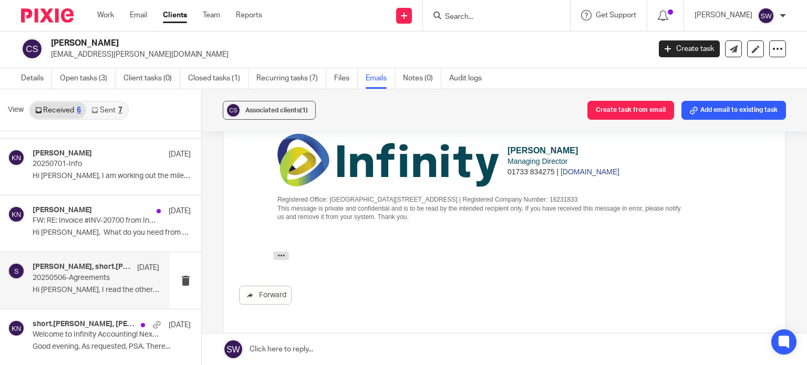
drag, startPoint x: 174, startPoint y: 246, endPoint x: 446, endPoint y: 253, distance: 271.8
click at [446, 357] on p "short.chris <short.chris@sky.com>" at bounding box center [438, 362] width 331 height 11
checkbox input "true"
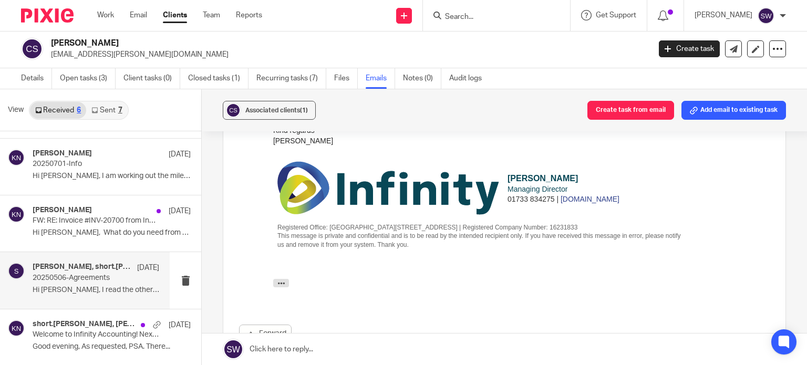
scroll to position [5150, 0]
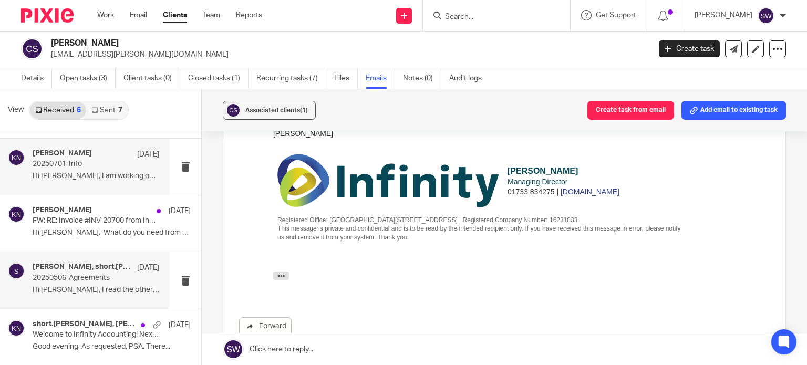
click at [76, 153] on h4 "[PERSON_NAME]" at bounding box center [62, 153] width 59 height 9
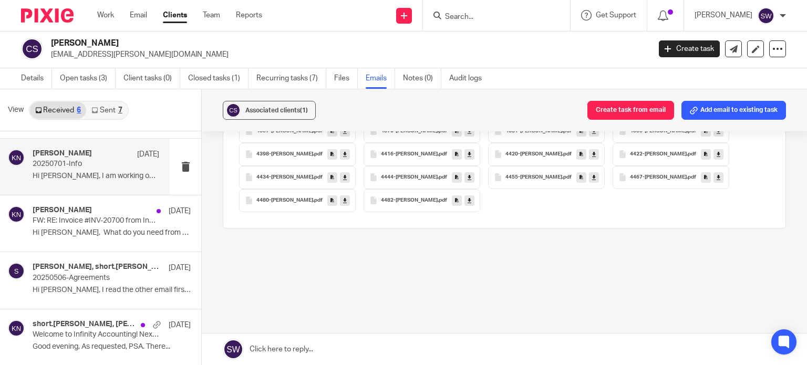
scroll to position [0, 0]
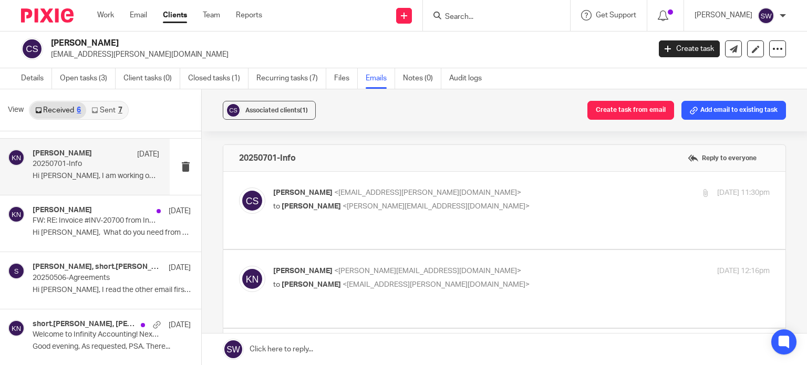
click at [100, 107] on link "Sent 7" at bounding box center [106, 110] width 41 height 17
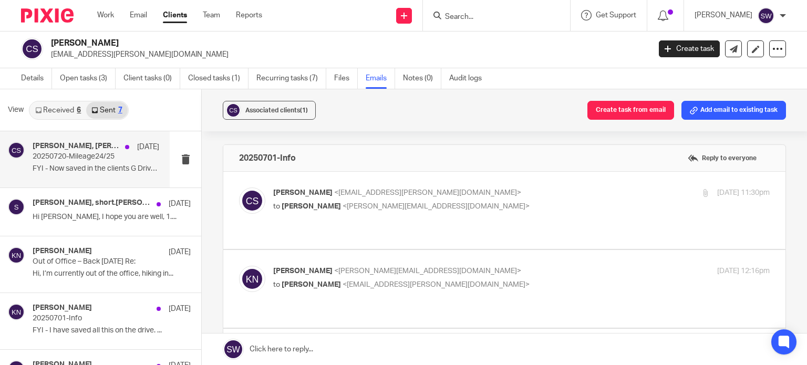
click at [89, 159] on p "20250720-Mileage24/25" at bounding box center [83, 156] width 101 height 9
click at [503, 194] on p "Chris Short <short.chris@sky.com>" at bounding box center [438, 193] width 331 height 11
checkbox input "true"
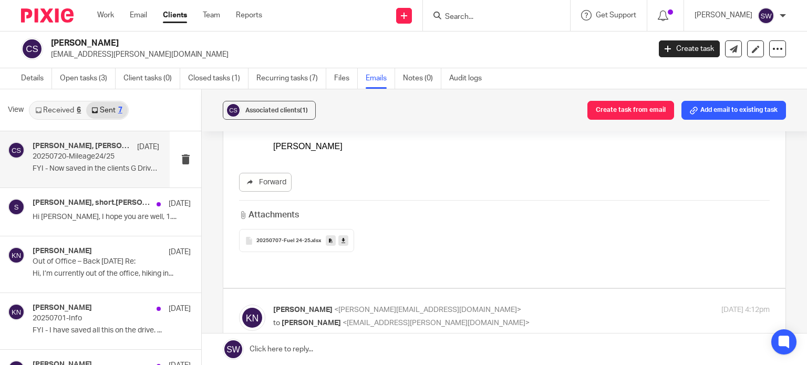
scroll to position [210, 0]
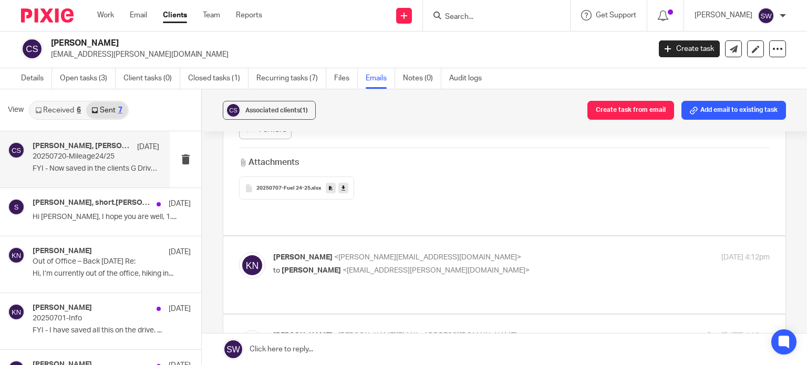
click at [445, 265] on div "Karl Newman <karl@infinity-accounting.co.uk> to Chris Short <short.chris@sky.co…" at bounding box center [521, 265] width 497 height 26
checkbox input "true"
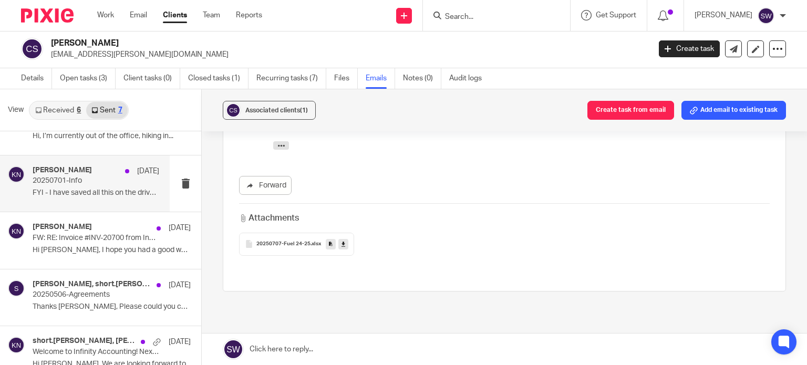
scroll to position [155, 0]
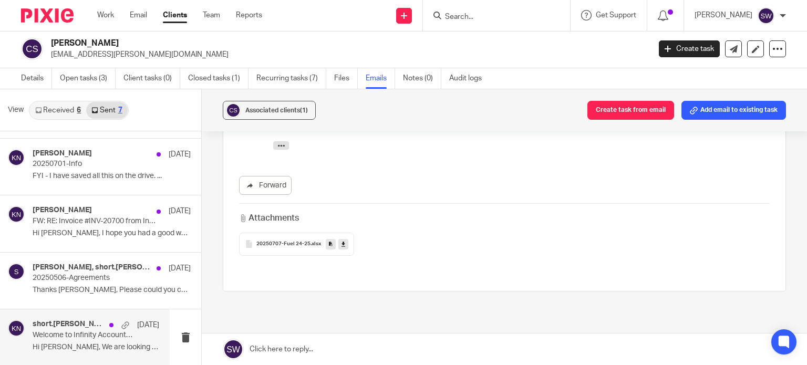
click at [49, 331] on p "Welcome to Infinity Accounting! Next Steps" at bounding box center [83, 335] width 101 height 9
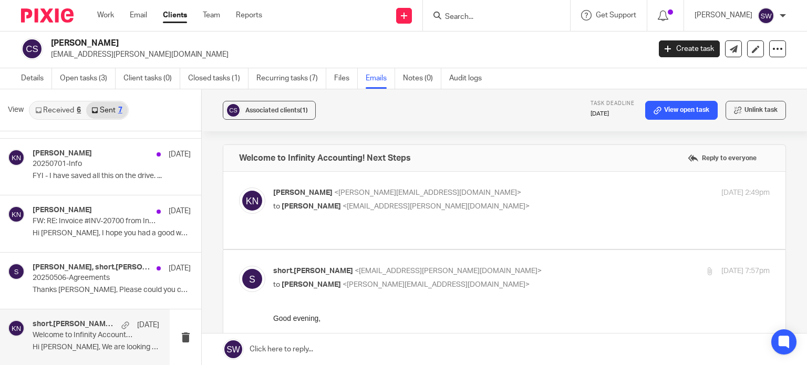
scroll to position [0, 0]
click at [469, 201] on p "to Christopher Short <short.chris@sky.com>" at bounding box center [438, 206] width 331 height 11
checkbox input "true"
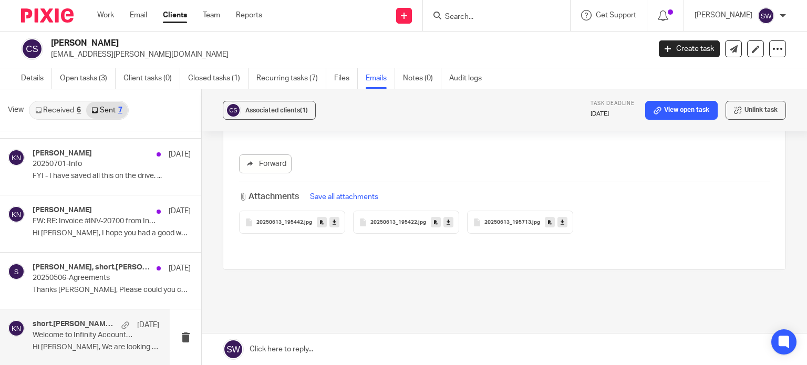
scroll to position [946, 0]
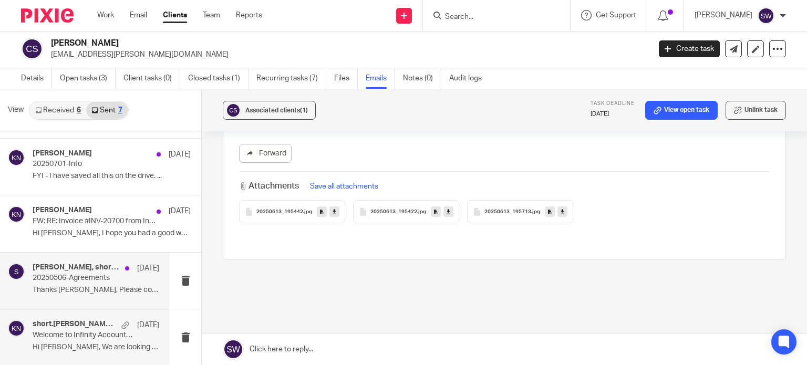
click at [82, 289] on p "Thanks Chris, Please could you complete..." at bounding box center [96, 290] width 127 height 9
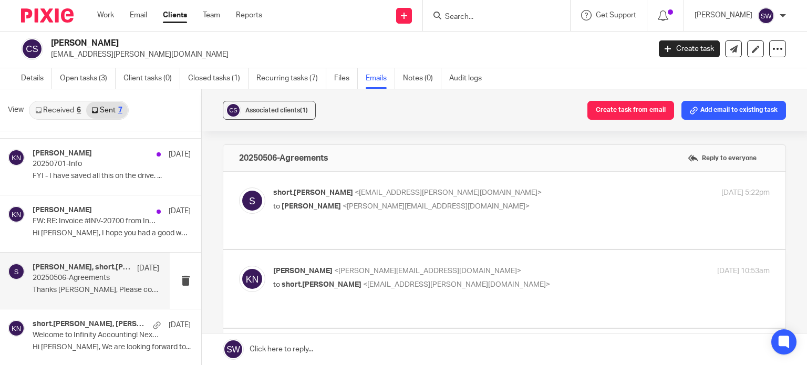
scroll to position [0, 0]
click at [464, 195] on p "short.chris <short.chris@sky.com>" at bounding box center [438, 193] width 331 height 11
checkbox input "true"
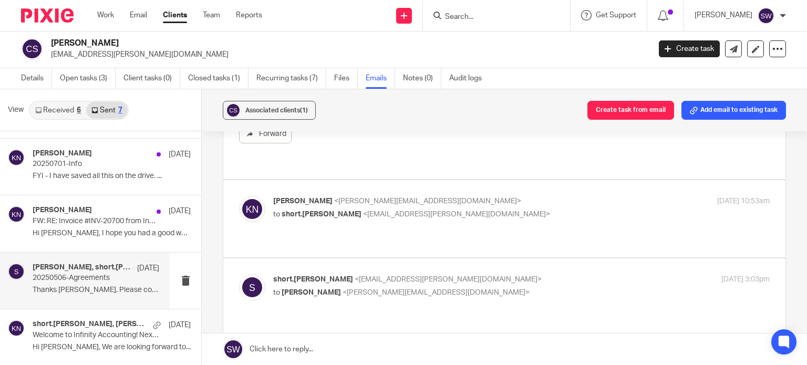
scroll to position [368, 0]
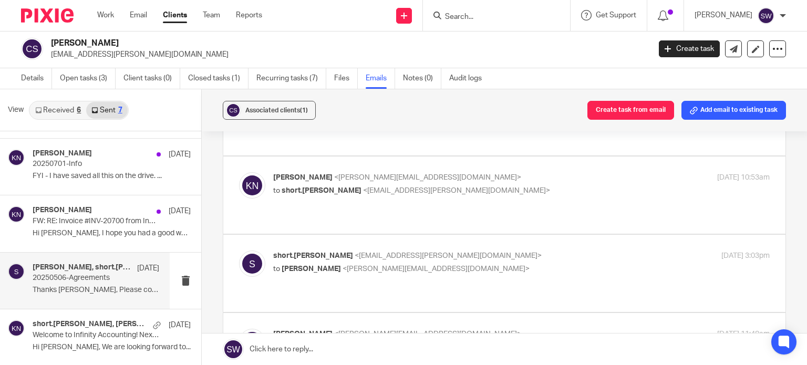
click at [443, 157] on label at bounding box center [504, 195] width 562 height 77
click at [239, 172] on input "checkbox" at bounding box center [239, 172] width 1 height 1
checkbox input "true"
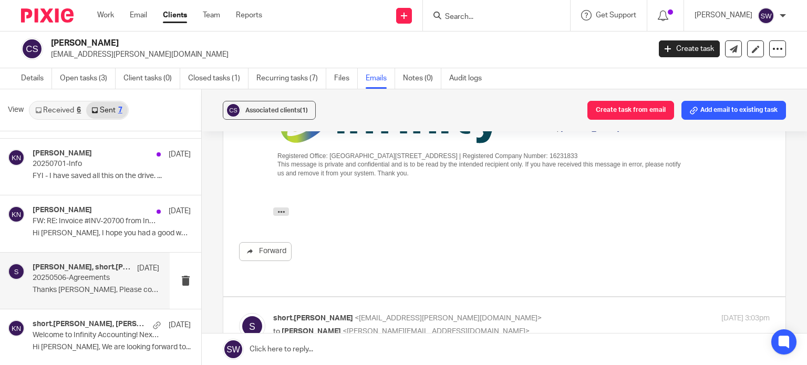
scroll to position [736, 0]
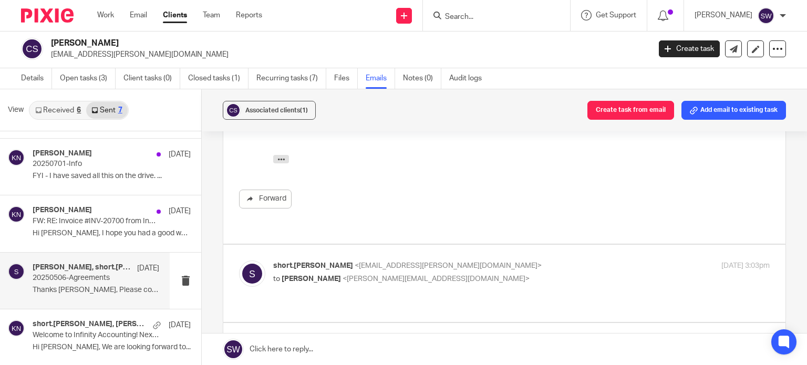
click at [457, 245] on label at bounding box center [504, 283] width 562 height 77
click at [239, 260] on input "checkbox" at bounding box center [239, 260] width 1 height 1
checkbox input "true"
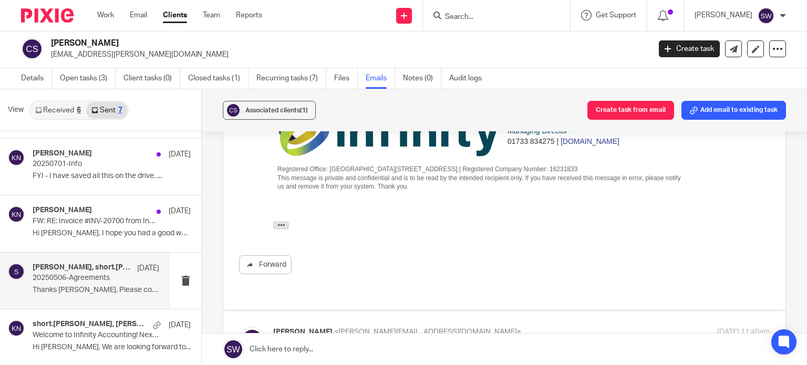
scroll to position [1419, 0]
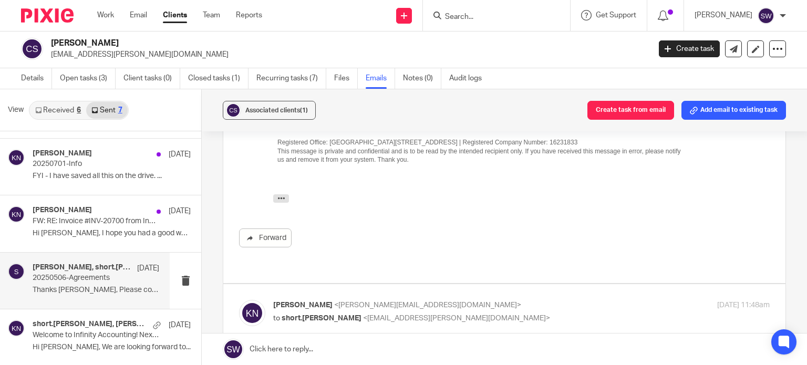
click at [458, 284] on label at bounding box center [504, 322] width 562 height 77
click at [239, 300] on input "checkbox" at bounding box center [239, 300] width 1 height 1
checkbox input "true"
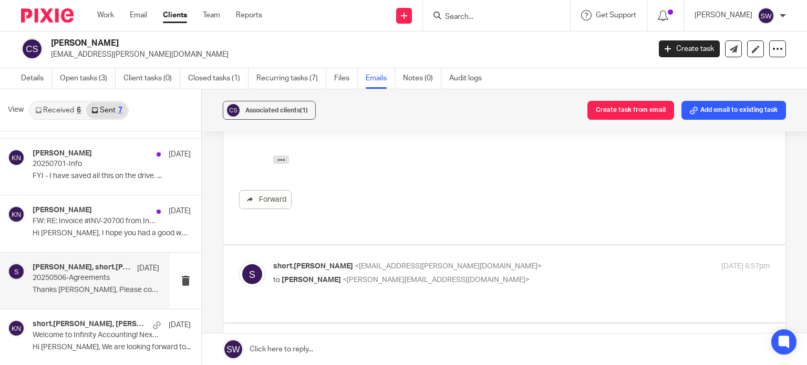
scroll to position [1892, 0]
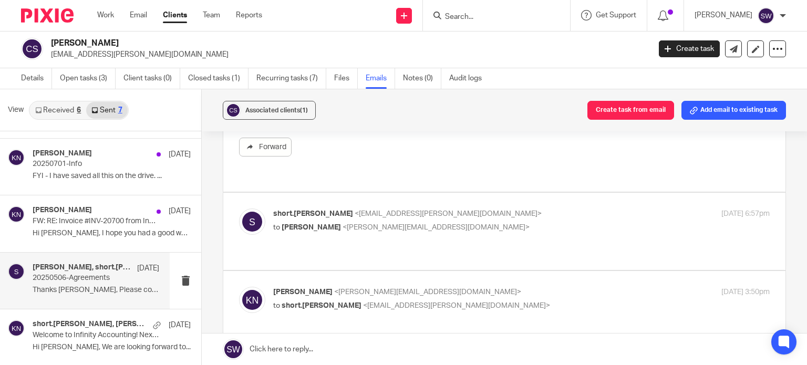
click at [465, 222] on p "to Karl Newman <karl@infinity-accounting.co.uk>" at bounding box center [438, 227] width 331 height 11
checkbox input "true"
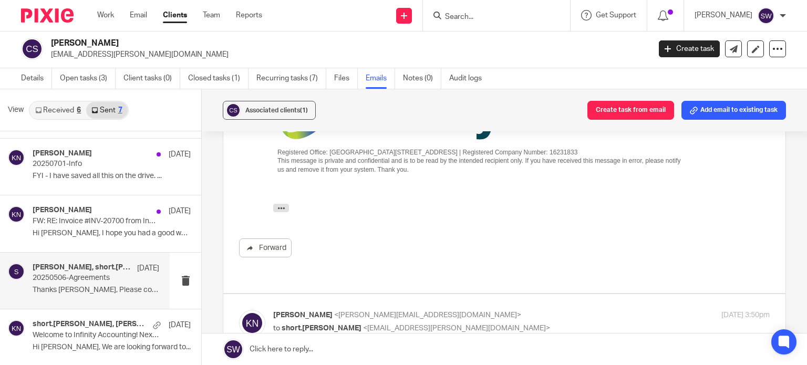
scroll to position [2470, 0]
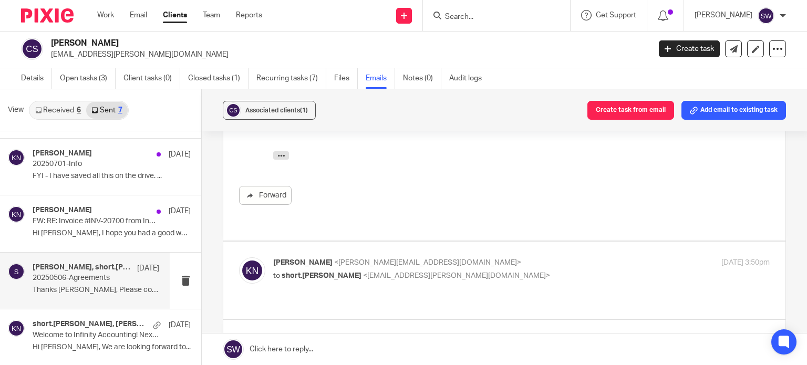
click at [464, 271] on p "to short.chris <short.chris@sky.com>" at bounding box center [438, 276] width 331 height 11
checkbox input "true"
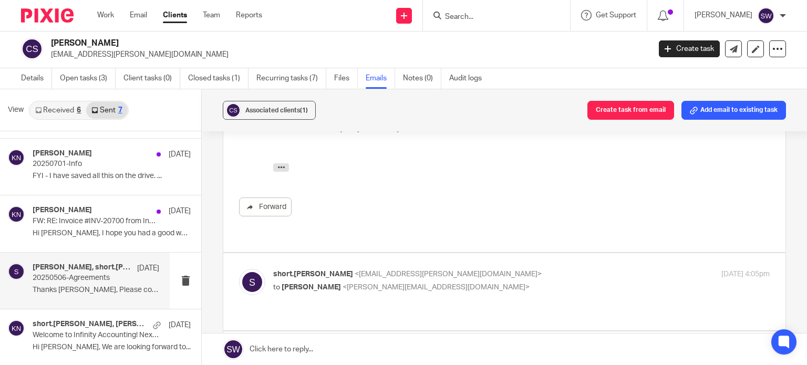
scroll to position [2838, 0]
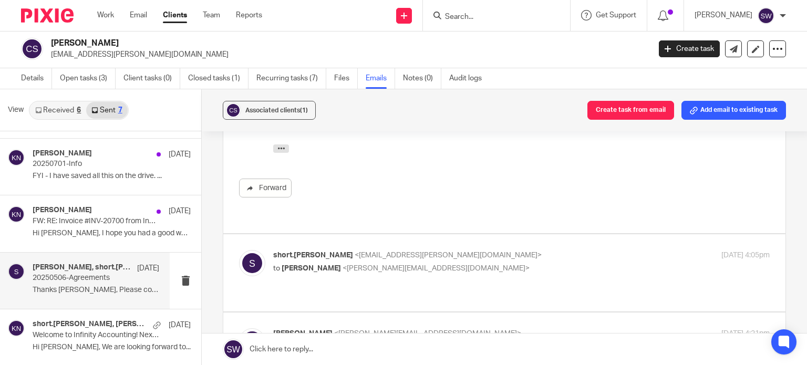
click at [450, 263] on p "to Karl Newman <karl@infinity-accounting.co.uk>" at bounding box center [438, 268] width 331 height 11
checkbox input "true"
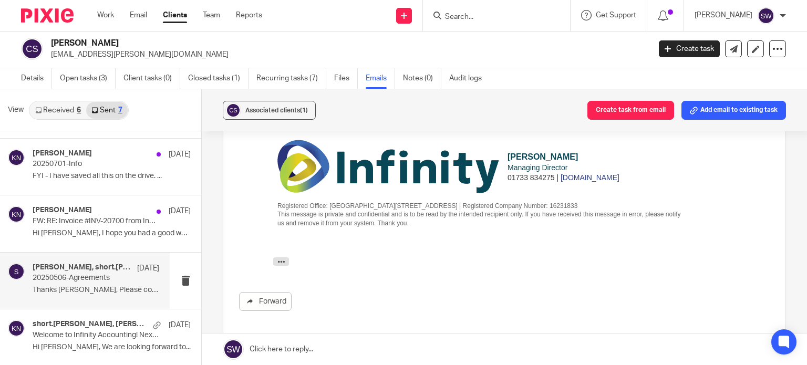
scroll to position [3416, 0]
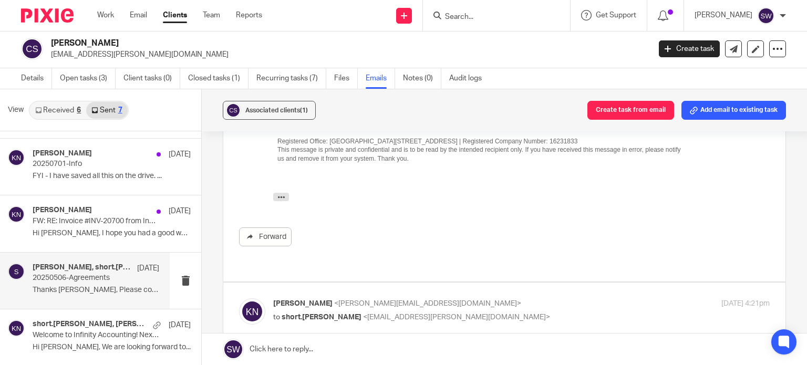
click at [438, 312] on p "to short.chris <short.chris@sky.com>" at bounding box center [438, 317] width 331 height 11
checkbox input "true"
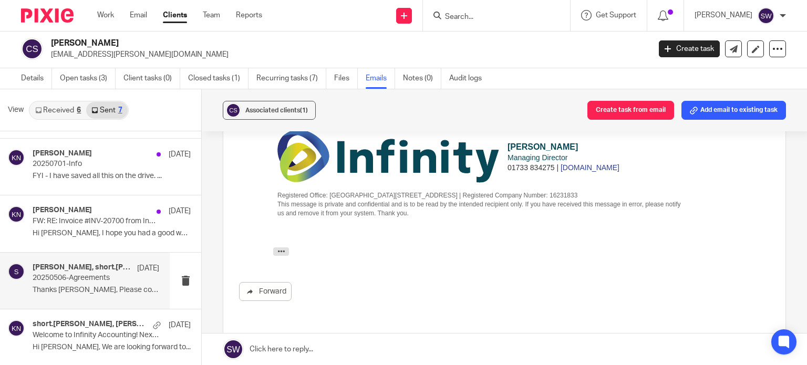
scroll to position [3784, 0]
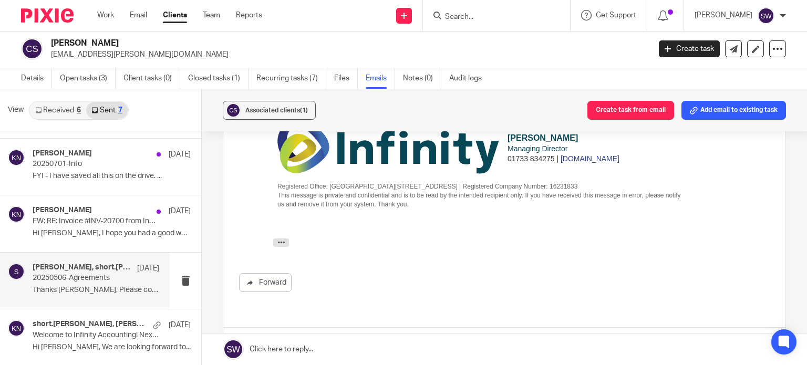
click at [438, 344] on p "short.chris <short.chris@sky.com>" at bounding box center [438, 349] width 331 height 11
checkbox input "true"
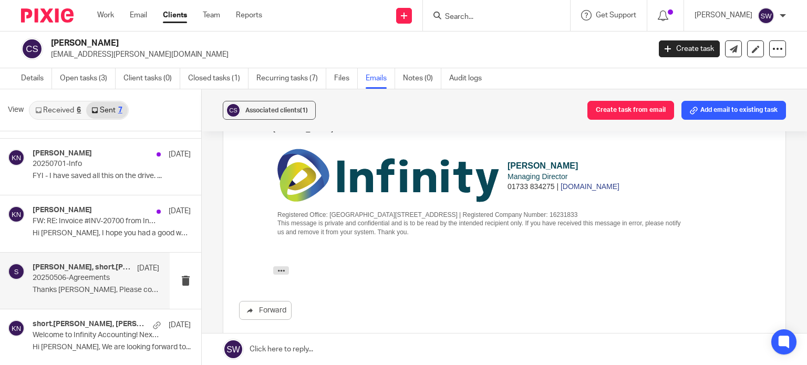
scroll to position [4467, 0]
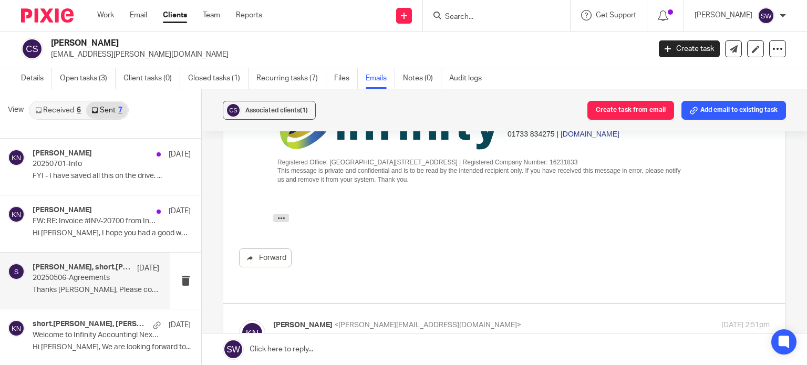
click at [444, 333] on p "to short.chris <short.chris@sky.com>" at bounding box center [438, 338] width 331 height 11
checkbox input "true"
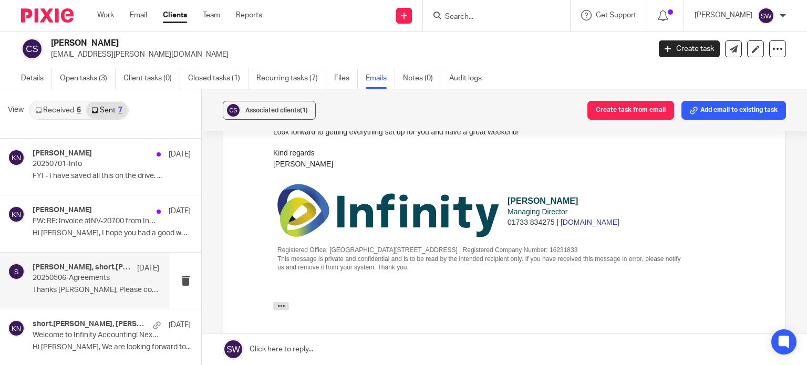
scroll to position [4835, 0]
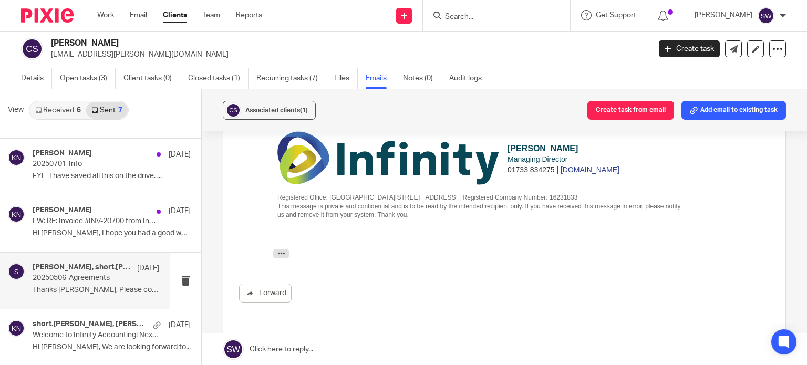
checkbox input "true"
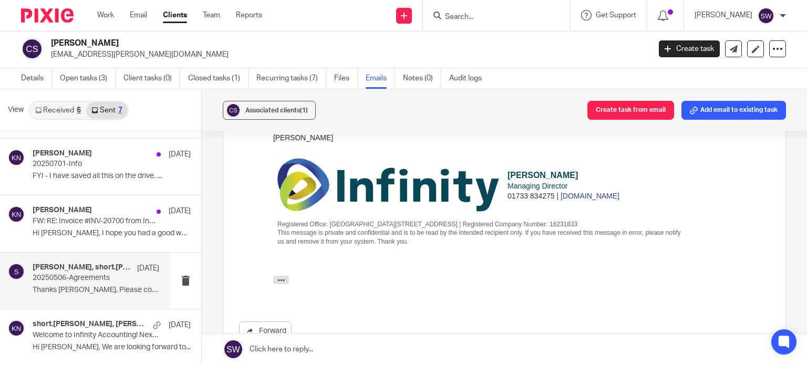
scroll to position [5833, 0]
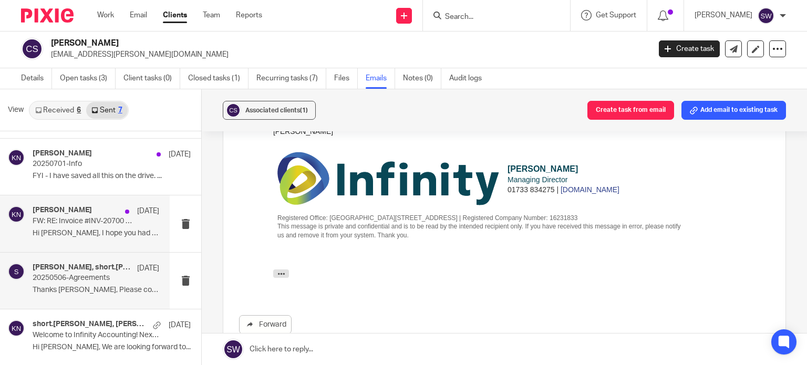
click at [92, 229] on p "Hi Chirs, I hope you had a good weekend, ..." at bounding box center [96, 233] width 127 height 9
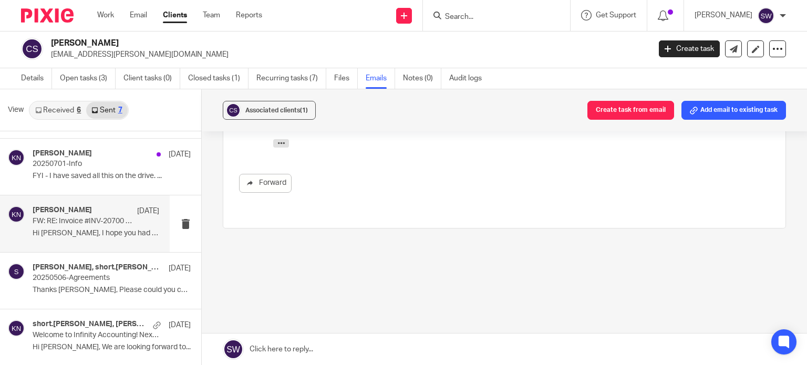
scroll to position [0, 0]
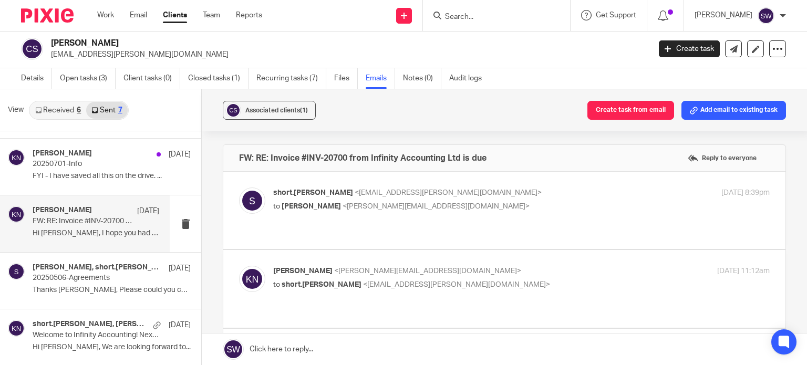
click at [469, 191] on p "short.chris <short.chris@sky.com>" at bounding box center [438, 193] width 331 height 11
checkbox input "true"
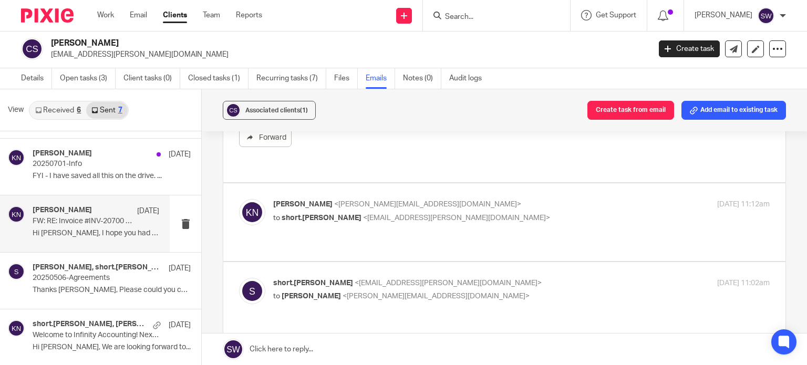
scroll to position [1051, 0]
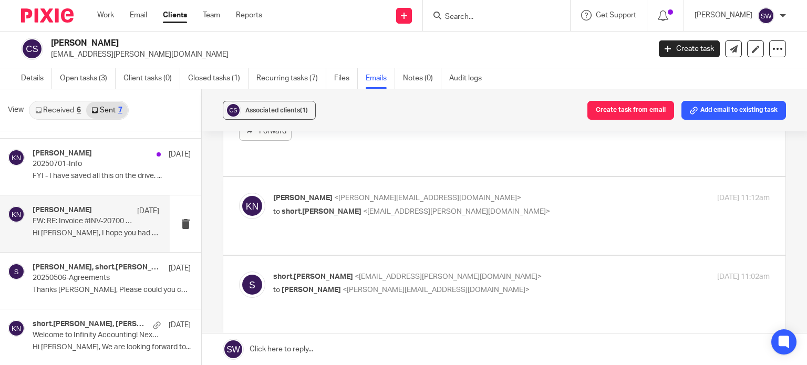
click at [497, 193] on div "Karl Newman <karl@infinity-accounting.co.uk> to short.chris <short.chris@sky.co…" at bounding box center [438, 205] width 331 height 24
checkbox input "true"
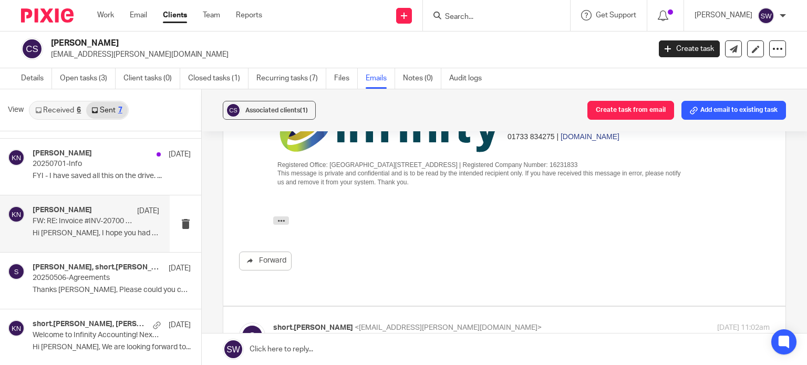
scroll to position [1419, 0]
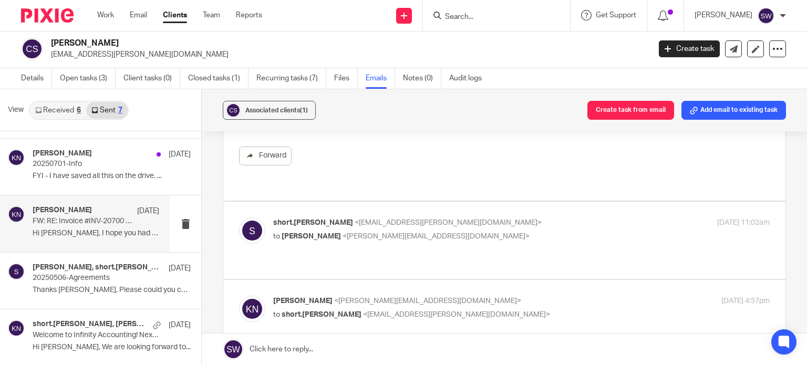
click at [474, 231] on p "to Karl Newman <karl@infinity-accounting.co.uk>" at bounding box center [438, 236] width 331 height 11
checkbox input "true"
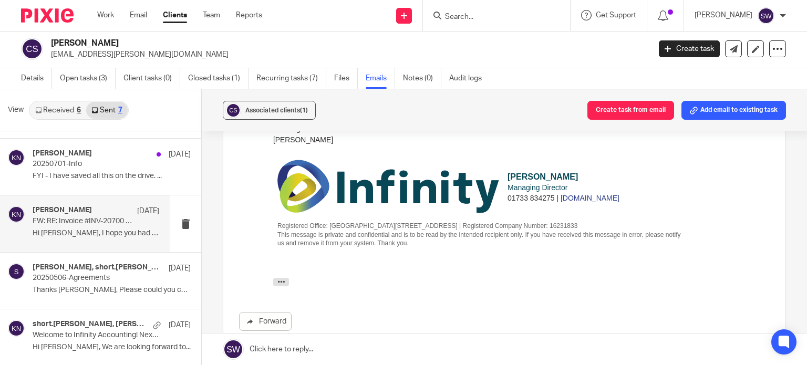
scroll to position [2312, 0]
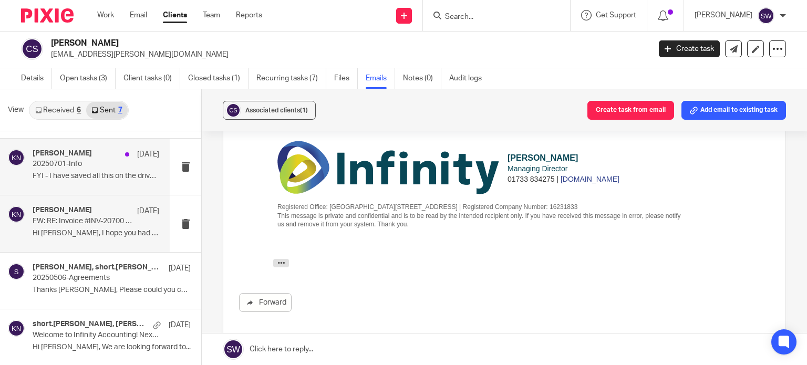
click at [112, 164] on p "20250701-Info" at bounding box center [83, 164] width 101 height 9
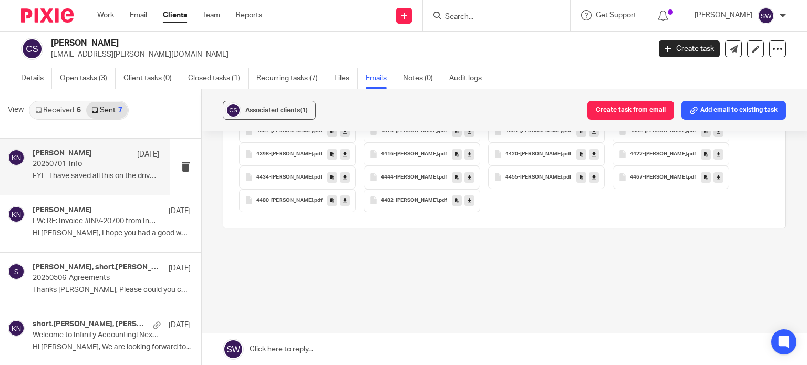
scroll to position [0, 0]
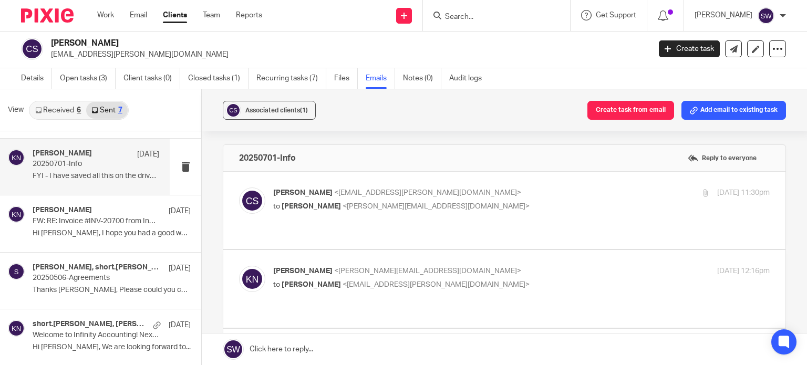
click at [485, 195] on p "Chris Short <short.chris@sky.com>" at bounding box center [438, 193] width 331 height 11
checkbox input "true"
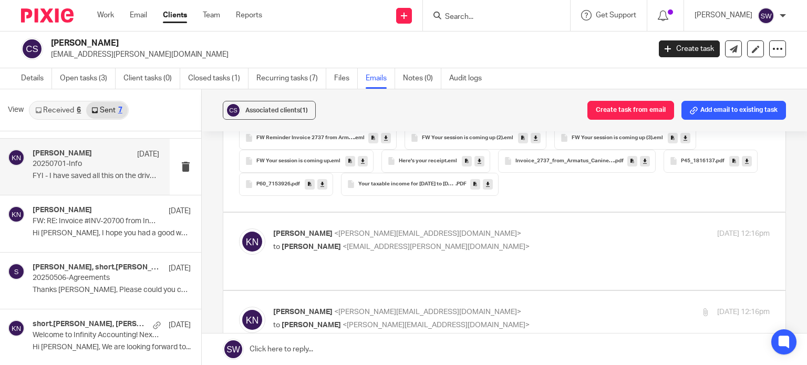
scroll to position [578, 0]
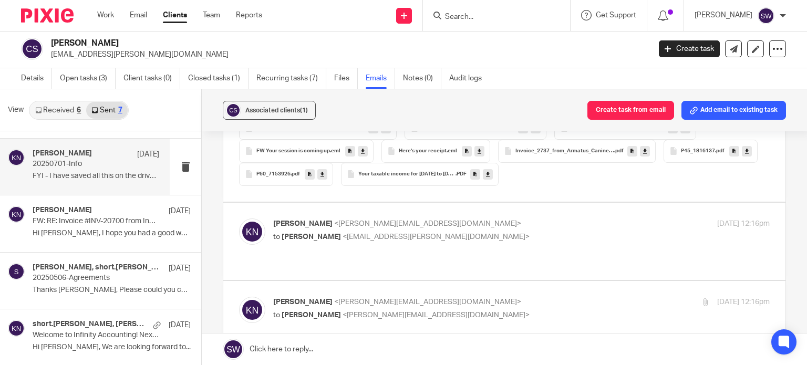
click at [458, 230] on p "Karl Newman <karl@infinity-accounting.co.uk>" at bounding box center [438, 224] width 331 height 11
checkbox input "true"
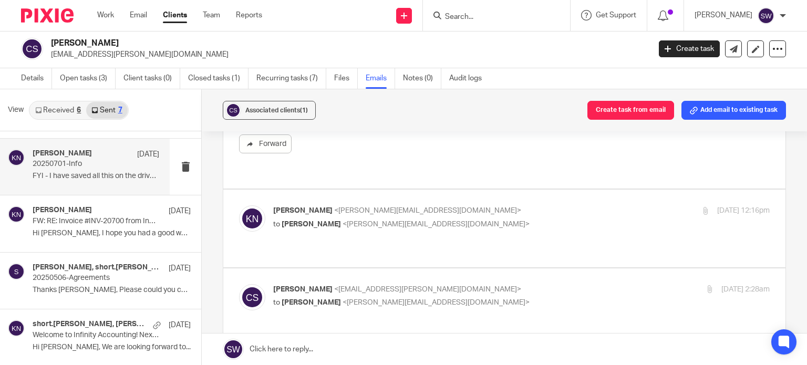
scroll to position [999, 0]
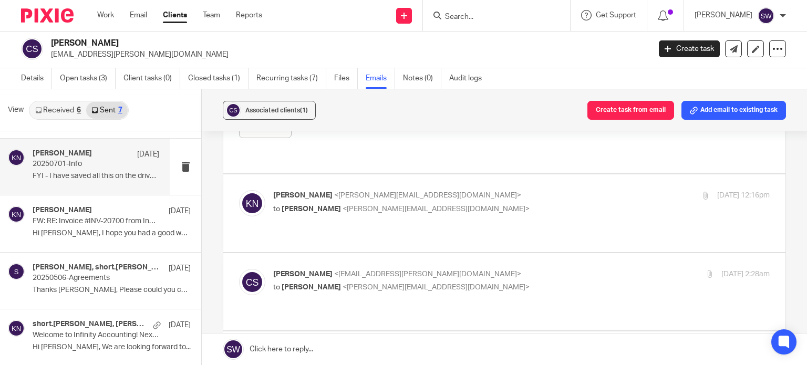
click at [459, 215] on p "to Kerry Hall <kerry@infinity-accounting.co.uk>" at bounding box center [438, 209] width 331 height 11
checkbox input "true"
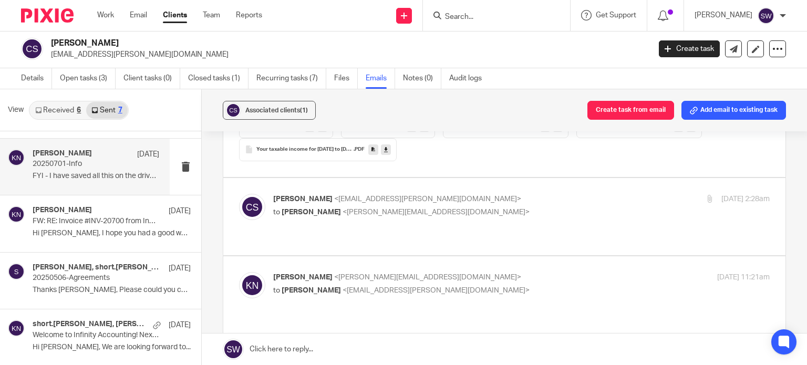
scroll to position [1944, 0]
click at [461, 203] on p "Chris Short <short.chris@sky.com>" at bounding box center [438, 197] width 331 height 11
checkbox input "true"
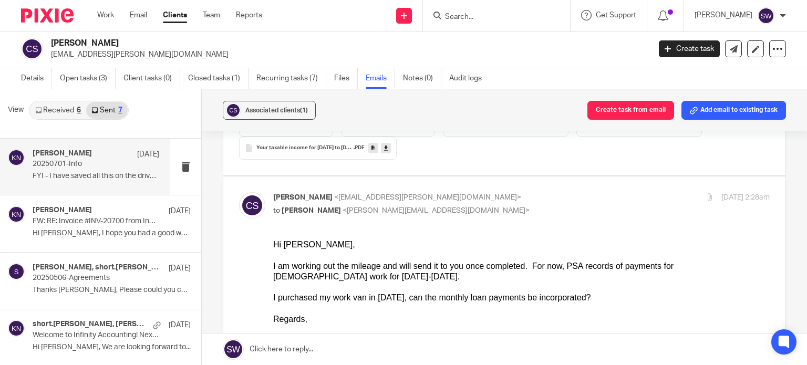
scroll to position [0, 0]
click at [483, 13] on input "Search" at bounding box center [491, 17] width 95 height 9
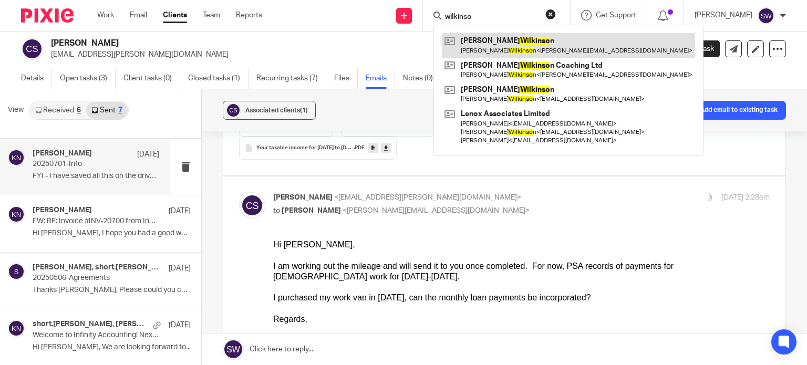
type input "wilkinso"
click at [521, 42] on link at bounding box center [568, 45] width 253 height 24
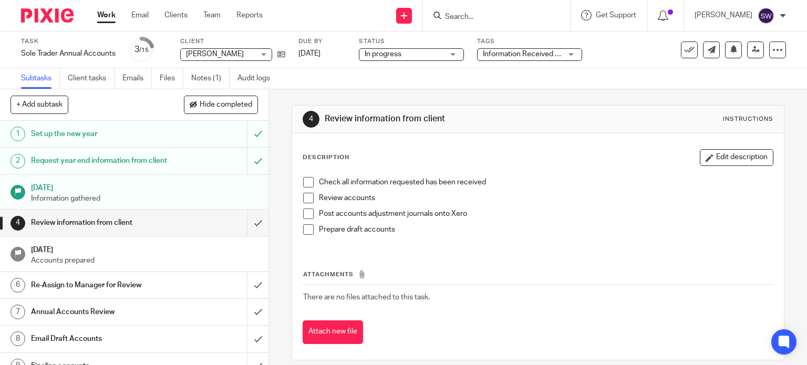
click at [110, 13] on link "Work" at bounding box center [106, 15] width 18 height 11
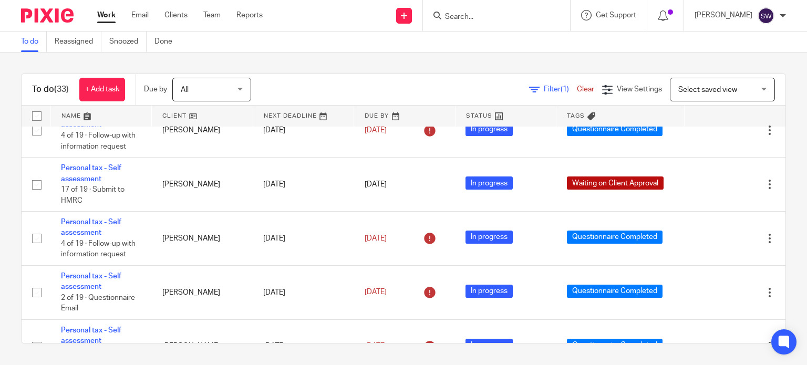
scroll to position [1051, 0]
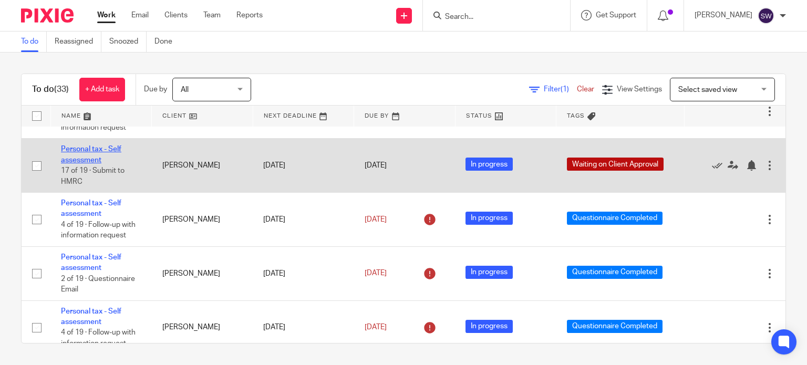
click at [118, 163] on link "Personal tax - Self assessment" at bounding box center [91, 155] width 60 height 18
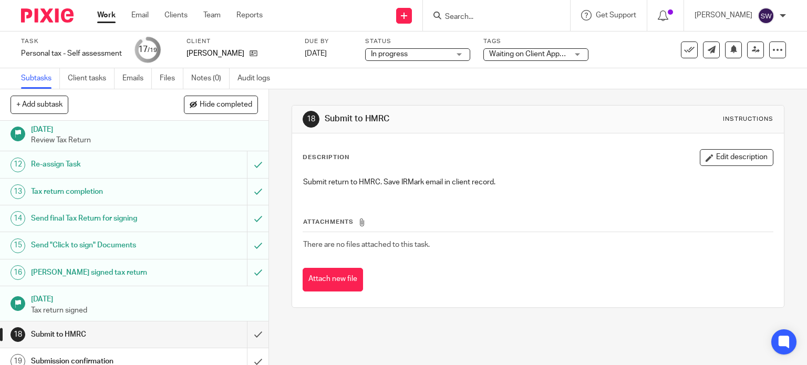
scroll to position [307, 0]
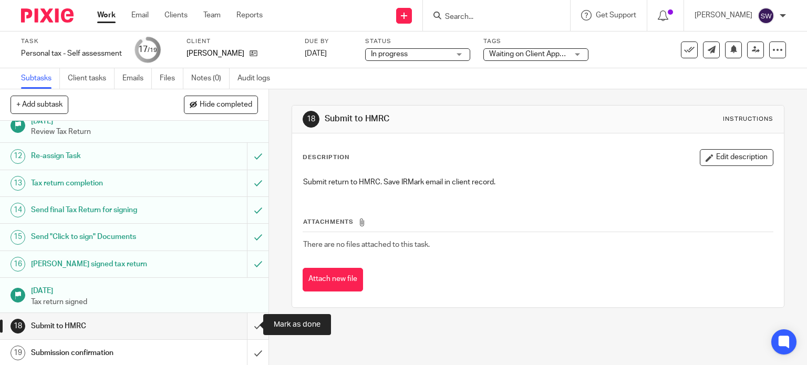
click at [249, 326] on input "submit" at bounding box center [134, 326] width 269 height 26
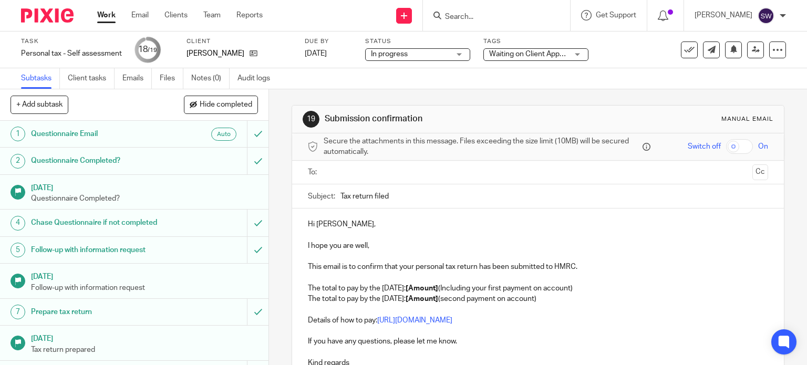
click at [438, 285] on strong "[Amount]" at bounding box center [422, 288] width 33 height 7
click at [438, 286] on strong "[Amount]" at bounding box center [422, 288] width 33 height 7
click at [438, 300] on strong "[Amount]" at bounding box center [422, 298] width 33 height 7
click at [526, 295] on p "The total to pay by the [DATE]: £1,071.87 (second payment on account)" at bounding box center [538, 299] width 461 height 11
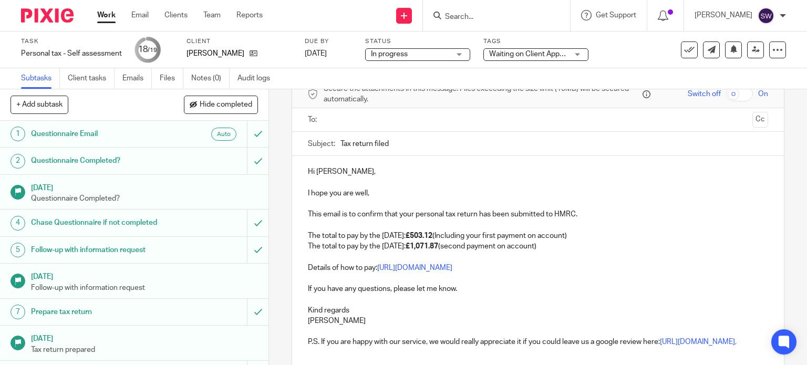
scroll to position [105, 0]
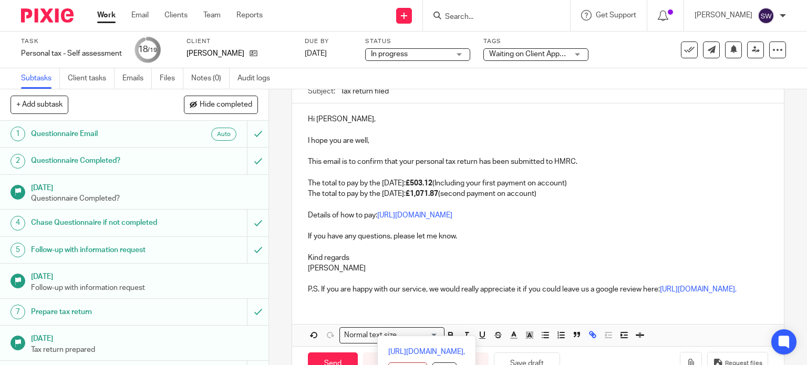
drag, startPoint x: 555, startPoint y: 338, endPoint x: 293, endPoint y: 276, distance: 269.0
click at [293, 276] on div "Hi [PERSON_NAME], I hope you are well, This email is to confirm that your perso…" at bounding box center [538, 204] width 492 height 200
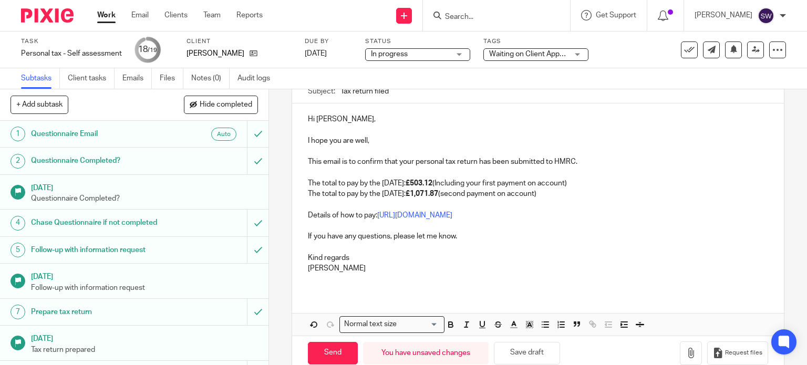
click at [393, 191] on p "The total to pay by the [DATE]: £1,071.87 (second payment on account)" at bounding box center [538, 194] width 461 height 11
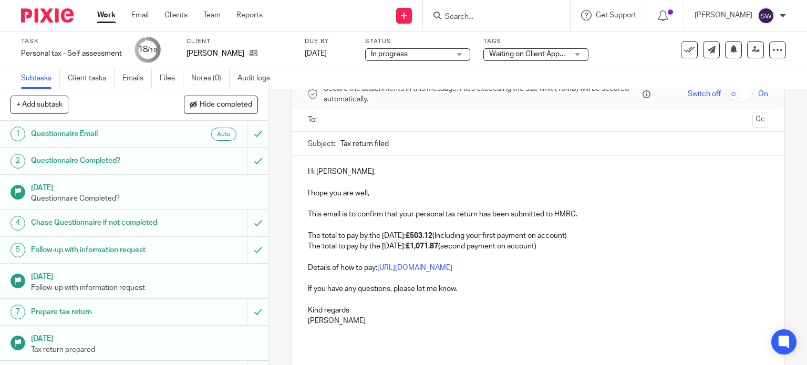
click at [366, 121] on input "text" at bounding box center [537, 120] width 421 height 12
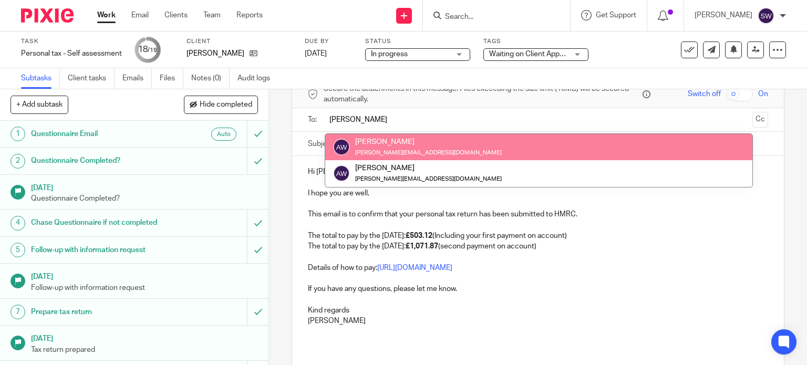
type input "[PERSON_NAME]"
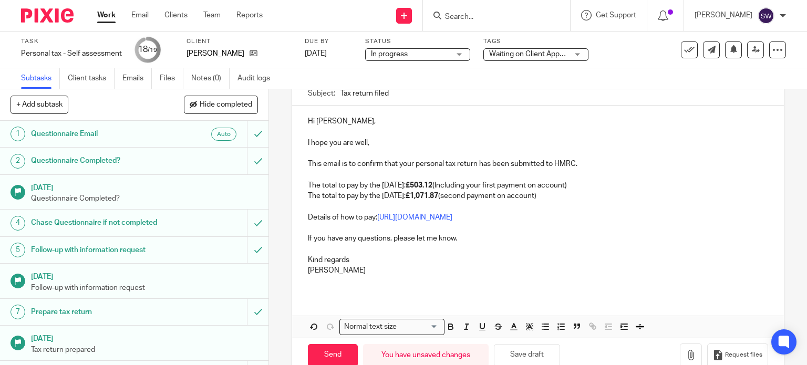
scroll to position [127, 0]
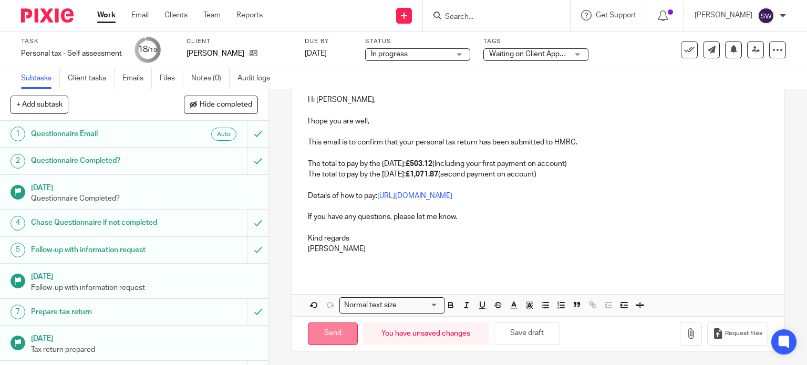
click at [330, 327] on input "Send" at bounding box center [333, 334] width 50 height 23
type input "Sent"
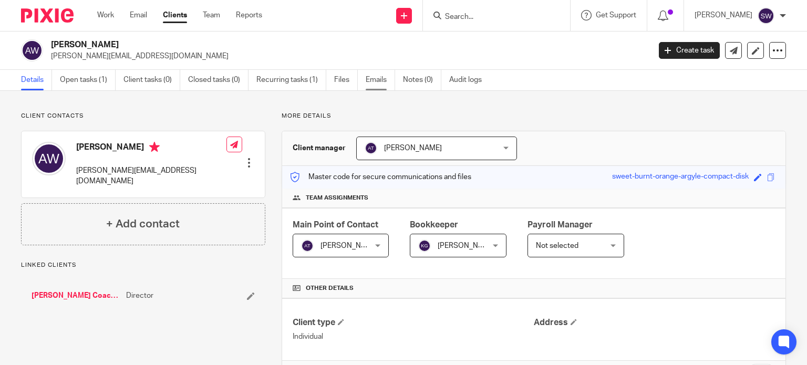
click at [387, 79] on link "Emails" at bounding box center [380, 80] width 29 height 20
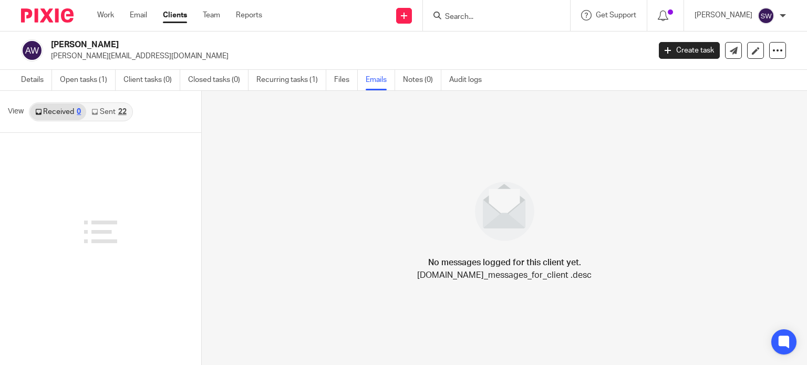
click at [104, 111] on link "Sent 22" at bounding box center [108, 112] width 45 height 17
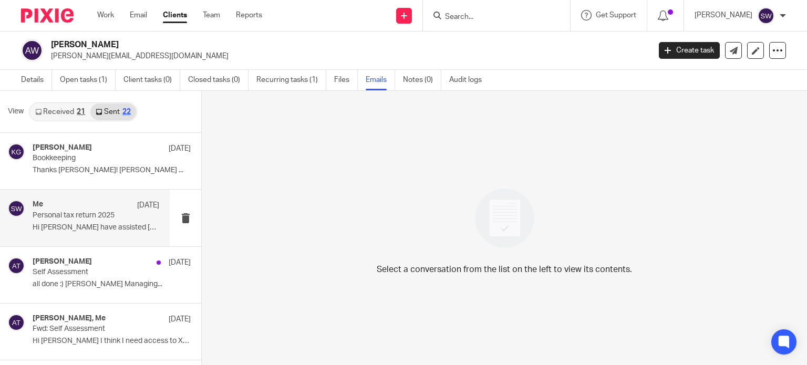
click at [79, 217] on p "Personal tax return 2025" at bounding box center [83, 215] width 101 height 9
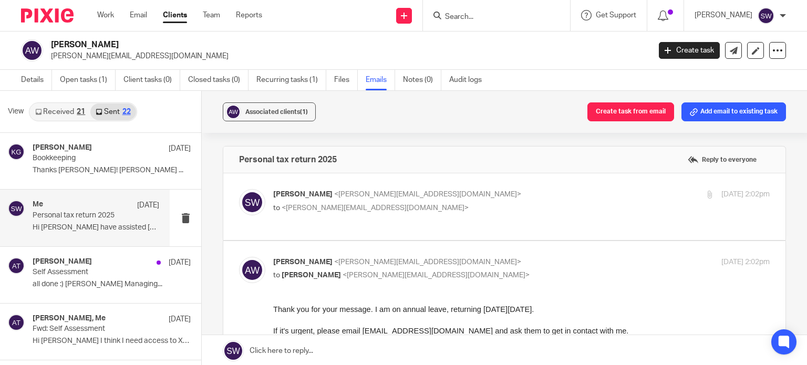
click at [465, 206] on p "to <[PERSON_NAME][EMAIL_ADDRESS][DOMAIN_NAME]>" at bounding box center [438, 208] width 331 height 11
checkbox input "true"
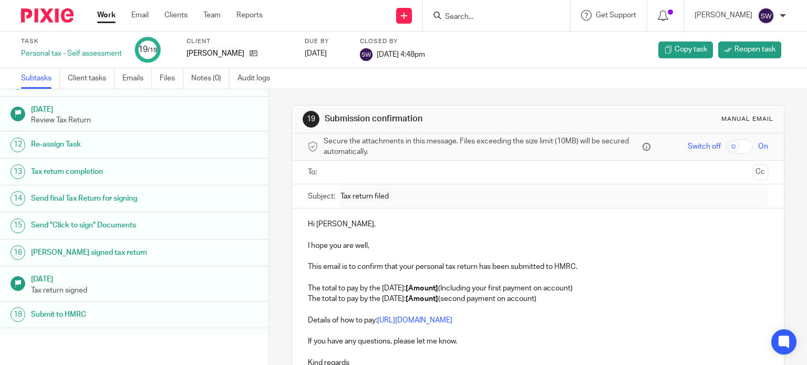
scroll to position [307, 0]
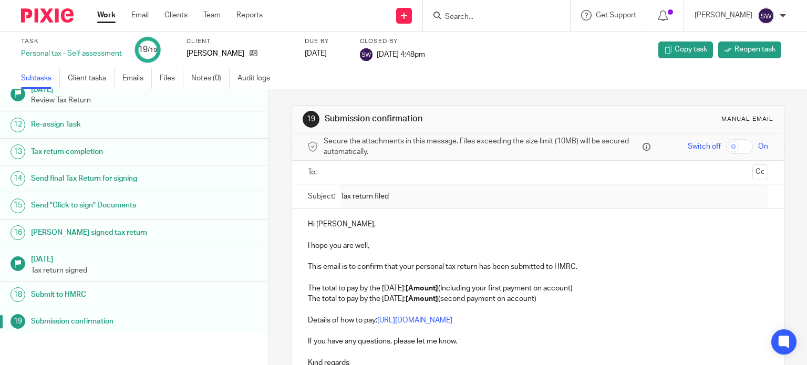
click at [109, 16] on link "Work" at bounding box center [106, 15] width 18 height 11
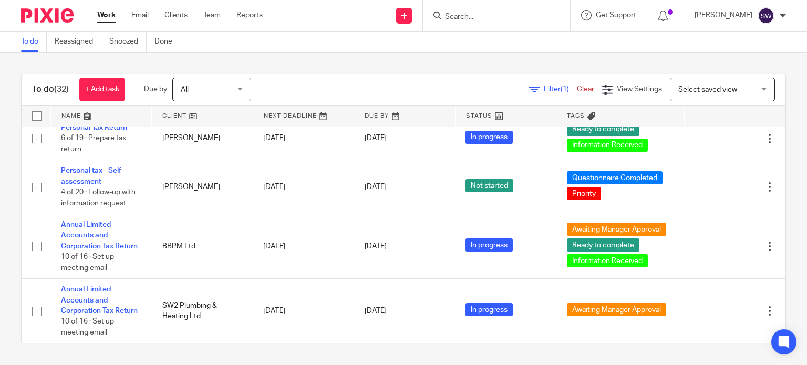
scroll to position [1699, 0]
